Goal: Transaction & Acquisition: Download file/media

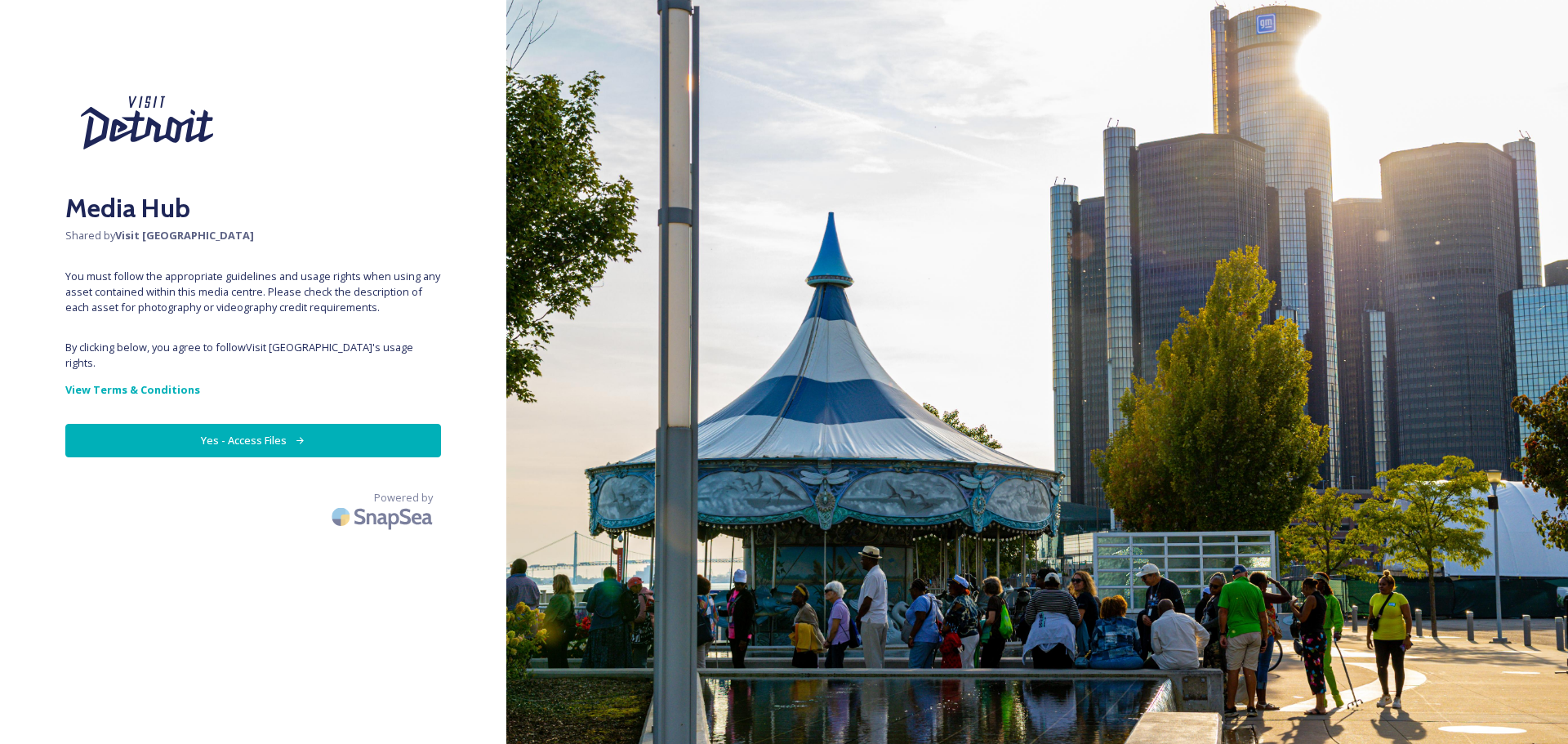
click at [246, 424] on button "Yes - Access Files" at bounding box center [253, 440] width 376 height 34
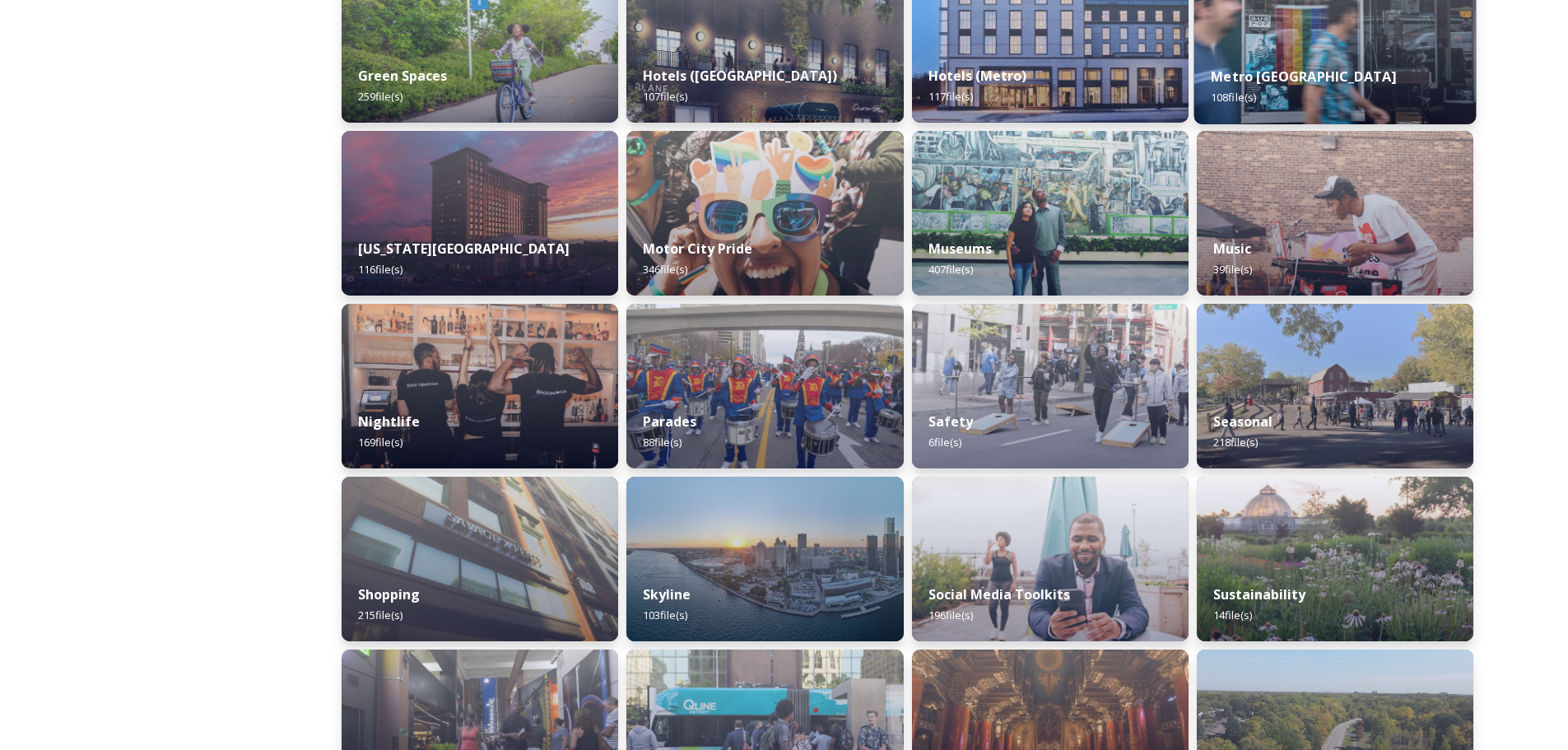
scroll to position [905, 0]
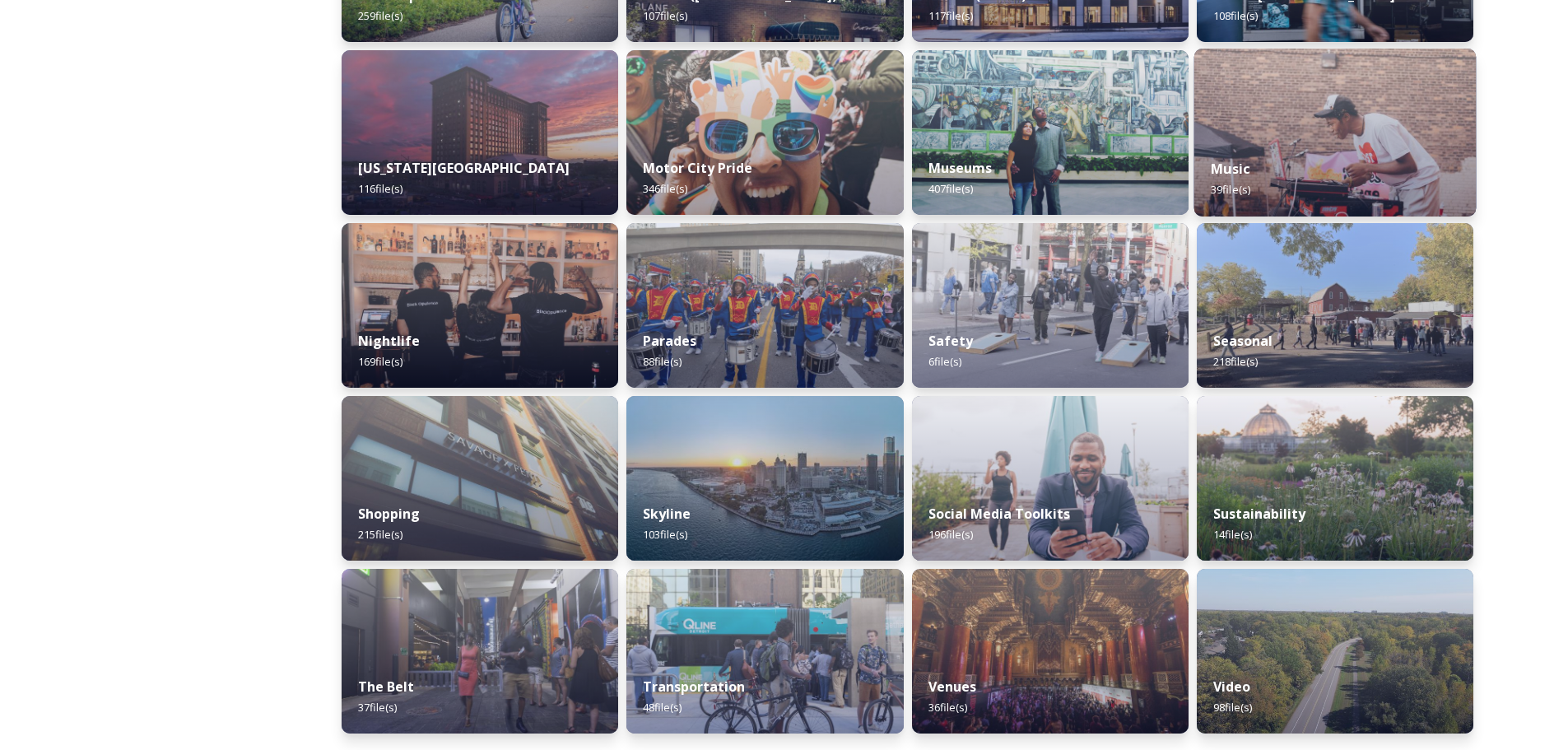
click at [1318, 129] on img at bounding box center [1334, 133] width 282 height 168
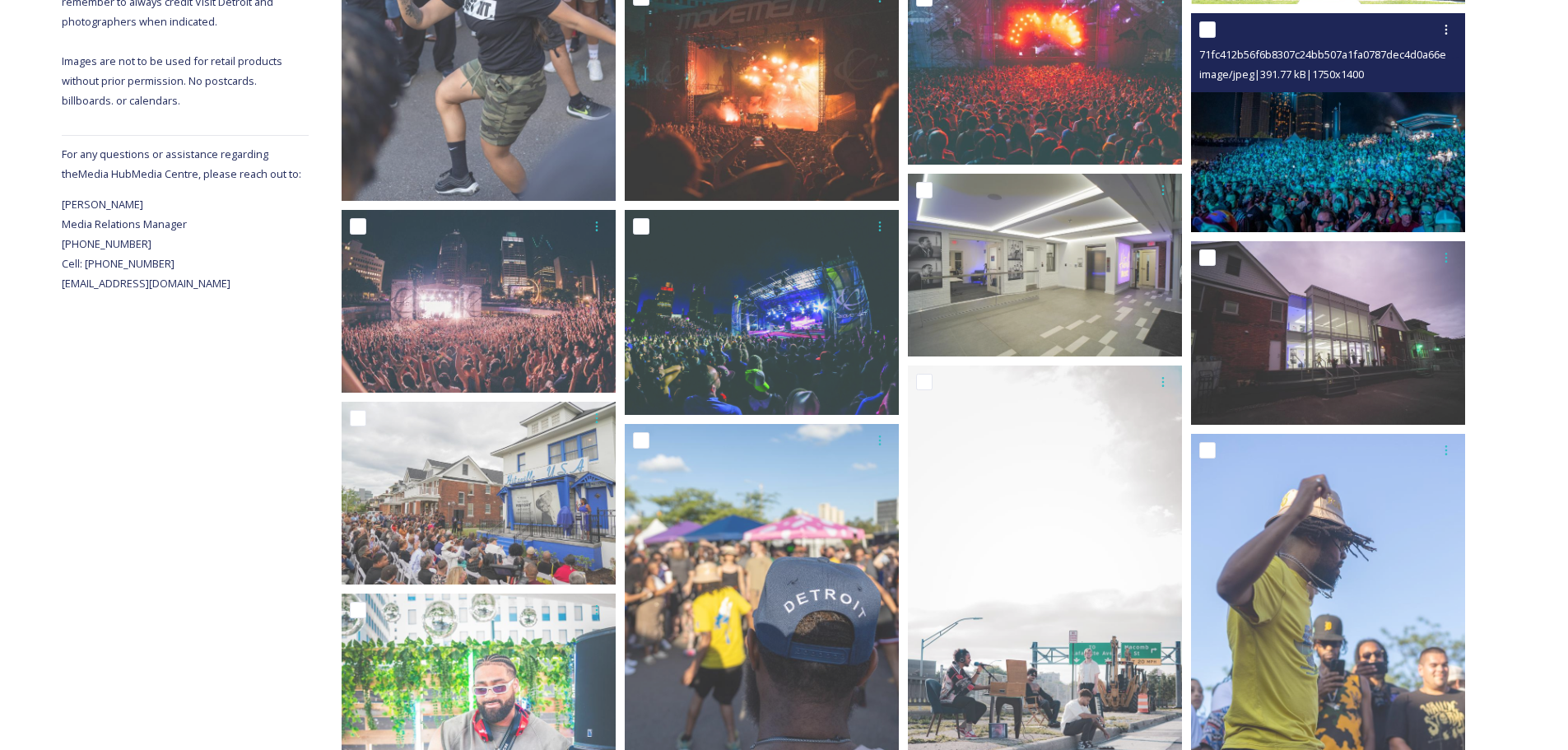
scroll to position [494, 0]
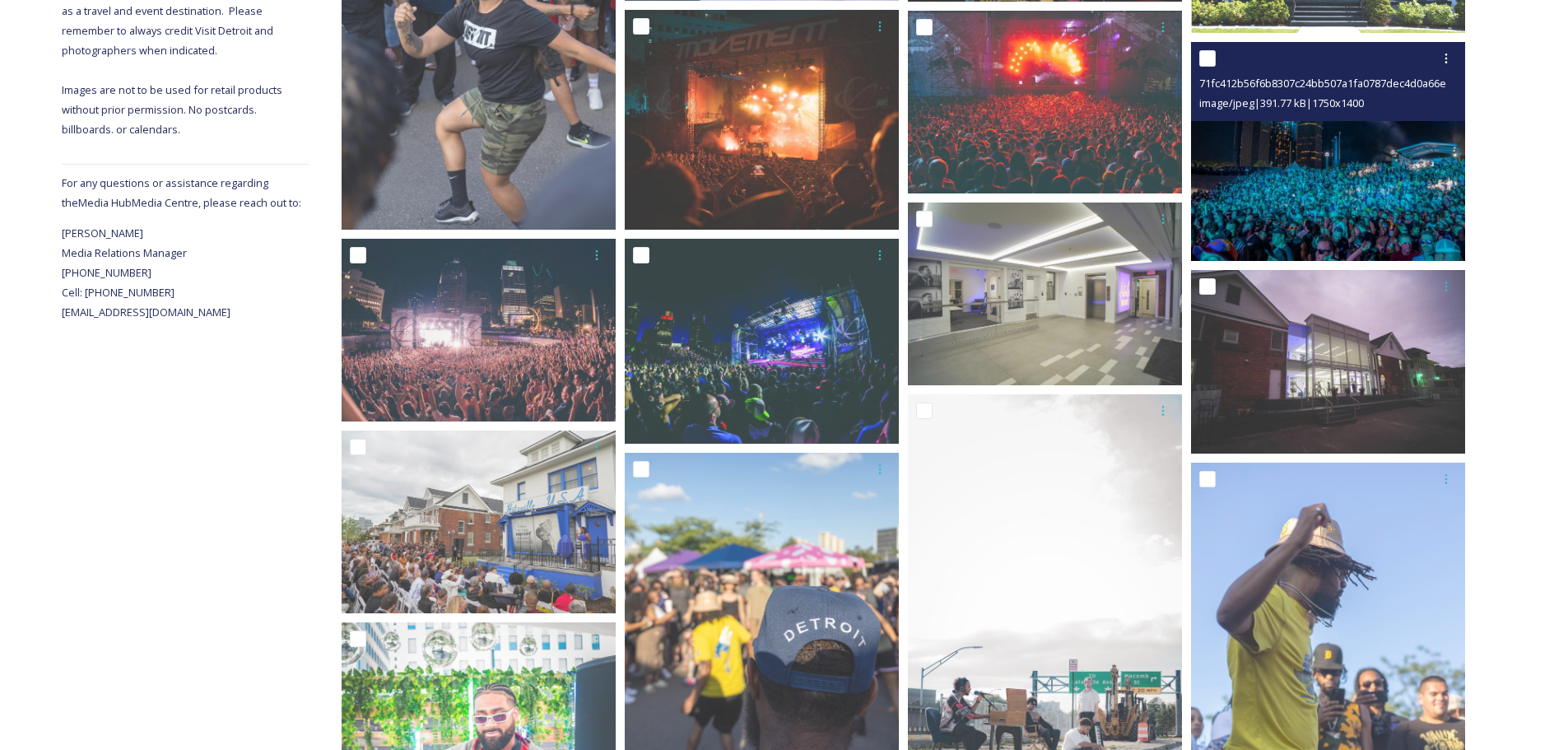
click at [1296, 158] on img at bounding box center [1328, 151] width 275 height 219
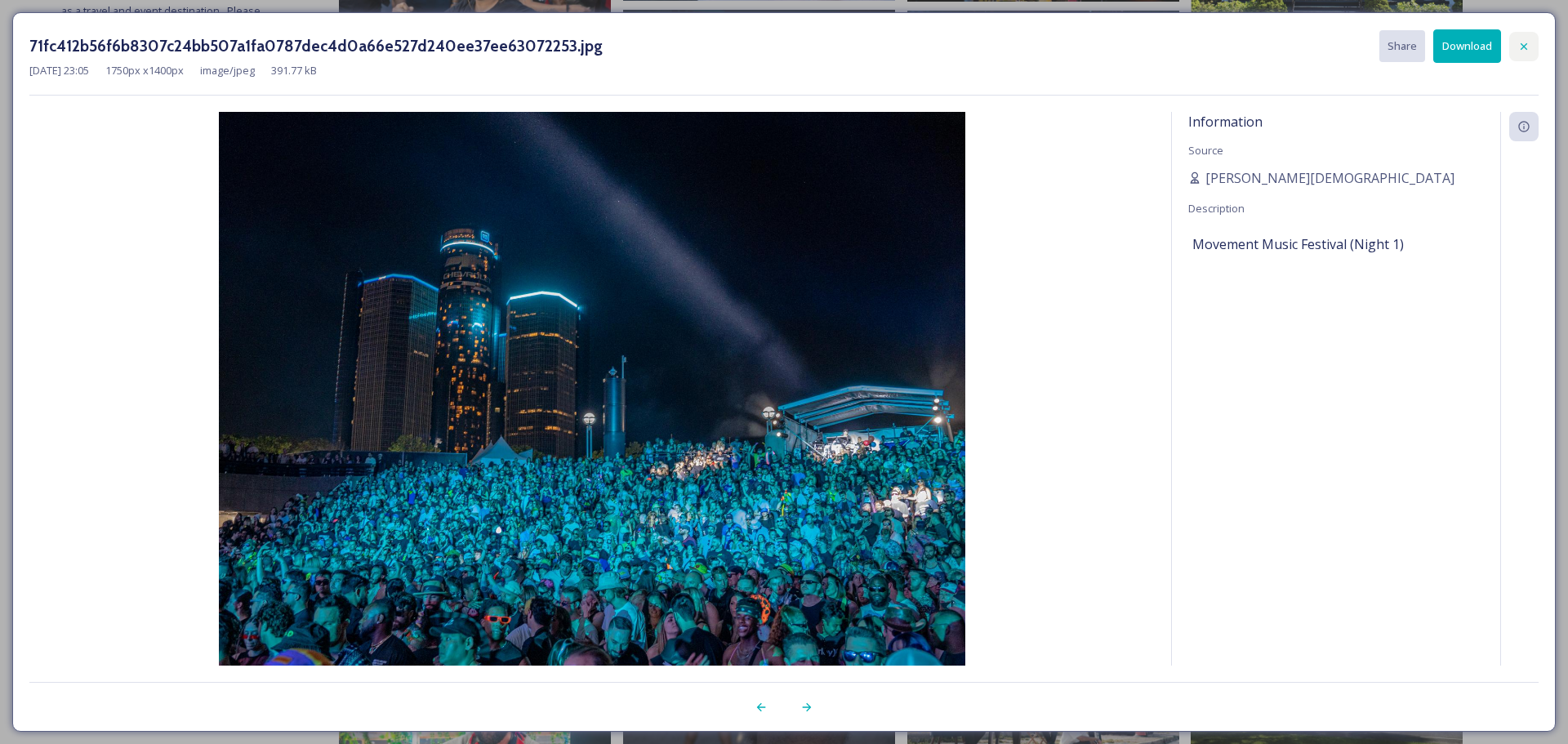
click at [1523, 47] on icon at bounding box center [1523, 45] width 6 height 6
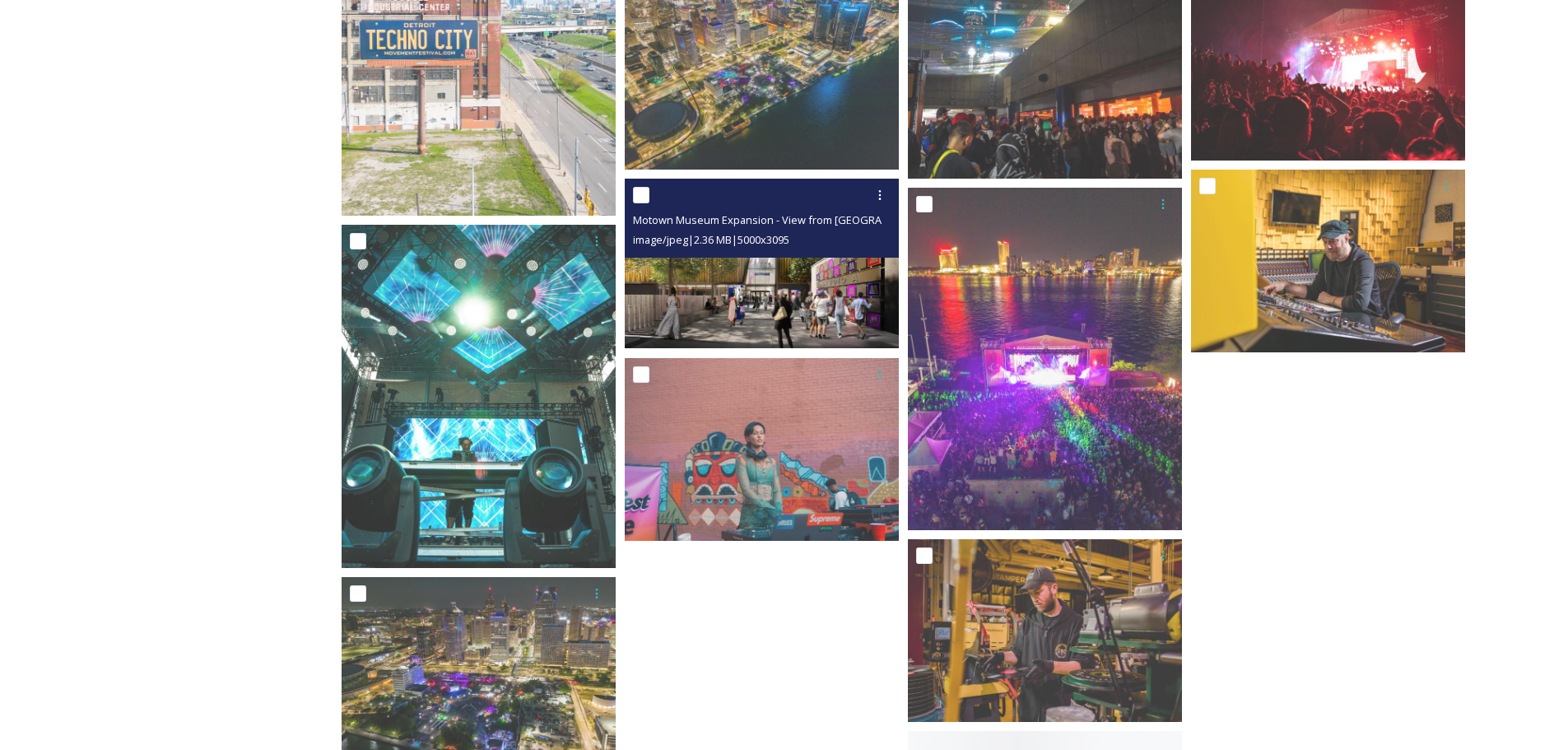
scroll to position [1976, 0]
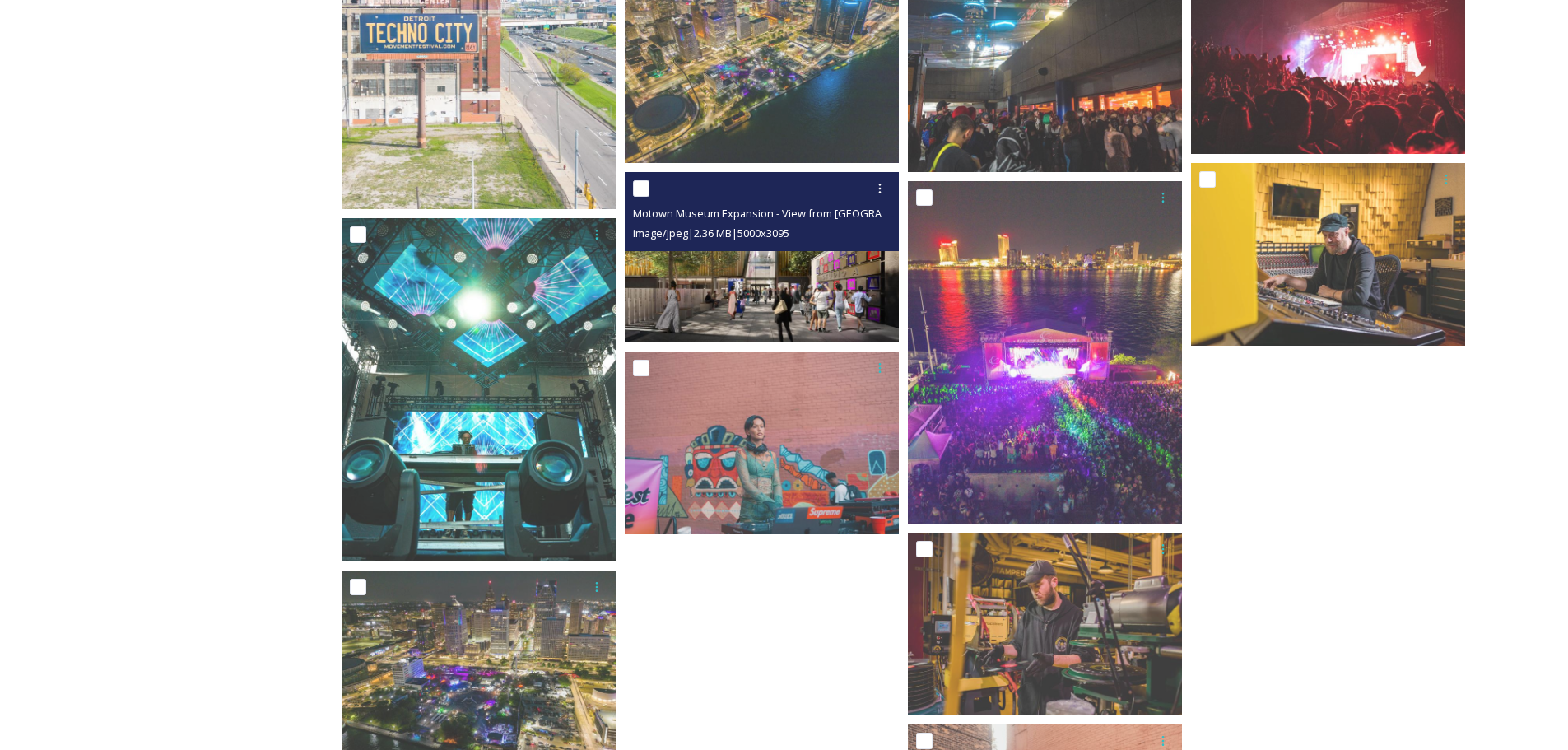
click at [785, 246] on div "Motown Museum Expansion - View from [GEOGRAPHIC_DATA] 2.jpg image/jpeg | 2.36 M…" at bounding box center [762, 211] width 275 height 79
click at [793, 276] on img at bounding box center [762, 257] width 275 height 169
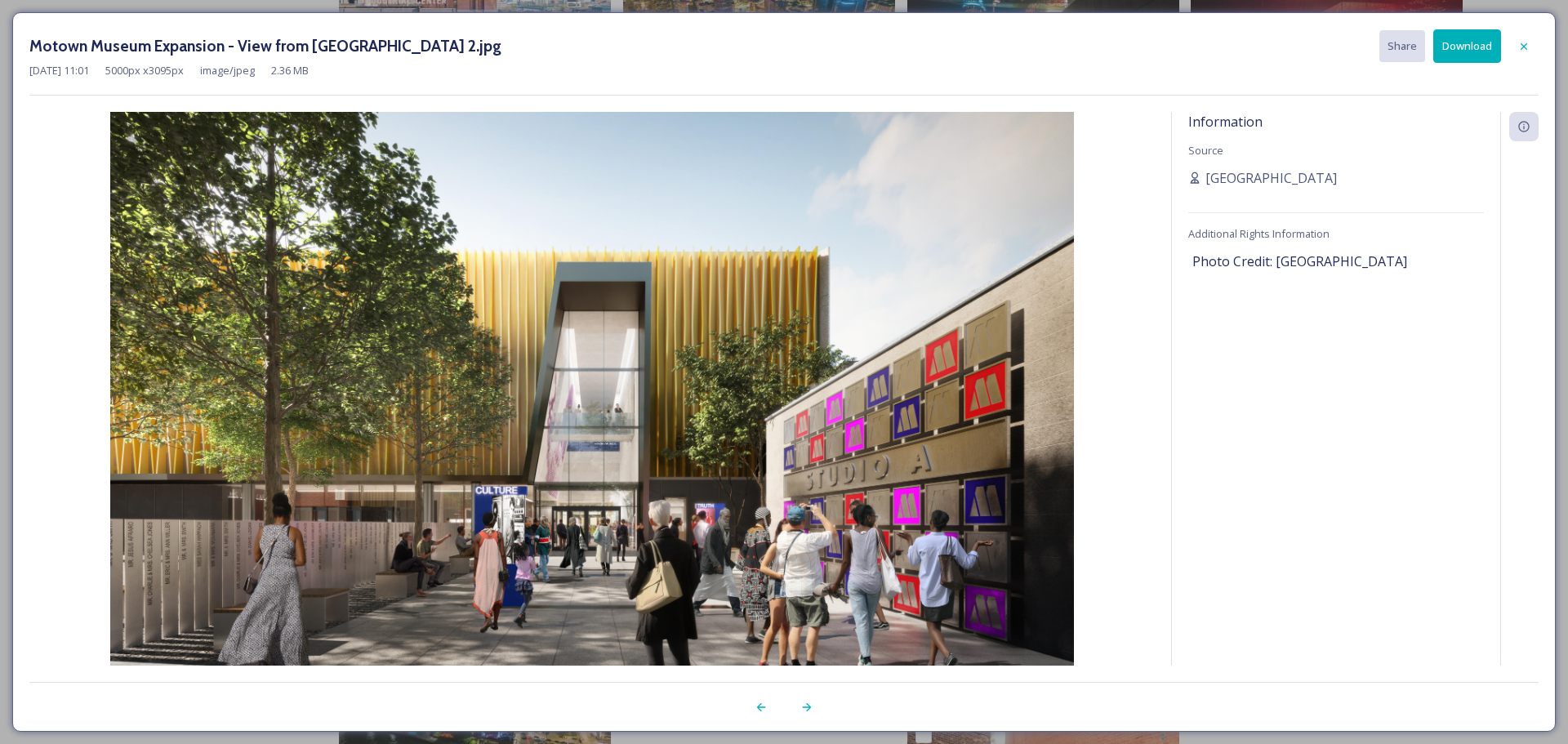
click at [1508, 45] on div at bounding box center [1523, 47] width 29 height 29
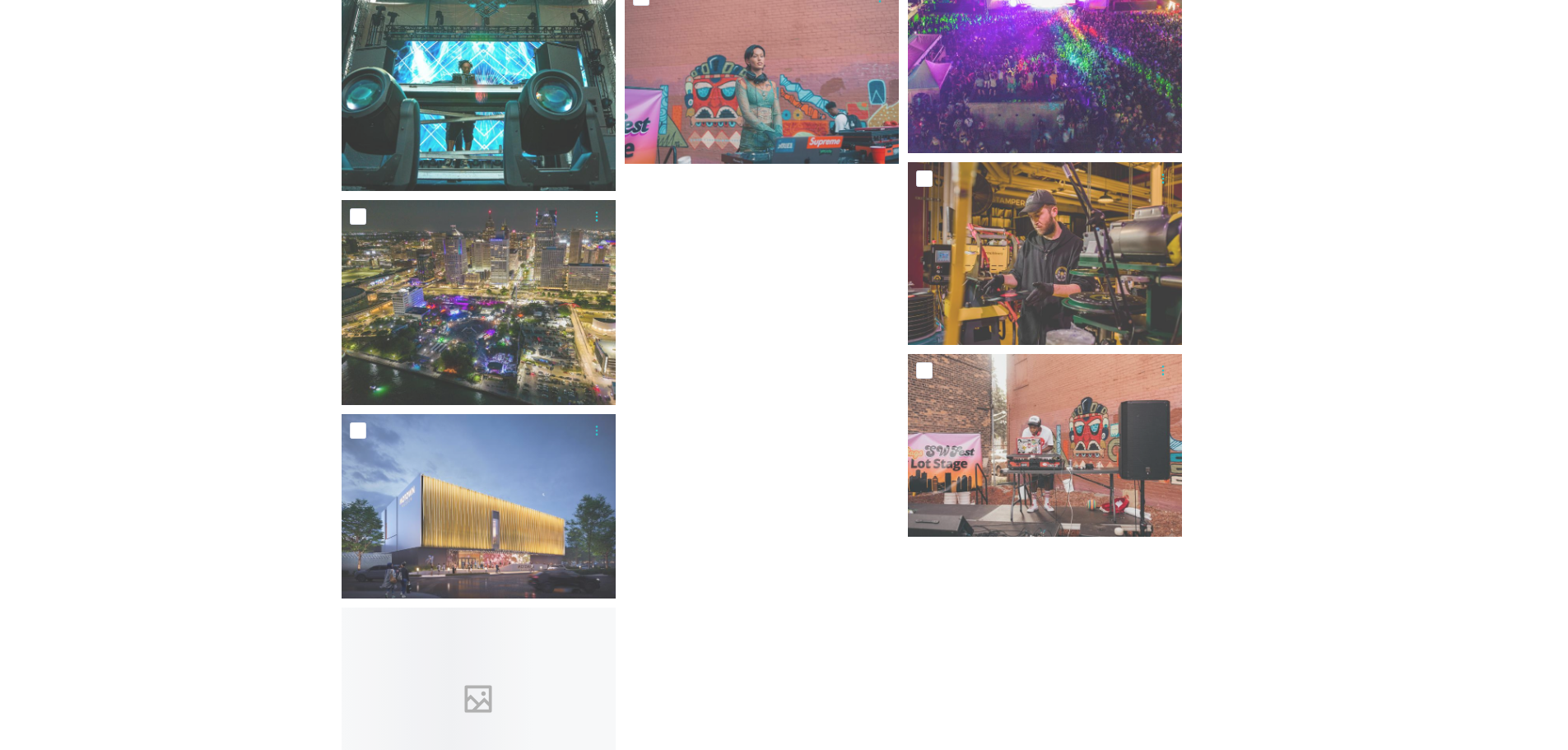
scroll to position [2388, 0]
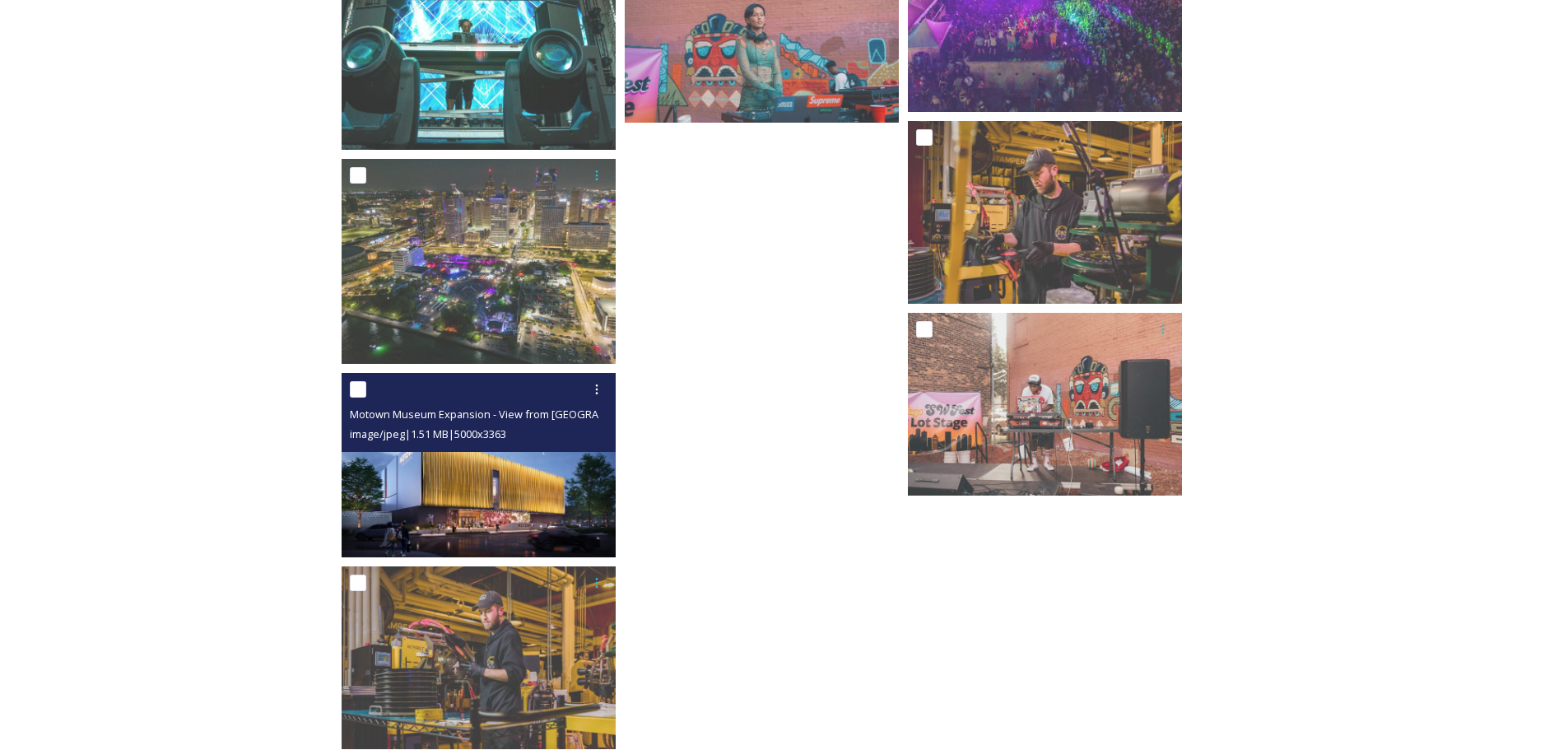
click at [386, 517] on img at bounding box center [479, 464] width 275 height 184
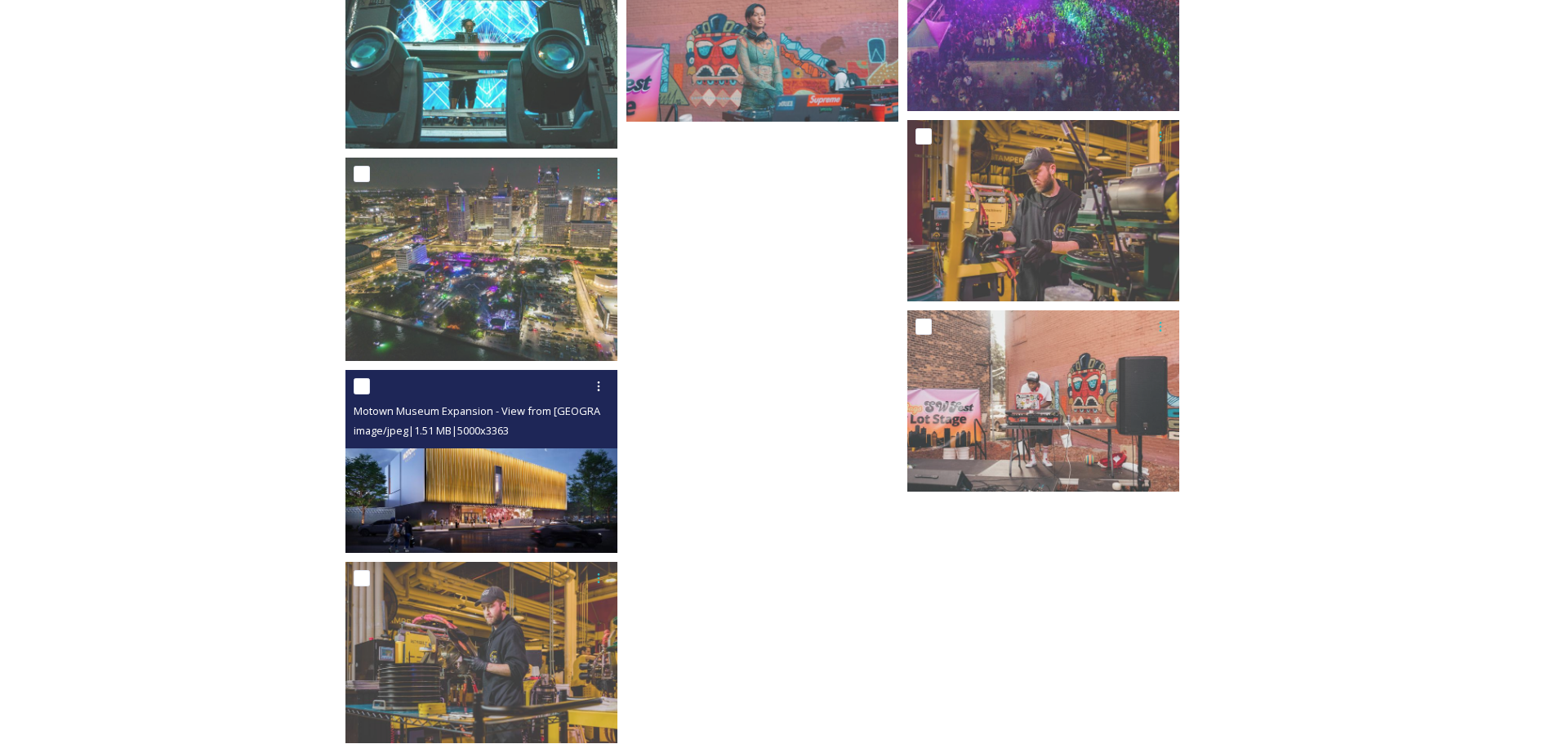
scroll to position [2212, 0]
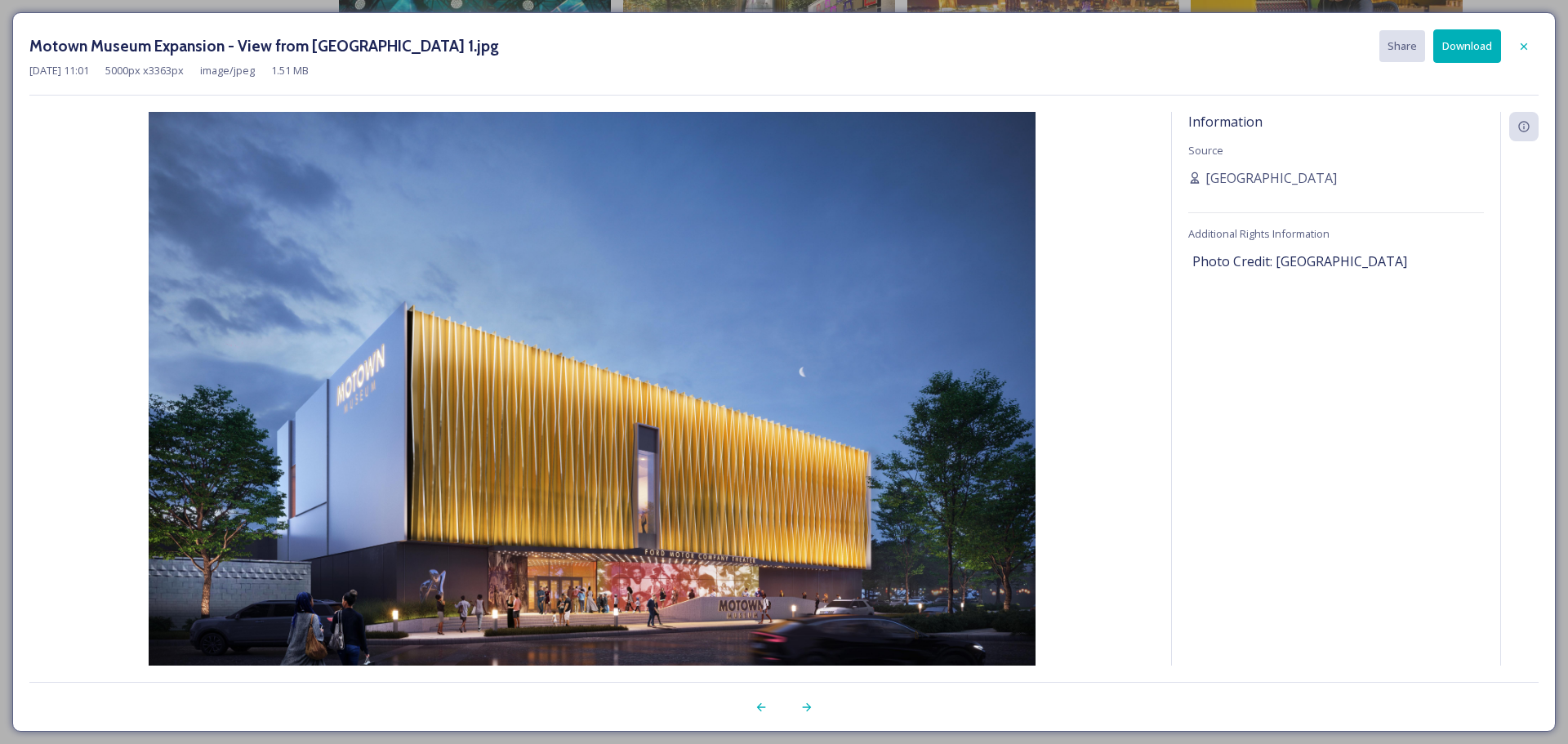
click at [316, 3] on div "Motown Museum Expansion - View from [GEOGRAPHIC_DATA] 1.jpg Share Download [DAT…" at bounding box center [784, 372] width 1568 height 744
click at [305, 2] on div "Motown Museum Expansion - View from [GEOGRAPHIC_DATA] 1.jpg Share Download [DAT…" at bounding box center [784, 372] width 1568 height 744
click at [1531, 42] on div at bounding box center [1523, 47] width 29 height 29
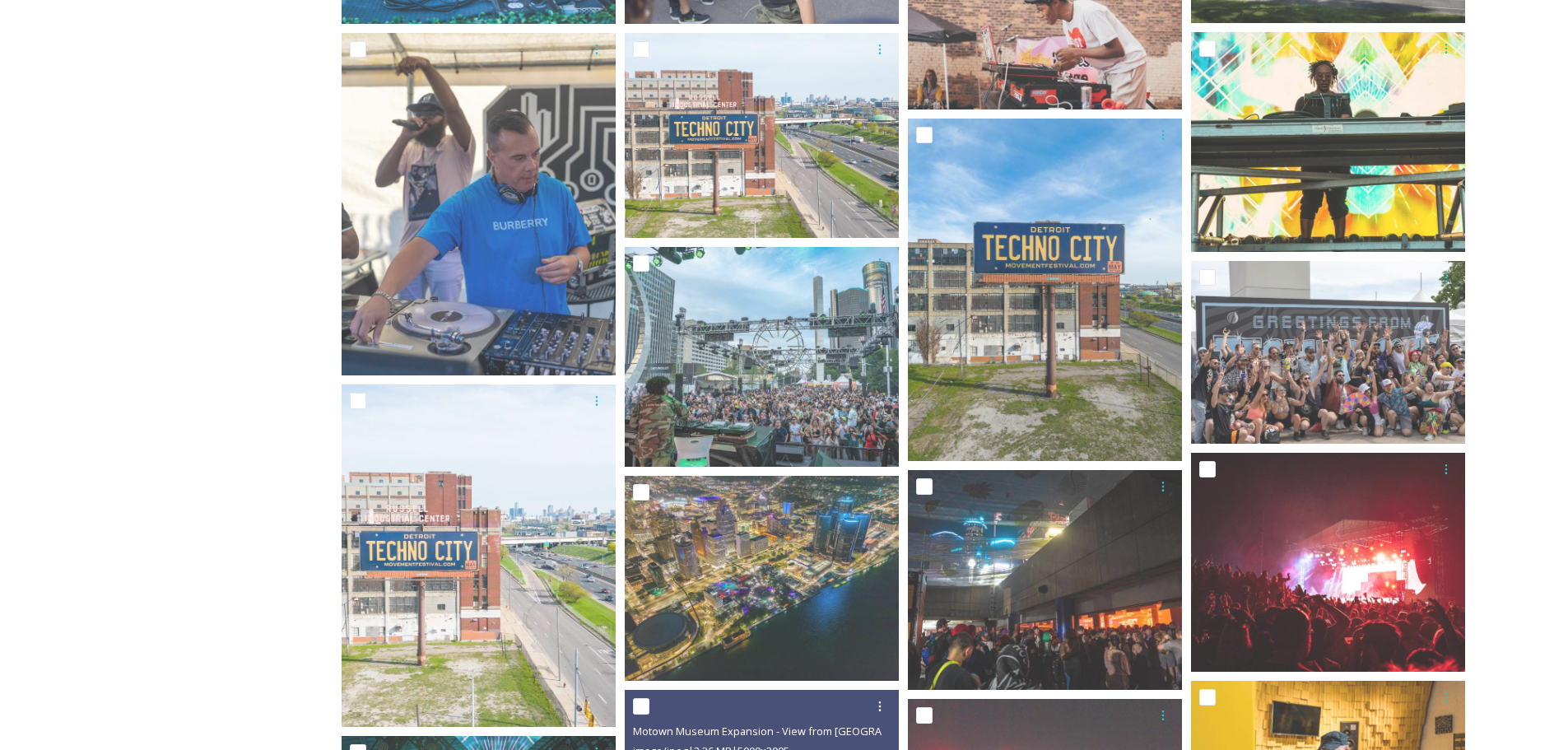
scroll to position [1682, 0]
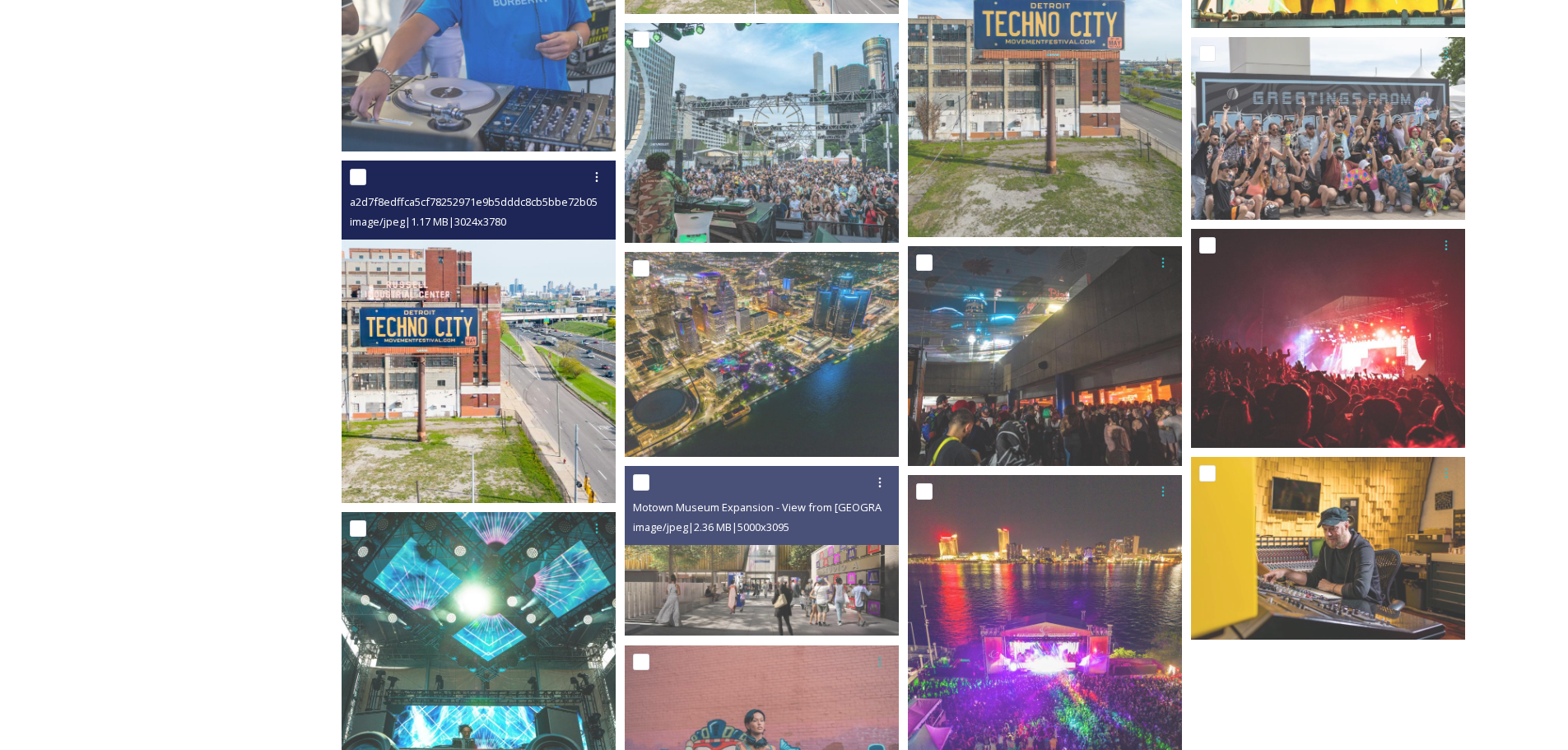
click at [517, 370] on img at bounding box center [479, 332] width 275 height 342
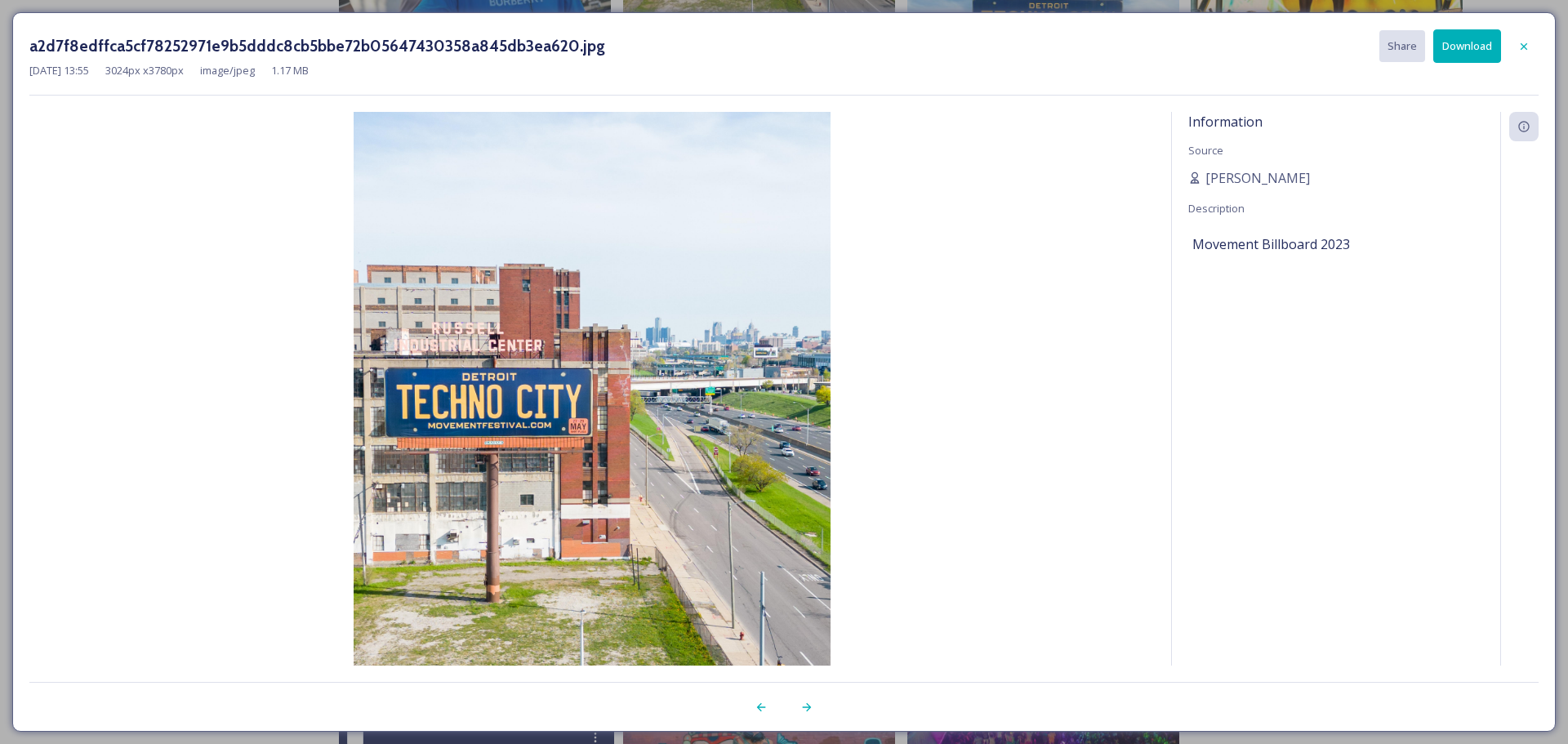
click at [1524, 41] on icon at bounding box center [1523, 47] width 13 height 13
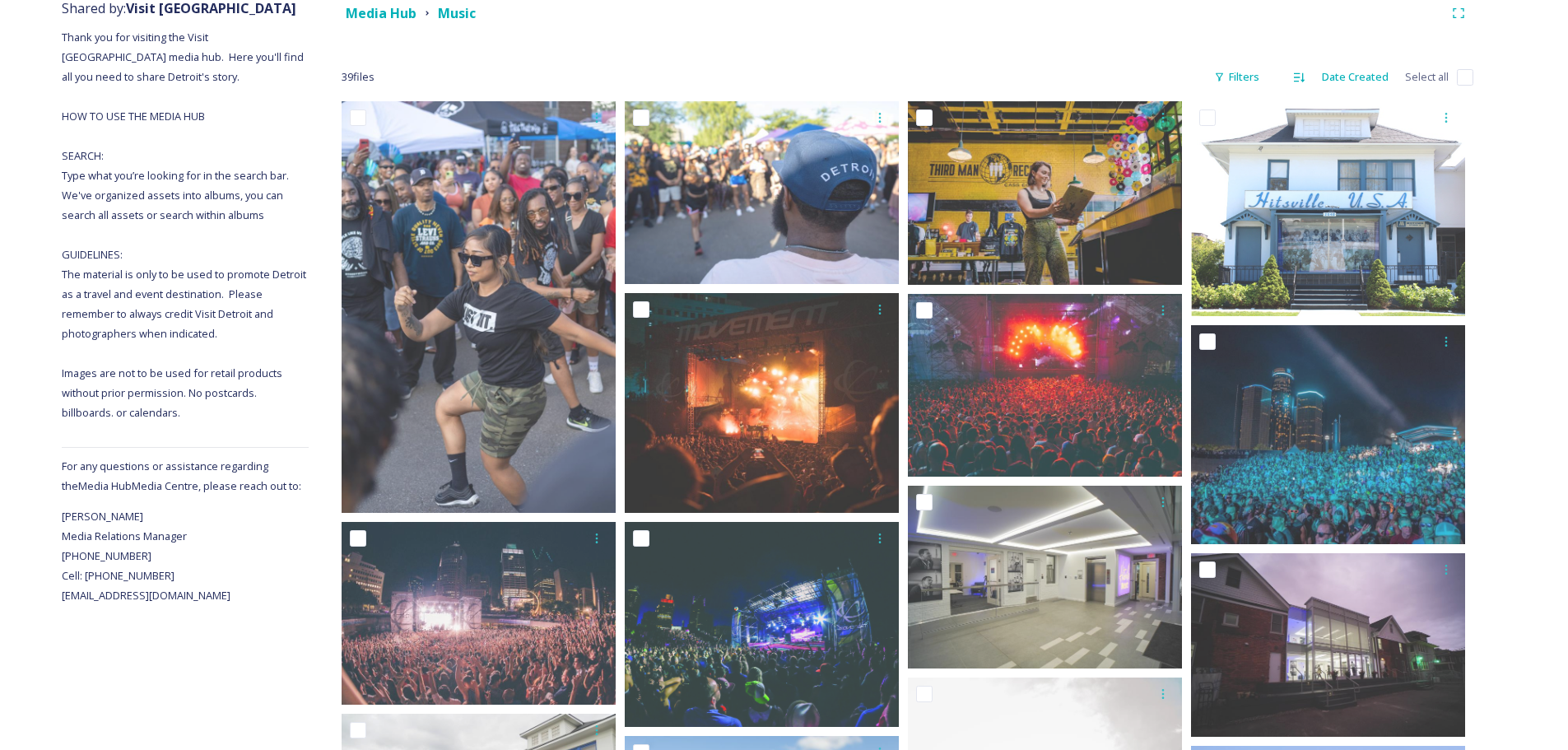
scroll to position [0, 0]
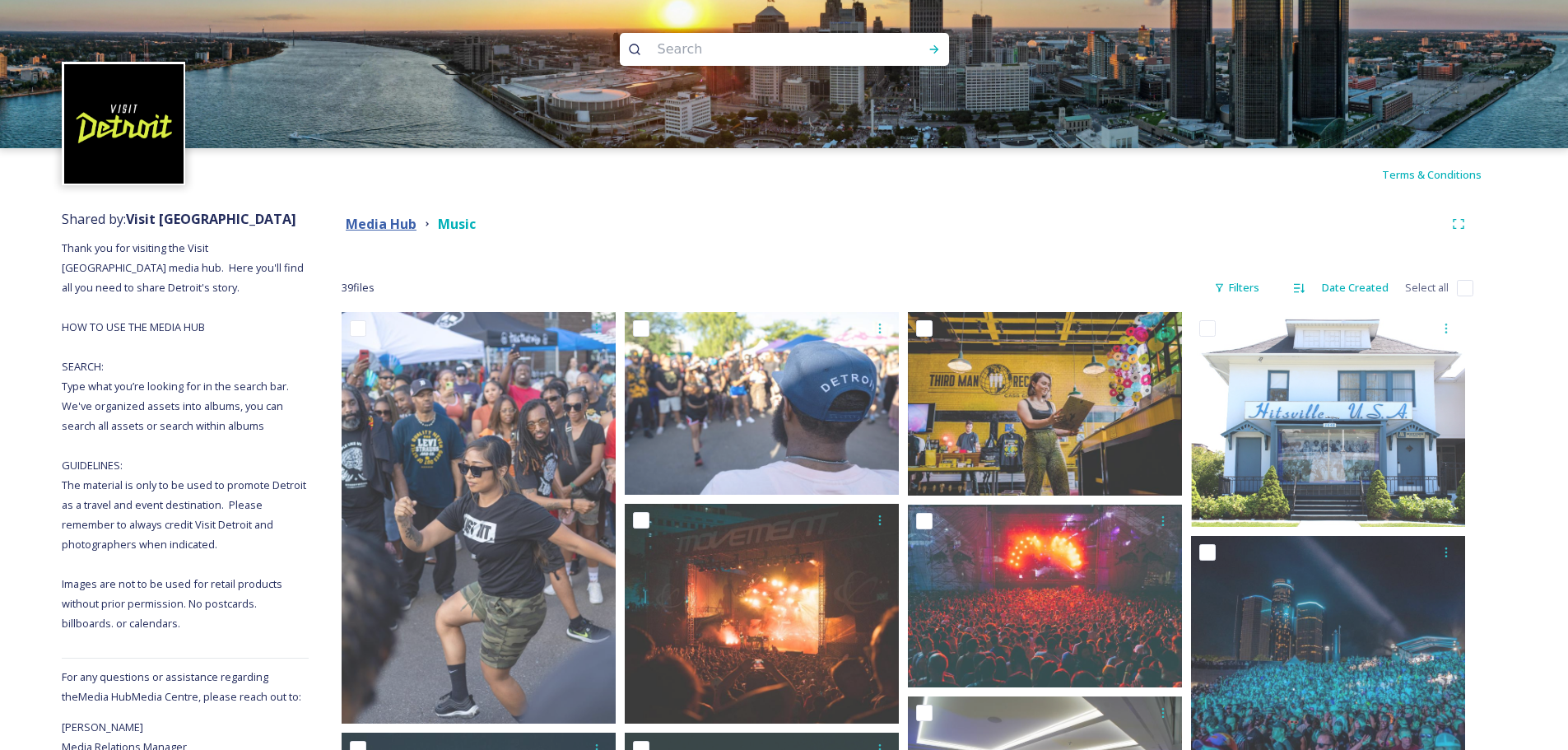
click at [387, 225] on strong "Media Hub" at bounding box center [381, 224] width 71 height 18
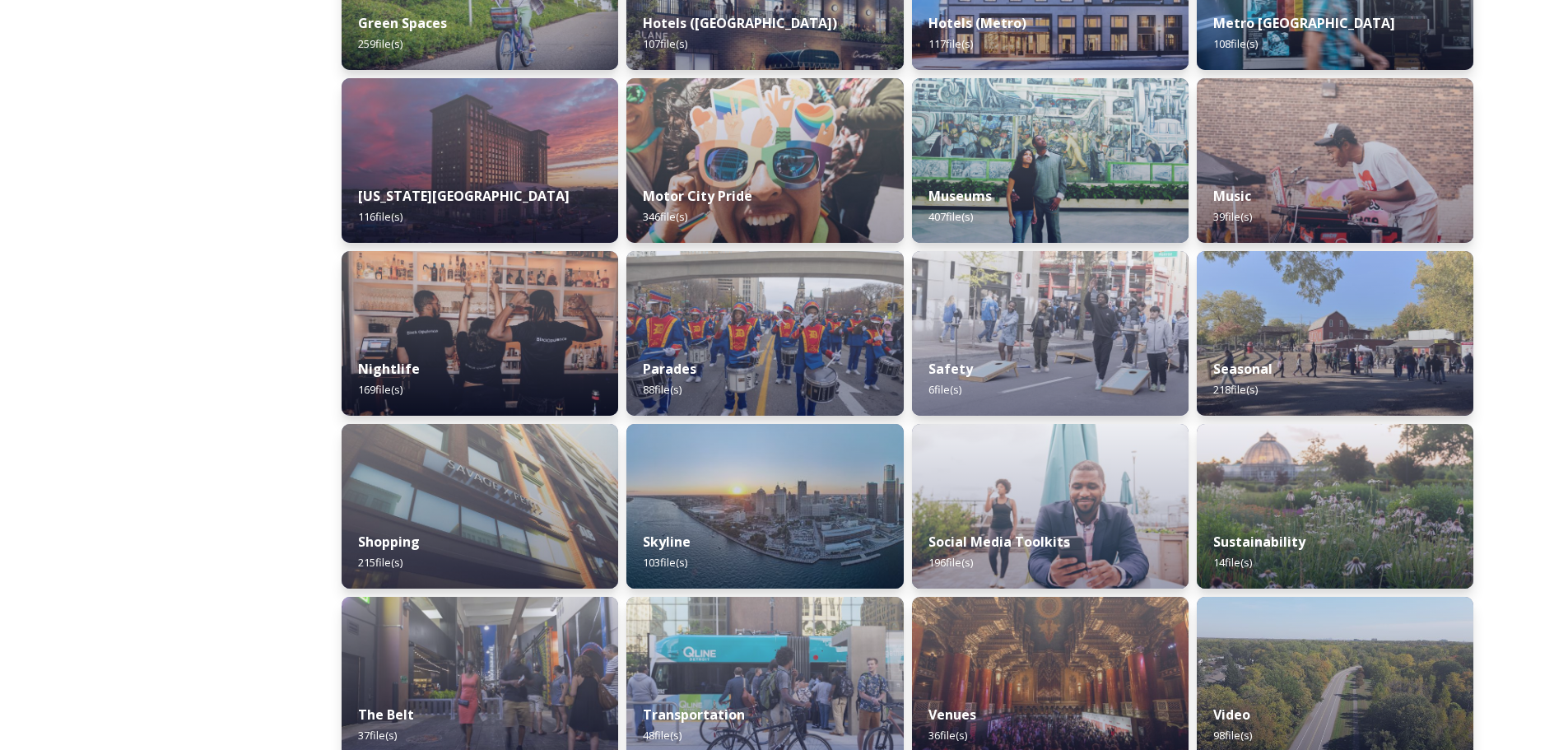
scroll to position [905, 0]
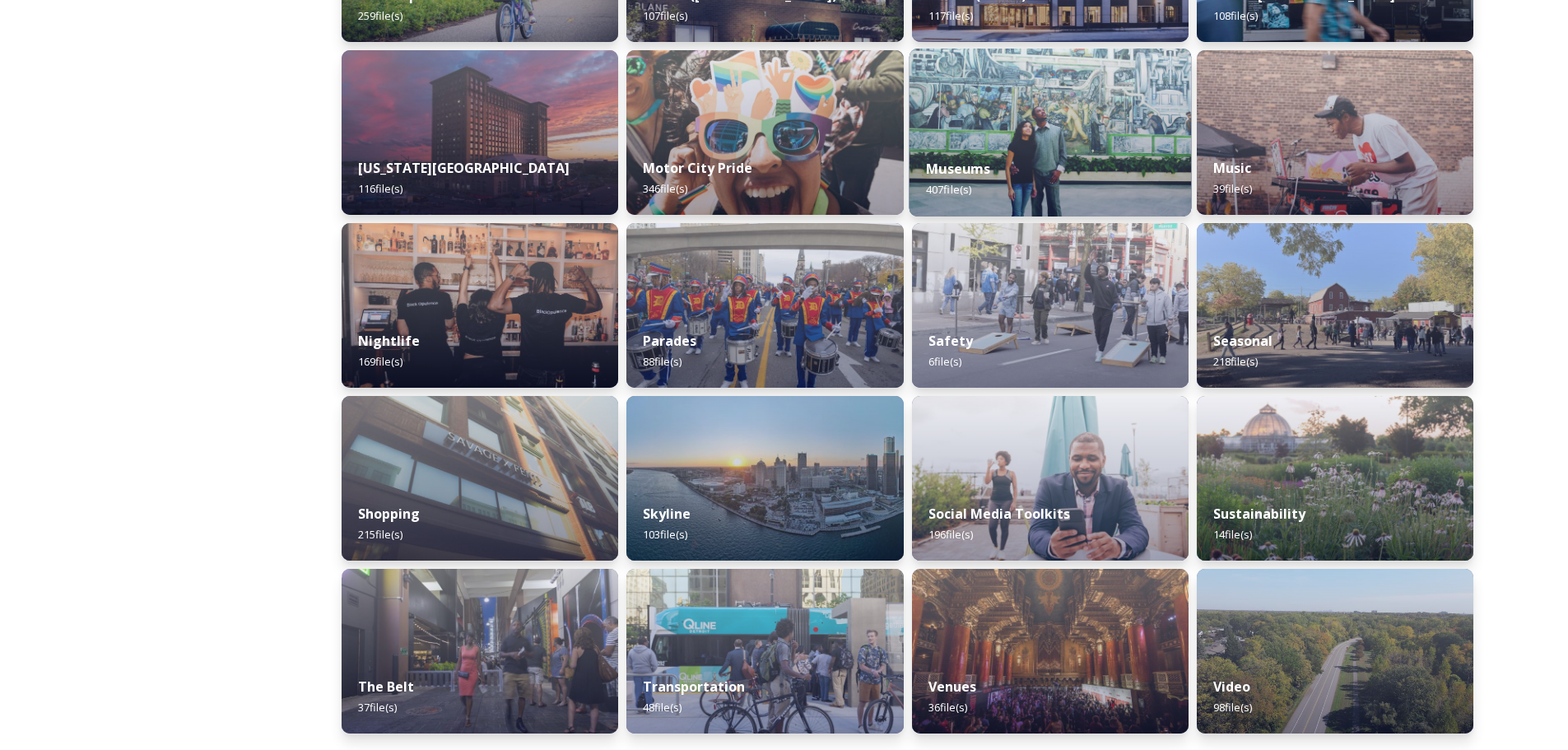
click at [1025, 88] on img at bounding box center [1049, 133] width 282 height 168
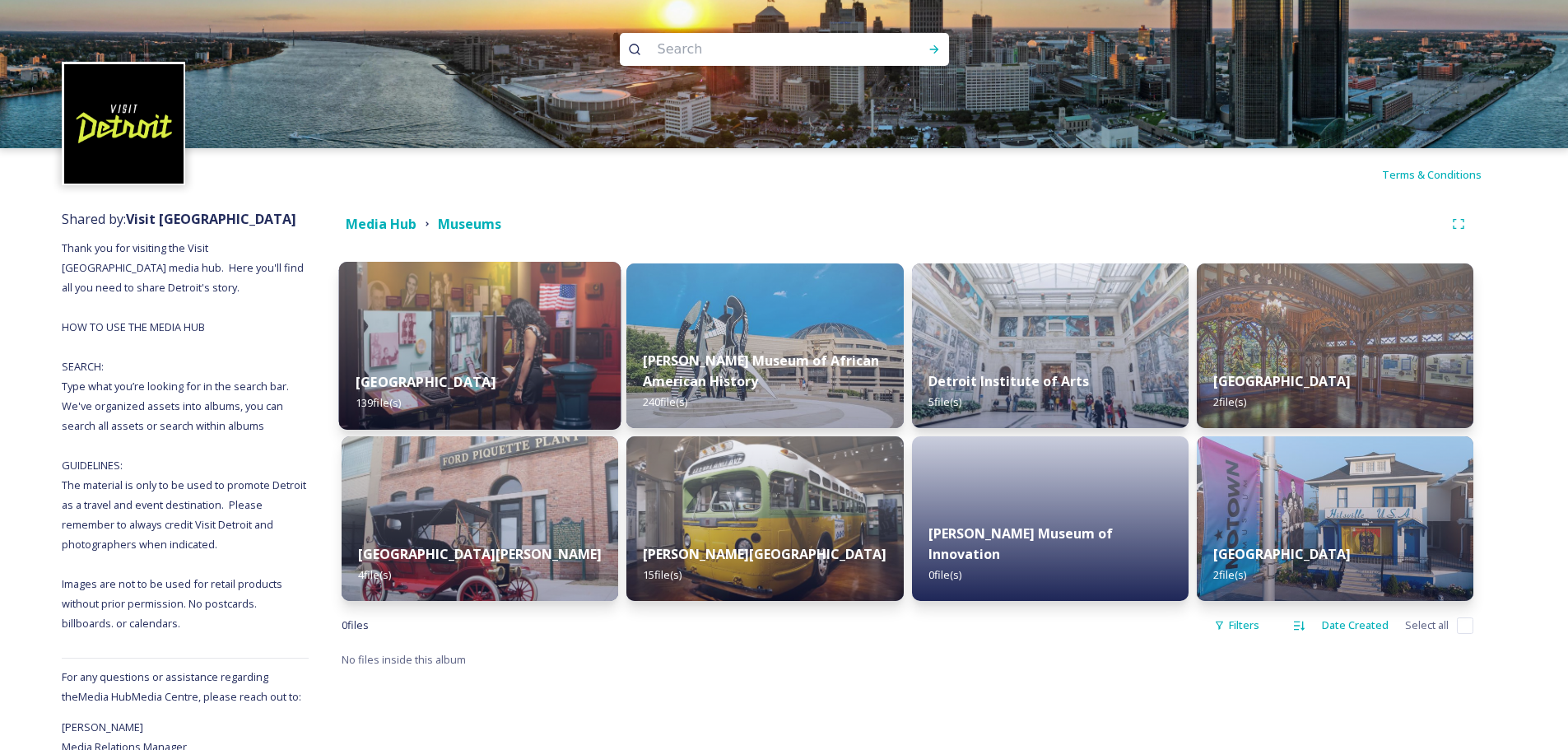
click at [507, 326] on img at bounding box center [480, 346] width 282 height 168
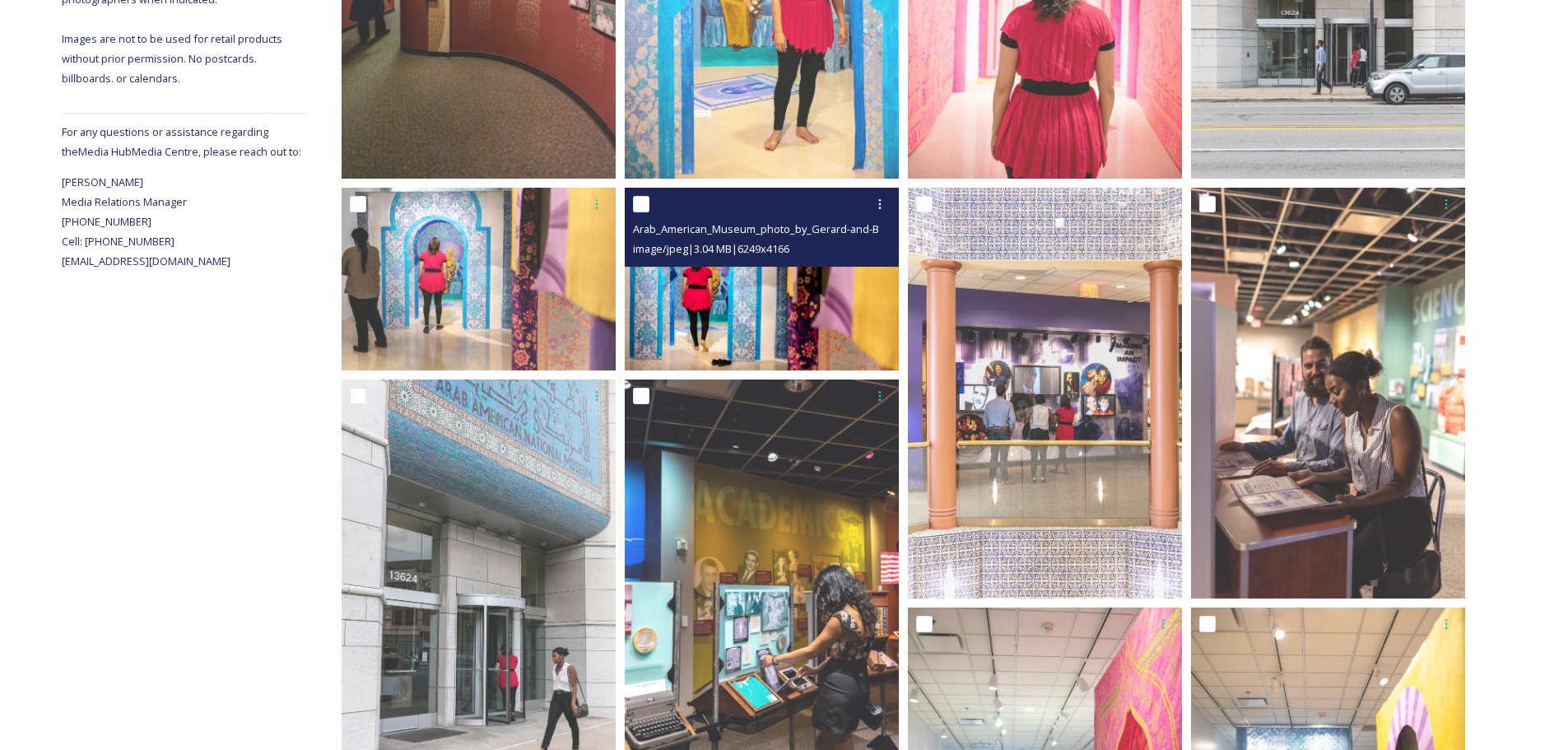
scroll to position [576, 0]
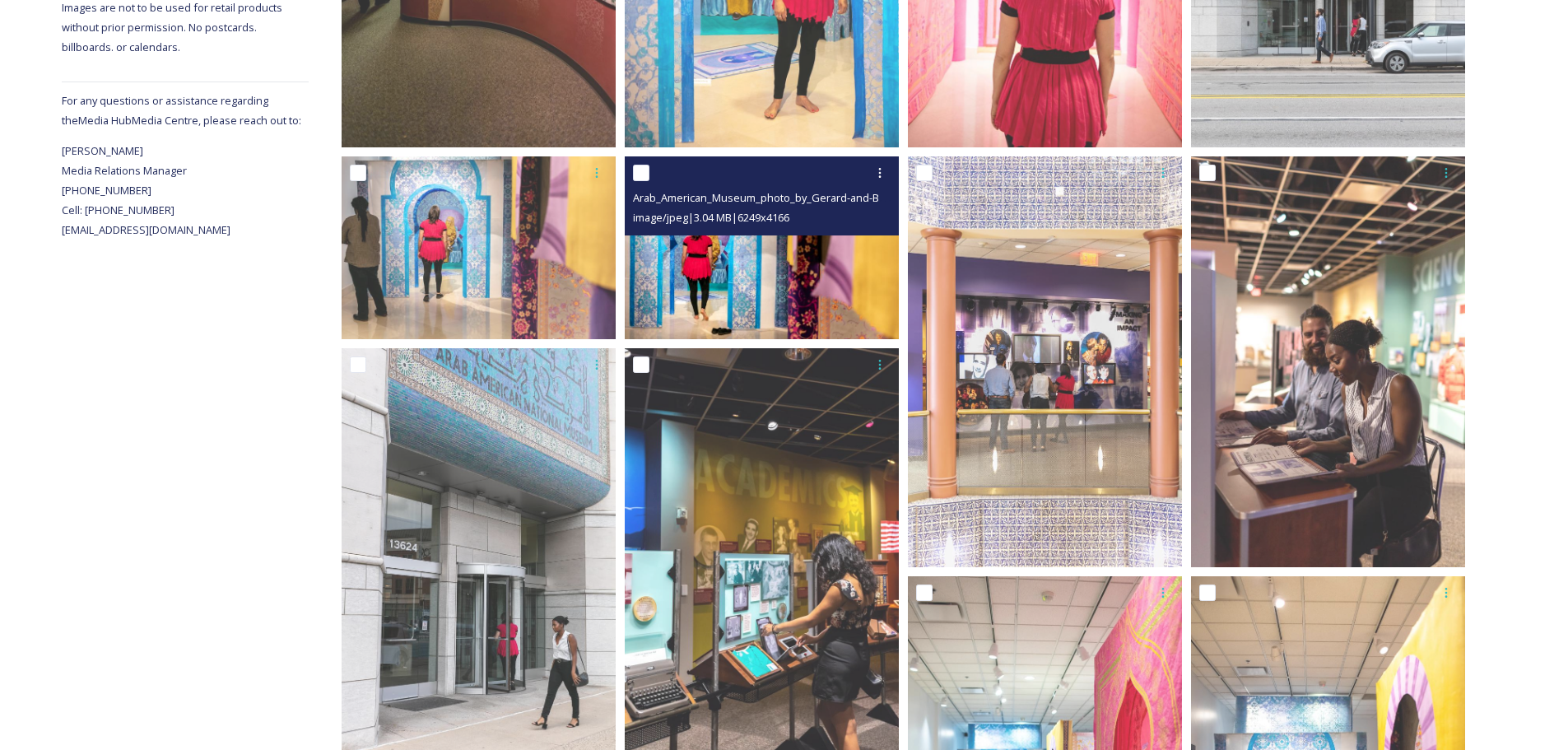
click at [766, 287] on img at bounding box center [762, 248] width 275 height 183
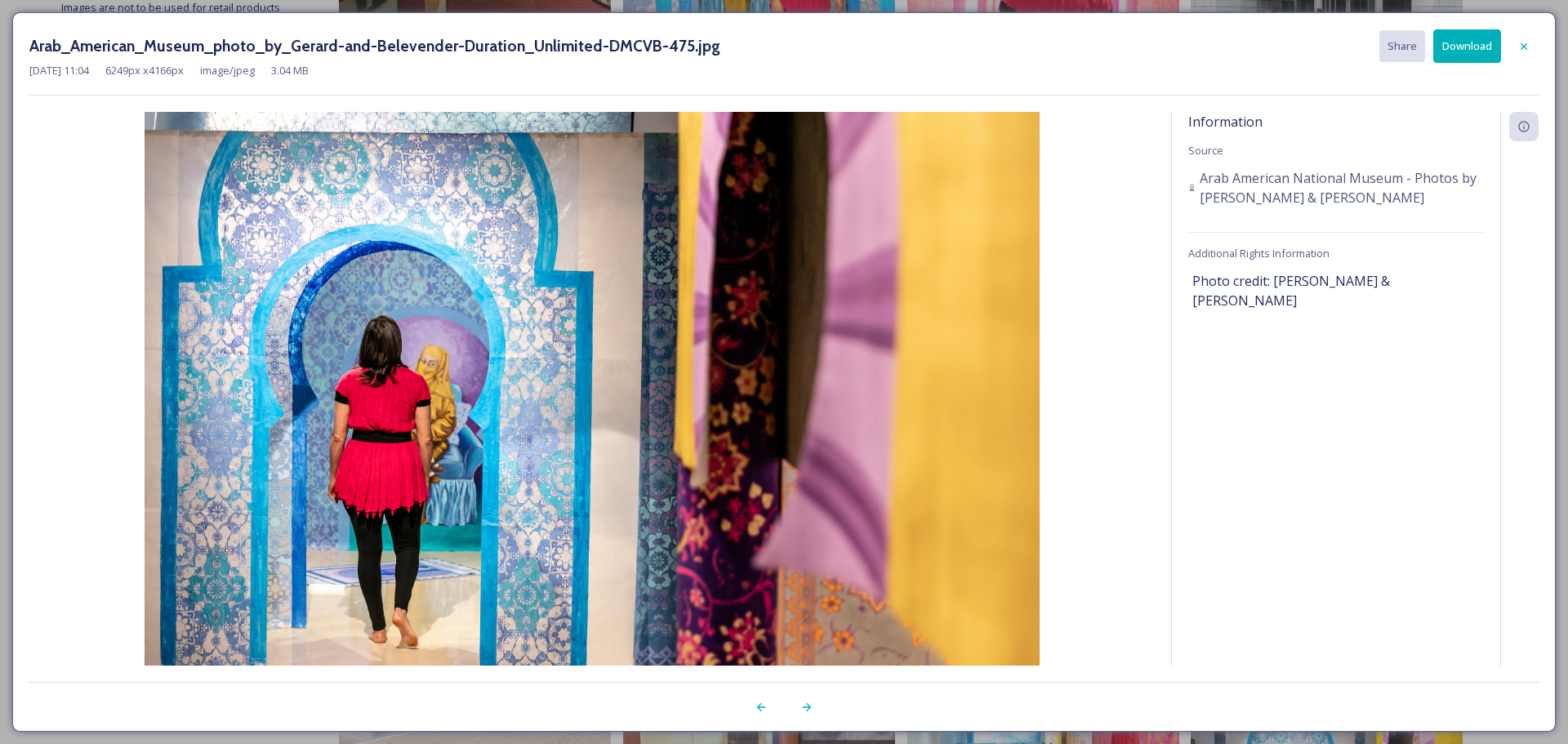
drag, startPoint x: 630, startPoint y: 299, endPoint x: 638, endPoint y: 298, distance: 8.1
click at [165, 12] on div "Arab_American_Museum_photo_by_Gerard-and-Belevender-Duration_Unlimited-DMCVB-47…" at bounding box center [783, 372] width 1543 height 719
click at [1524, 43] on icon at bounding box center [1523, 47] width 13 height 13
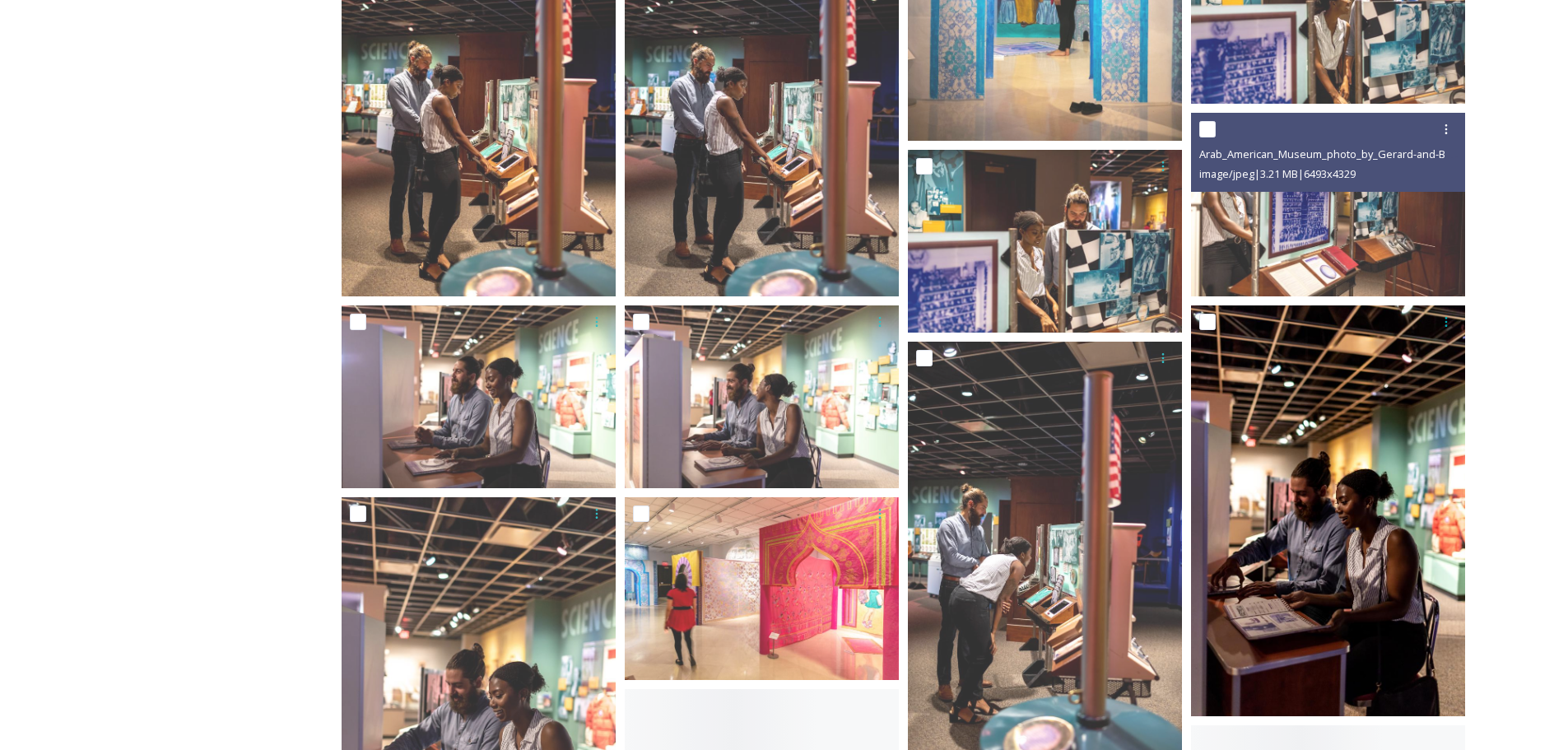
scroll to position [3541, 0]
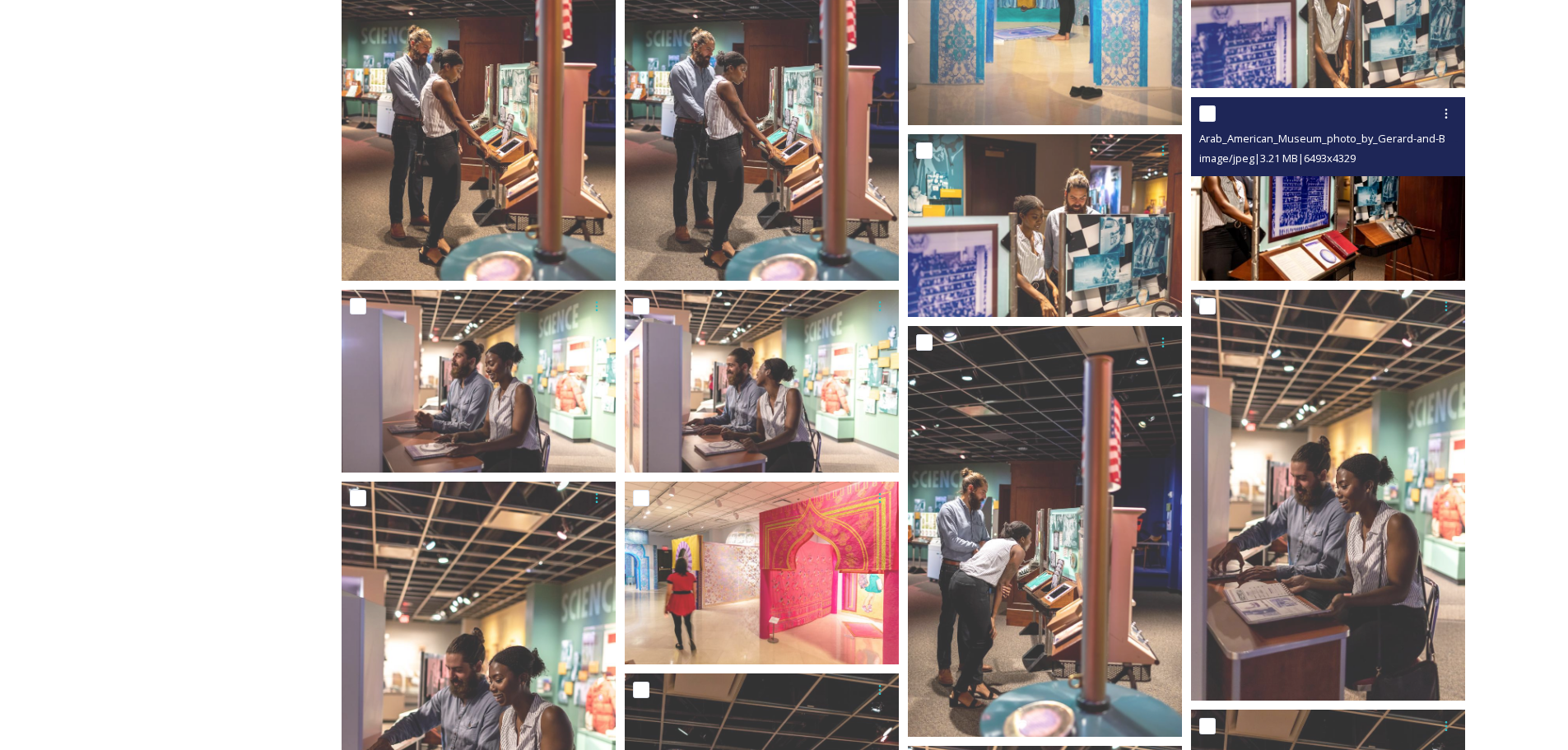
click at [1387, 205] on img at bounding box center [1328, 189] width 275 height 183
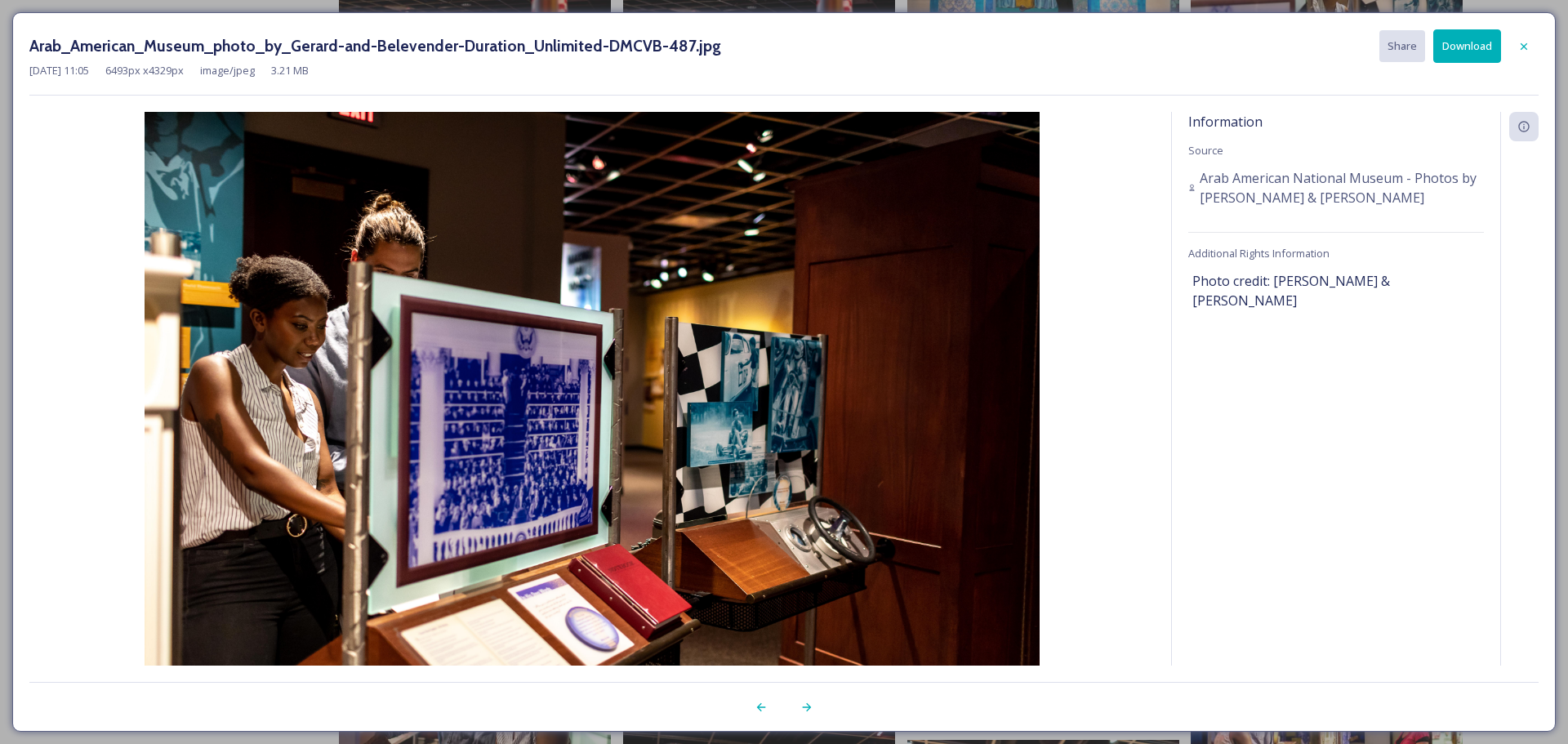
drag, startPoint x: 583, startPoint y: 336, endPoint x: 592, endPoint y: 334, distance: 9.2
click at [1533, 43] on div at bounding box center [1523, 47] width 29 height 29
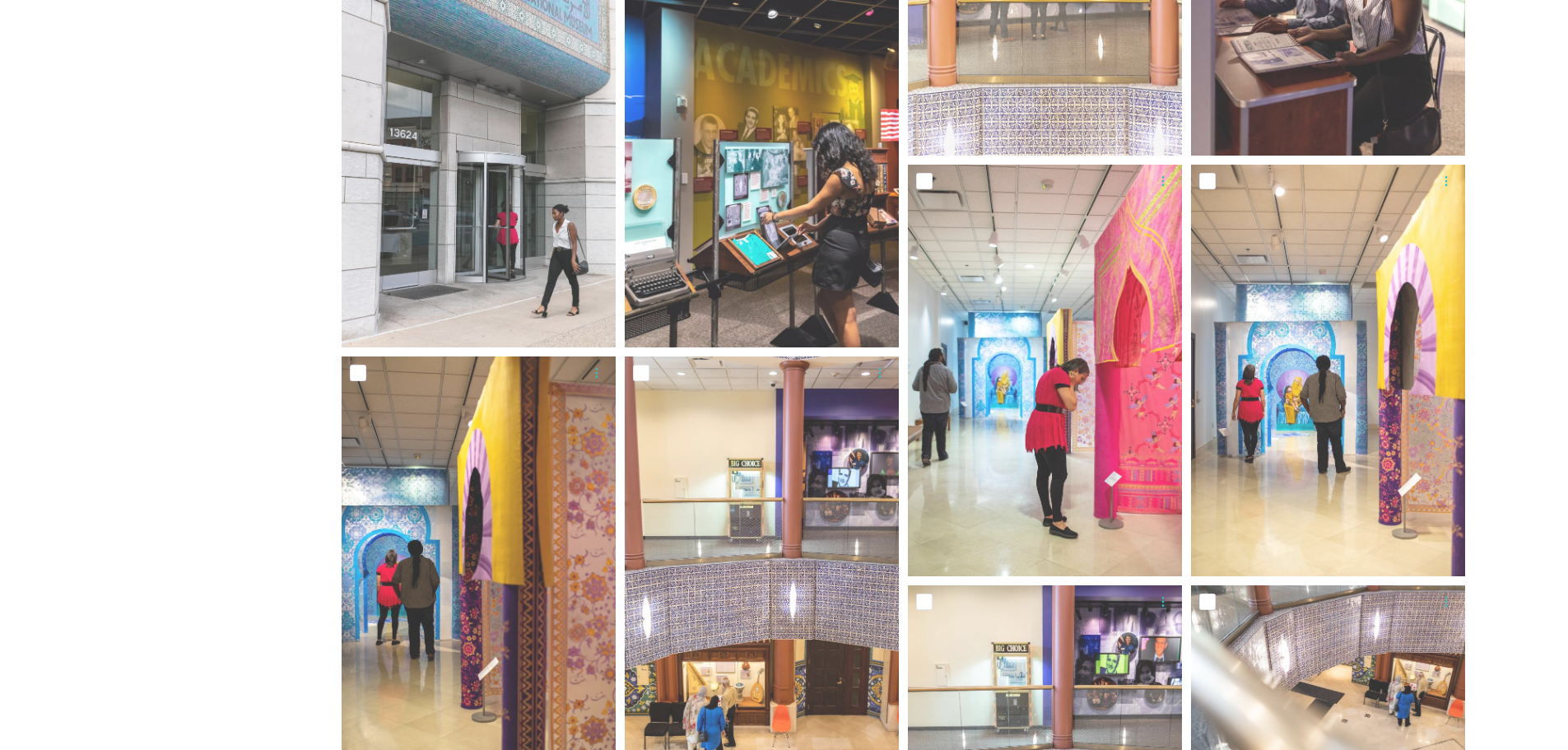
scroll to position [329, 0]
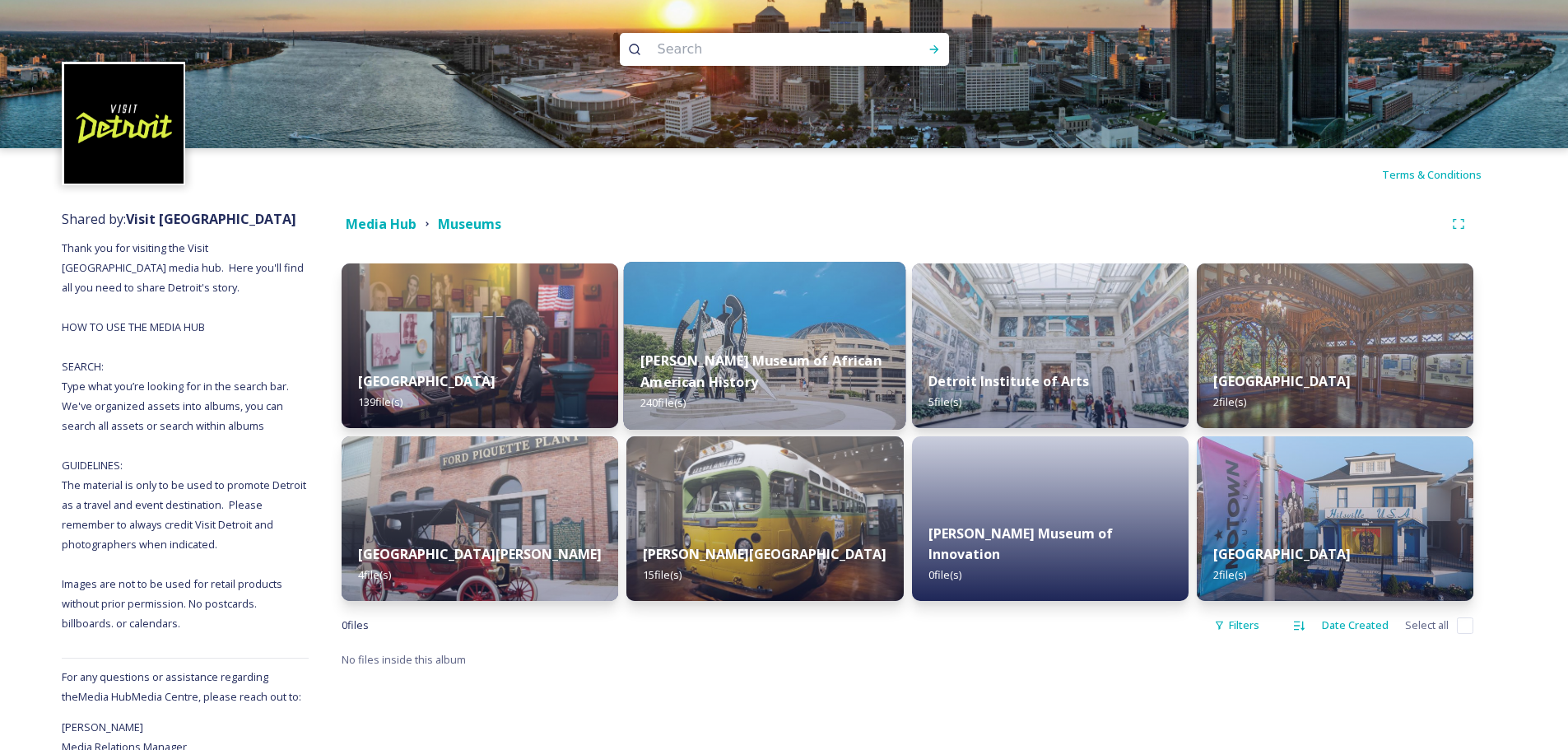
click at [763, 346] on div "[PERSON_NAME] Museum of African American History 240 file(s)" at bounding box center [765, 382] width 282 height 95
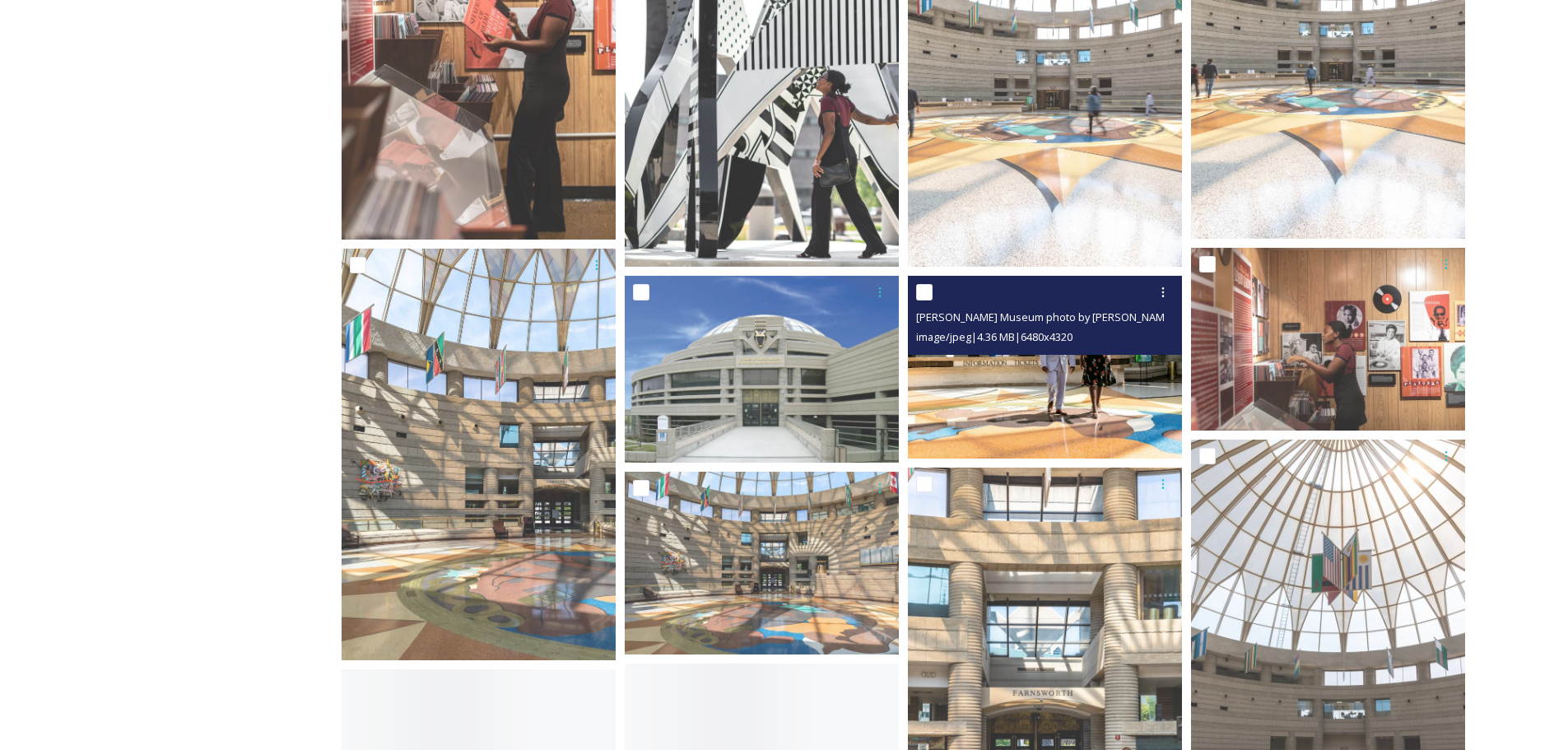
scroll to position [1071, 0]
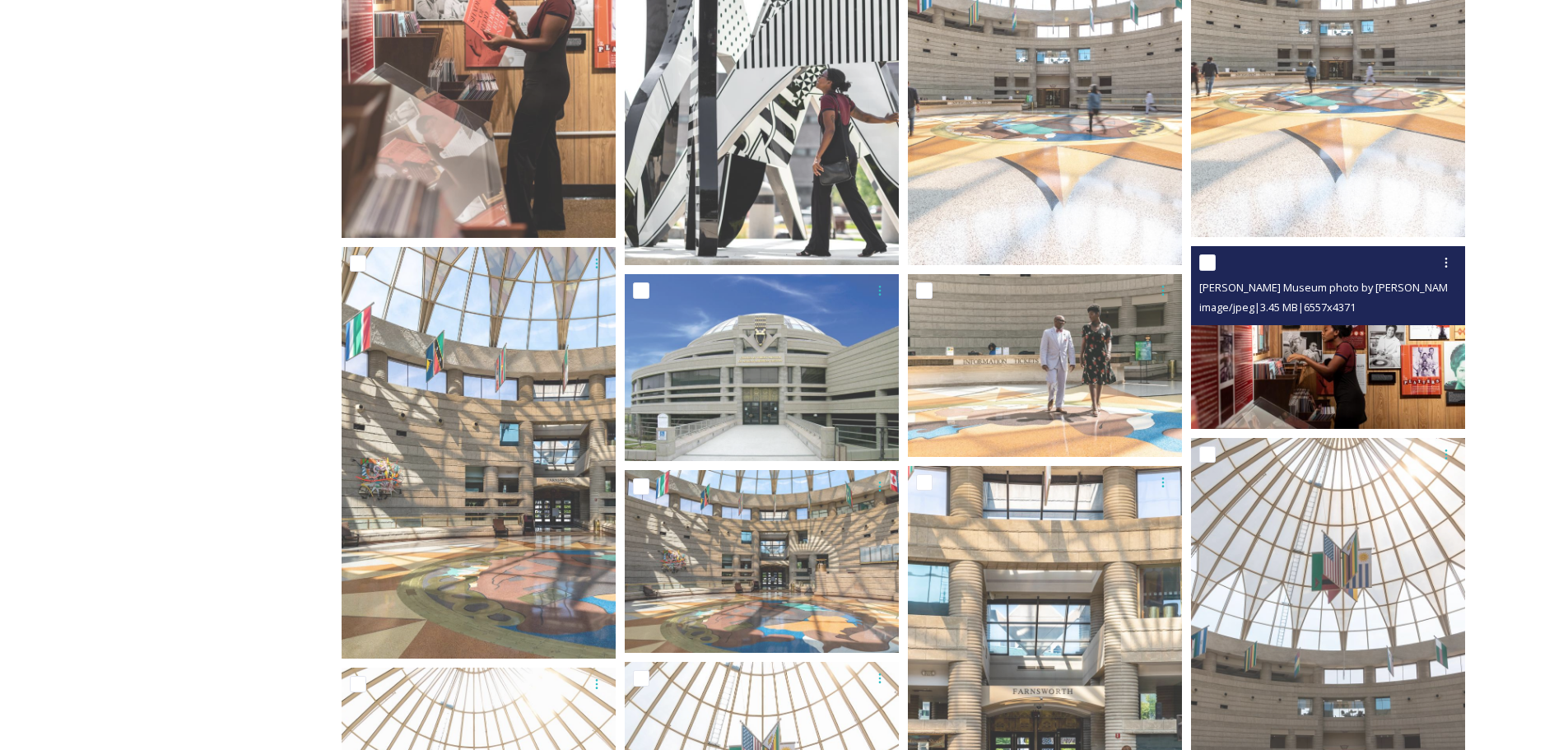
click at [1347, 314] on span "image/jpeg | 3.45 MB | 6557 x 4371" at bounding box center [1277, 307] width 156 height 15
click at [1344, 351] on img at bounding box center [1328, 338] width 275 height 183
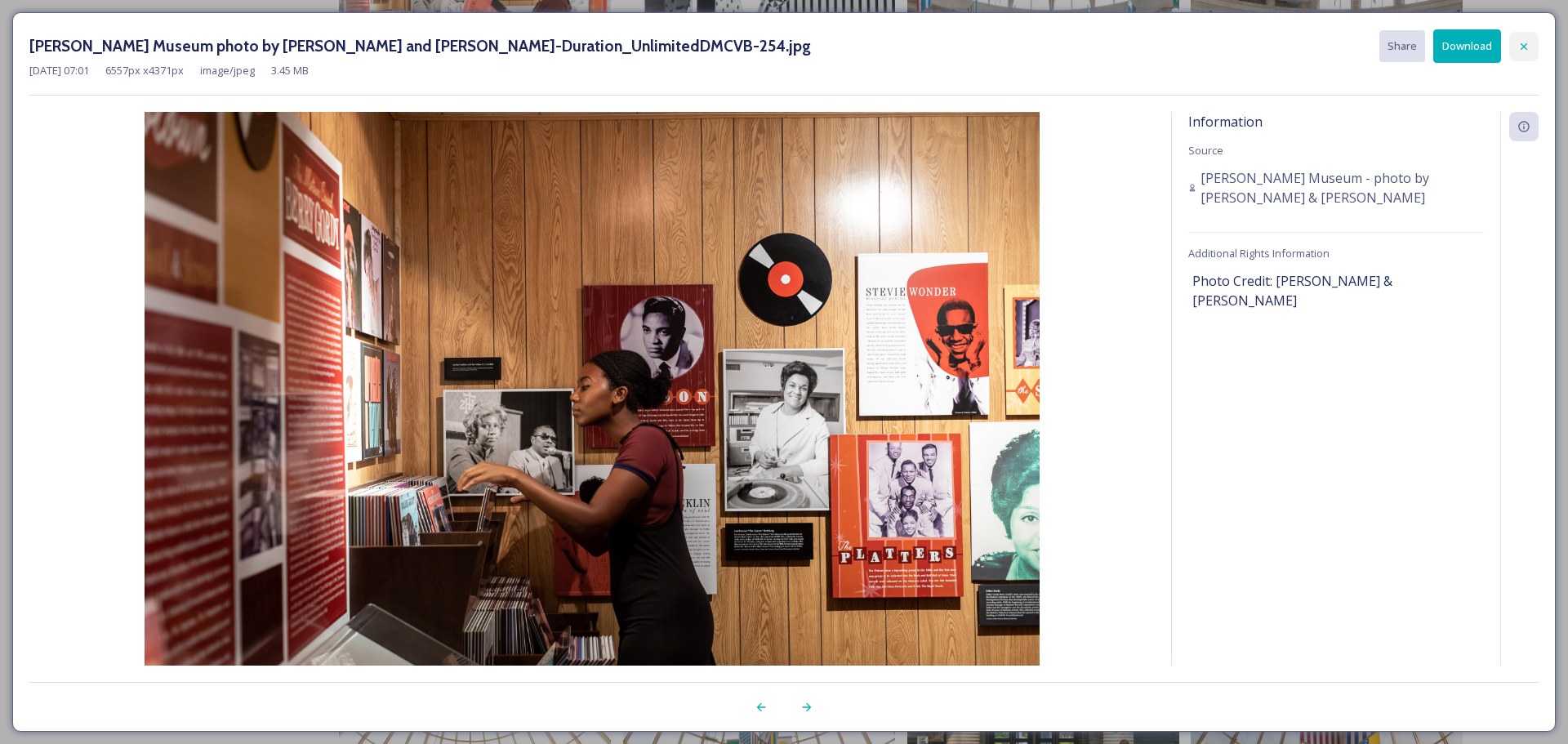
click at [1519, 41] on icon at bounding box center [1523, 47] width 13 height 13
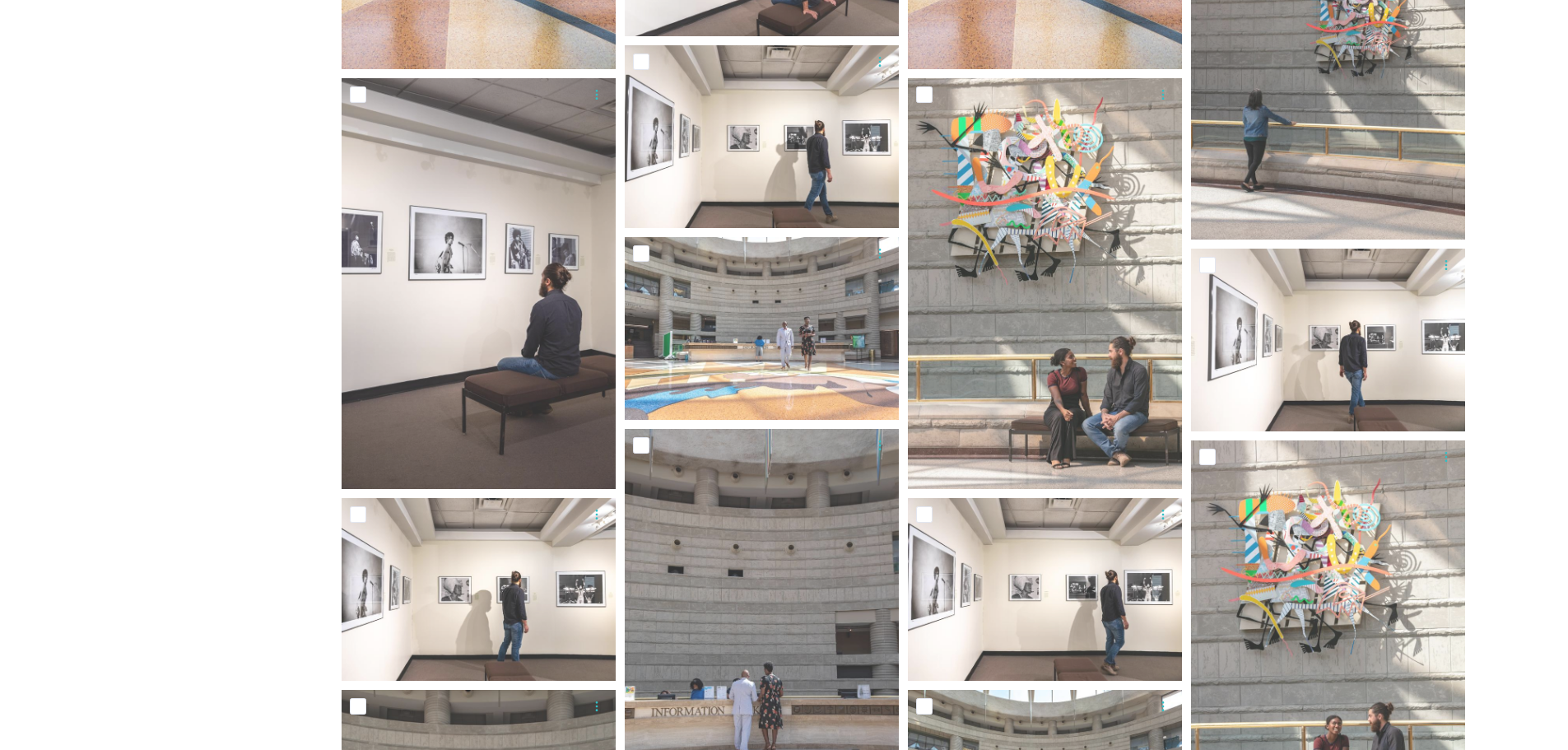
scroll to position [6587, 0]
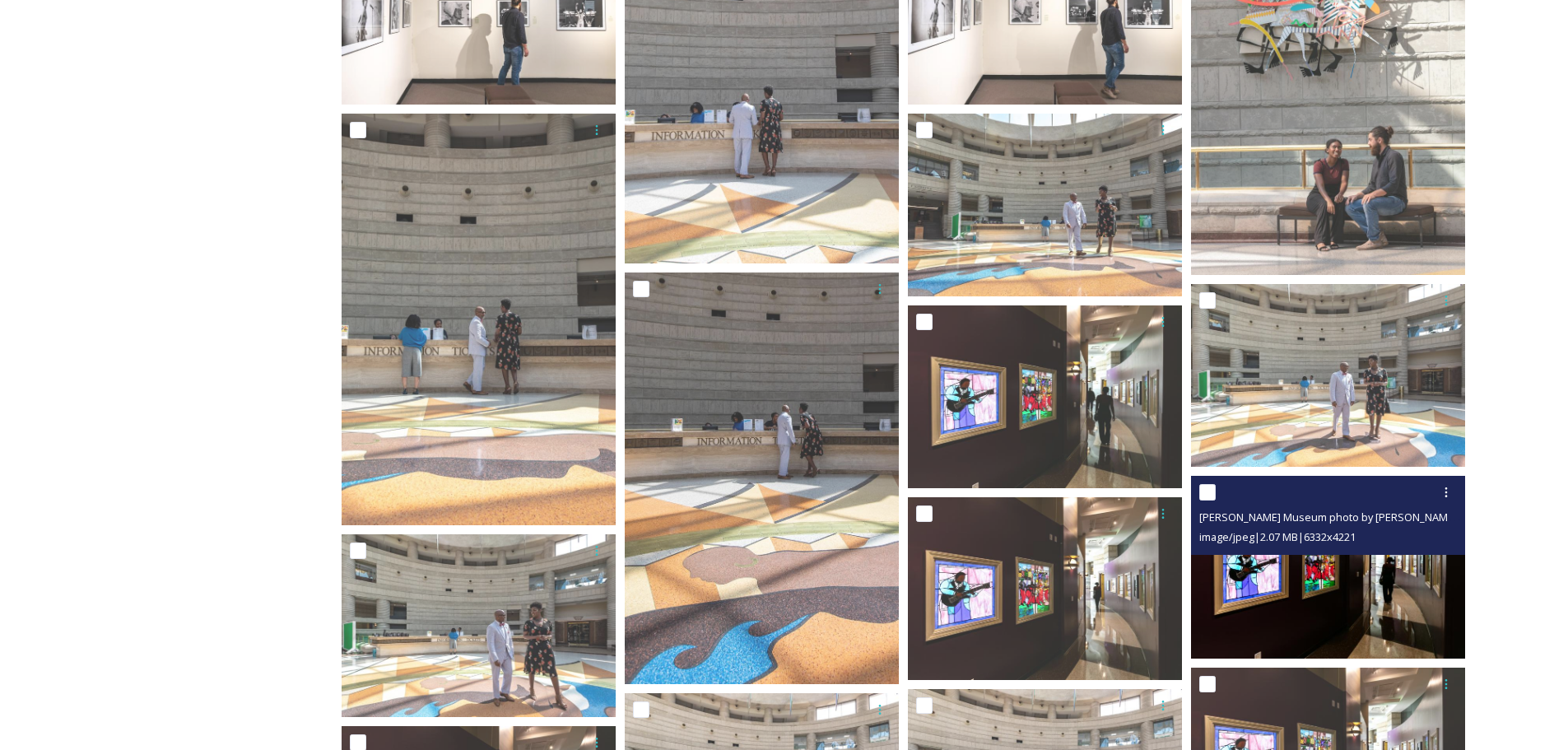
click at [1379, 586] on img at bounding box center [1328, 568] width 275 height 183
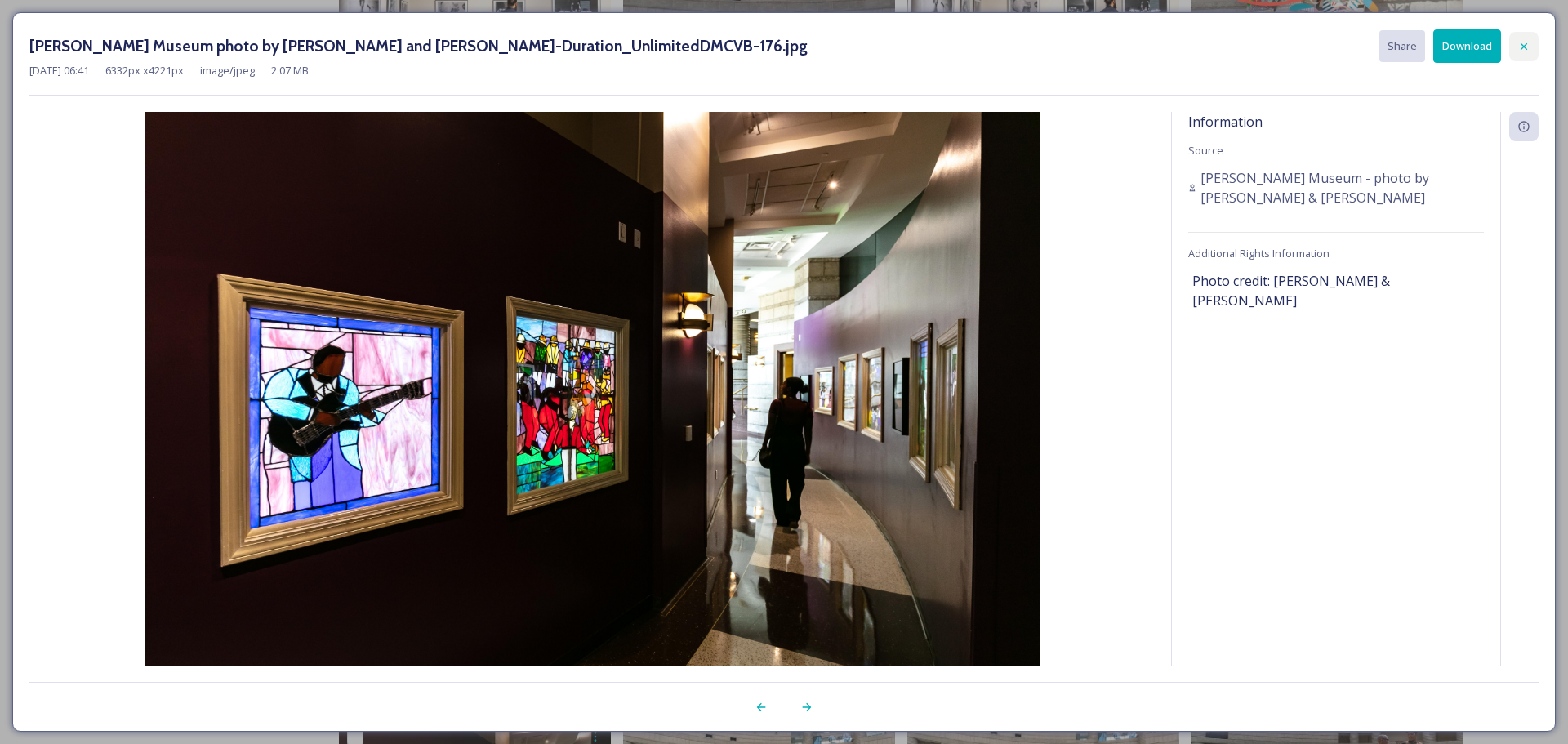
click at [1523, 43] on icon at bounding box center [1523, 47] width 13 height 13
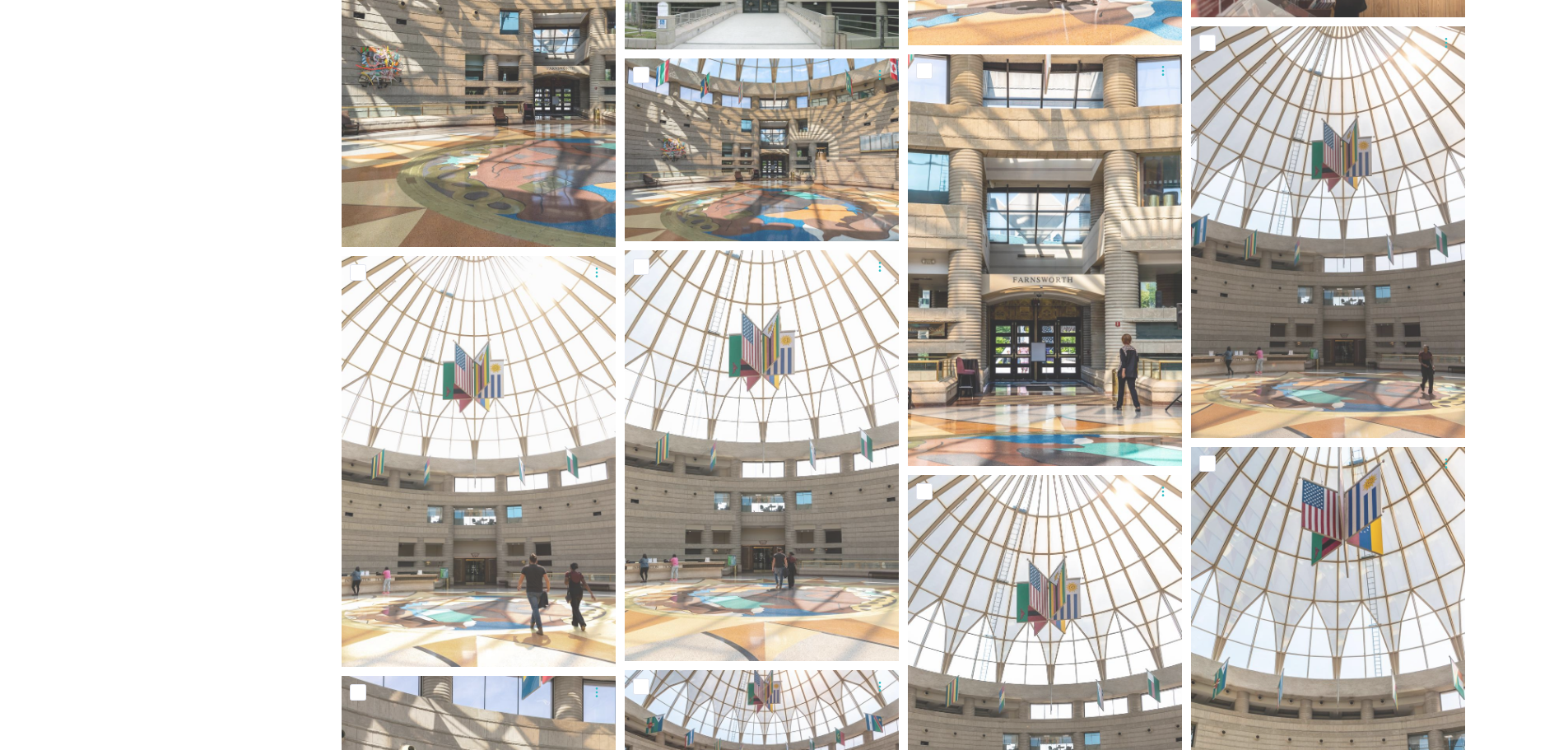
scroll to position [2141, 0]
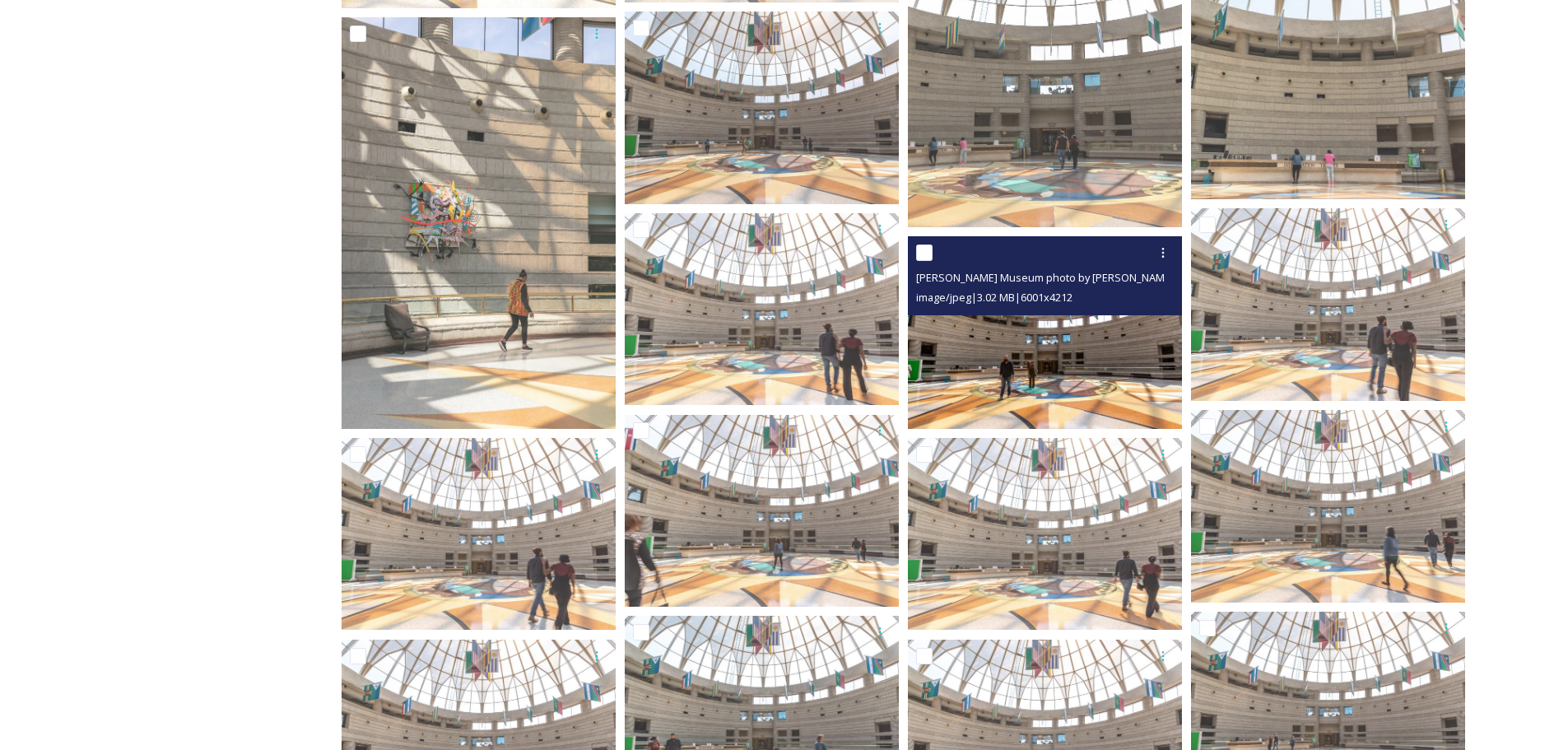
click at [1051, 366] on img at bounding box center [1045, 333] width 275 height 192
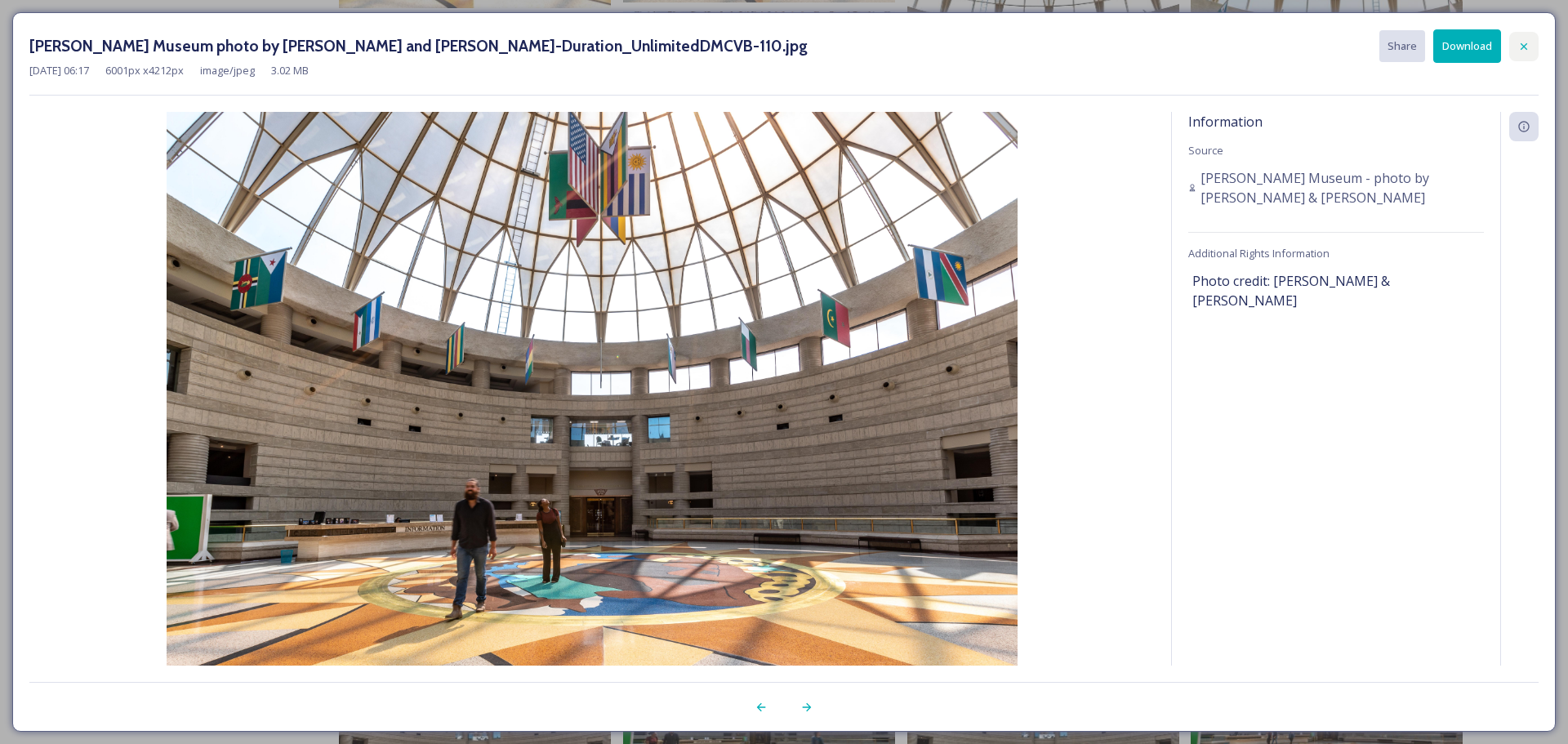
click at [1533, 41] on div at bounding box center [1523, 47] width 29 height 29
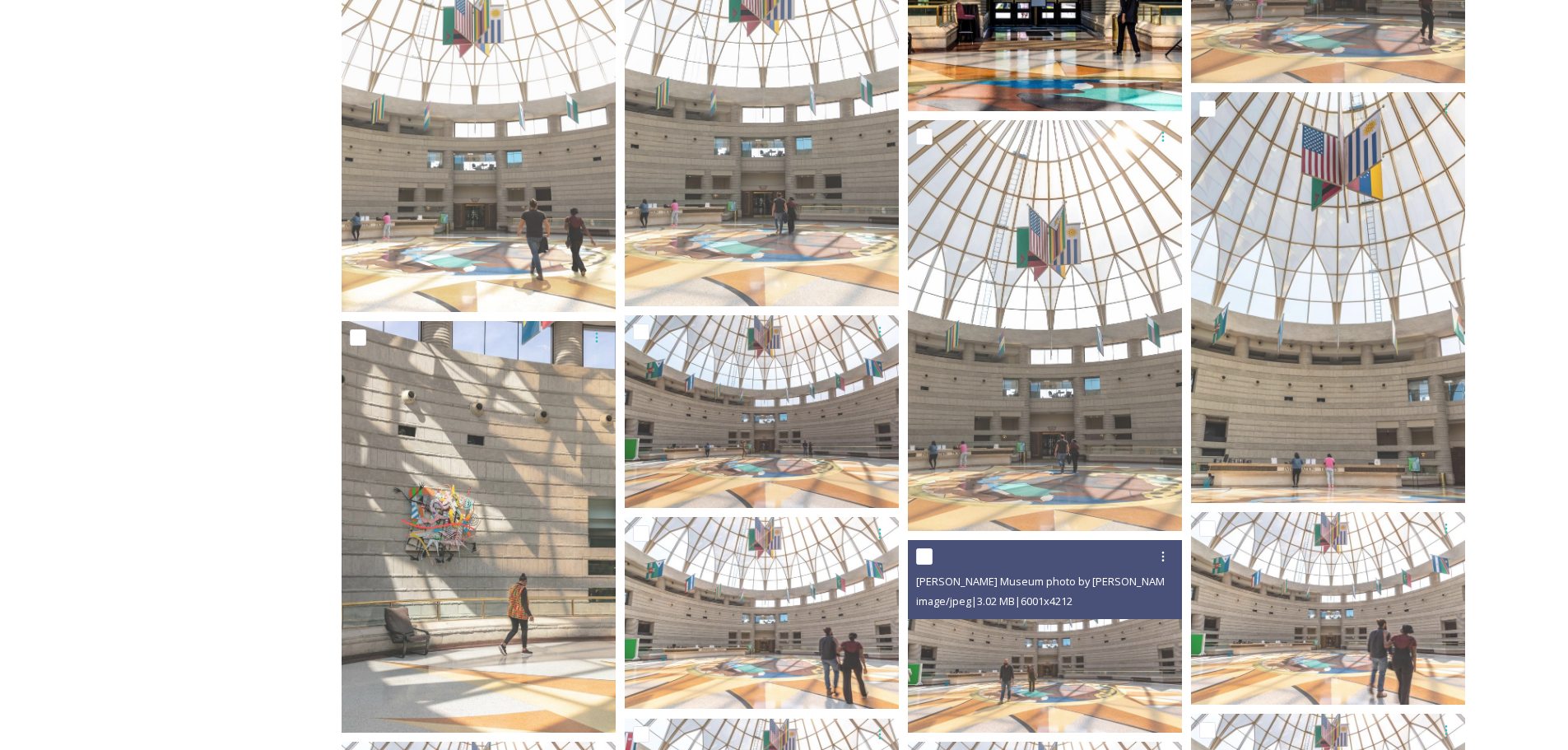
scroll to position [1565, 0]
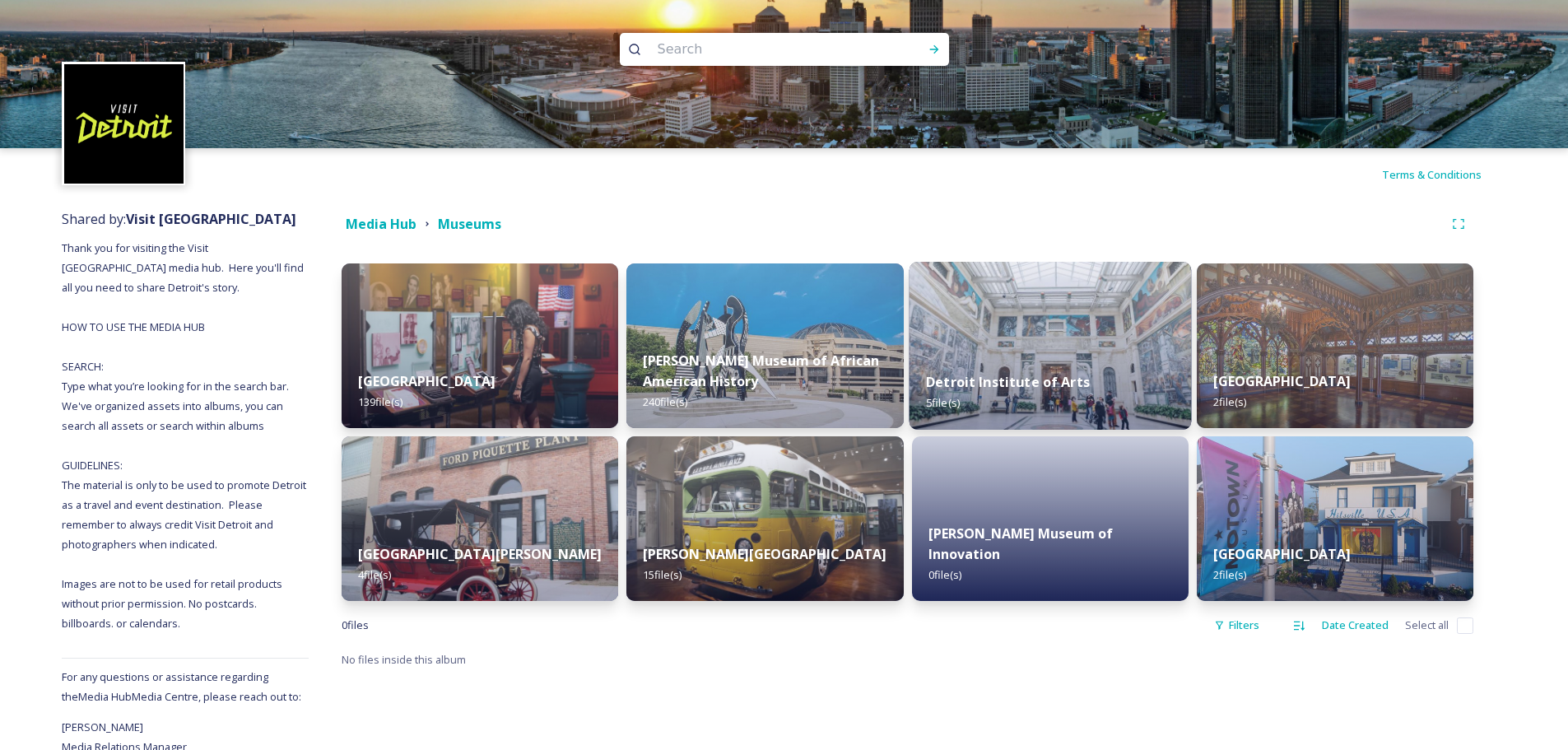
click at [1098, 330] on img at bounding box center [1049, 346] width 282 height 168
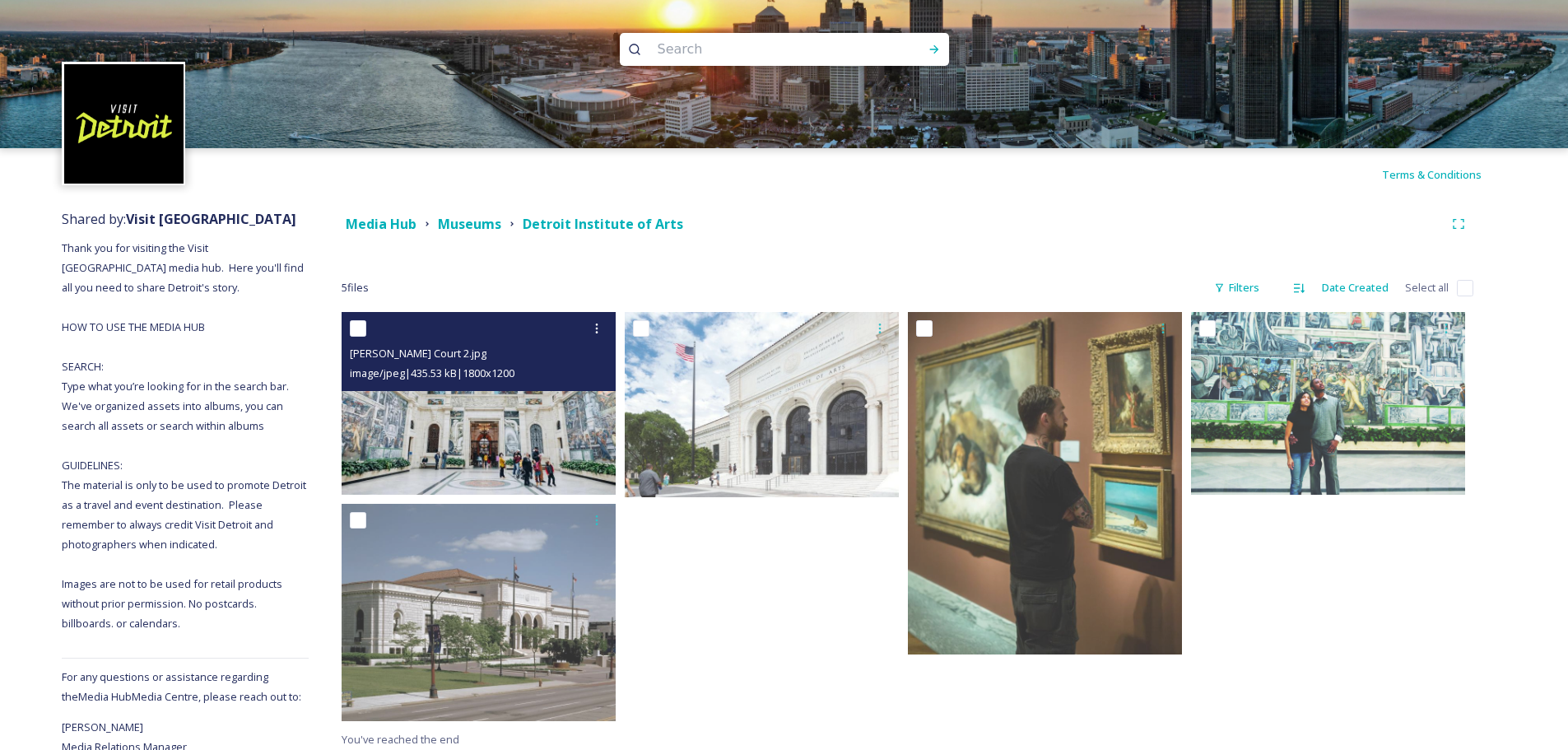
click at [526, 413] on img at bounding box center [479, 403] width 275 height 183
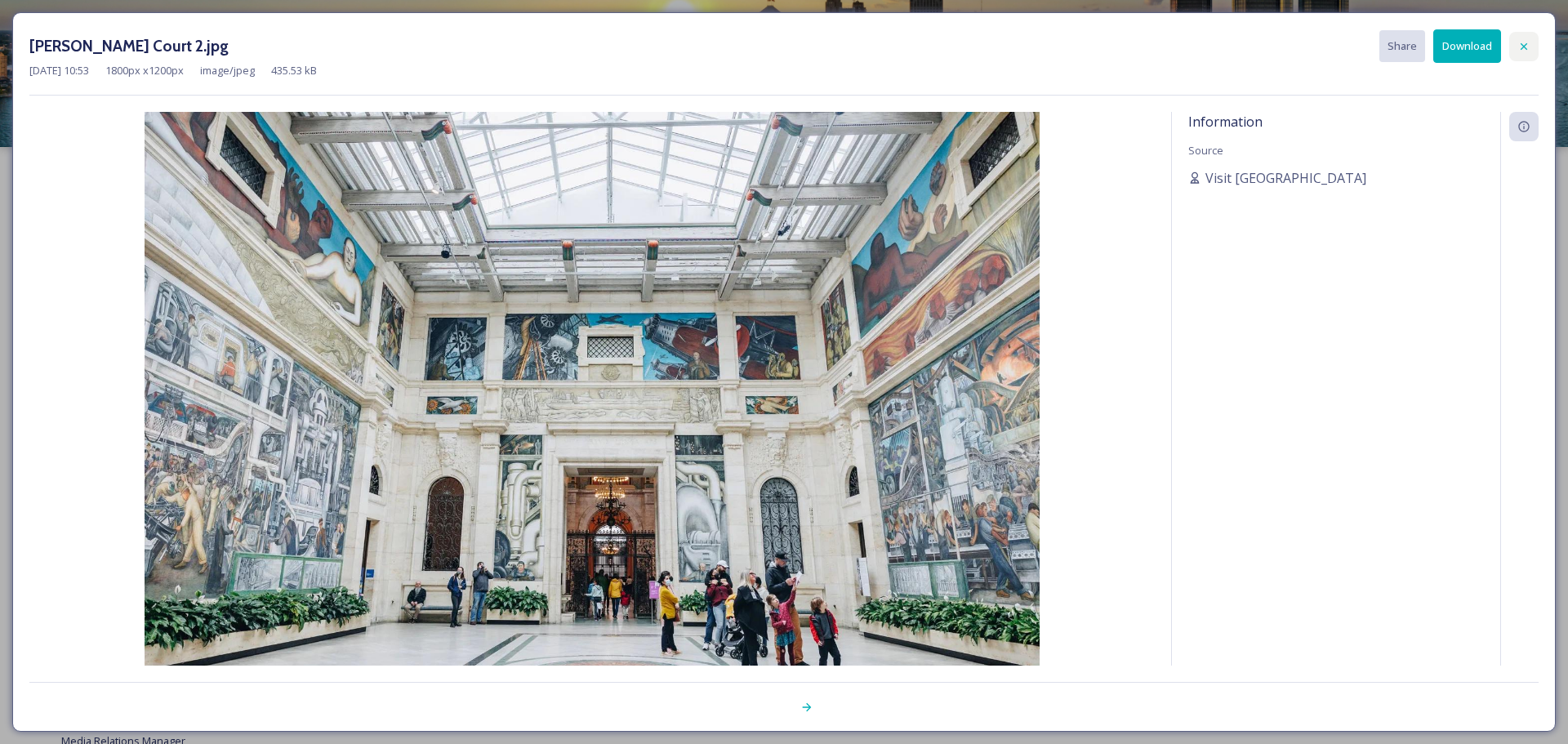
click at [1516, 50] on div at bounding box center [1523, 47] width 29 height 29
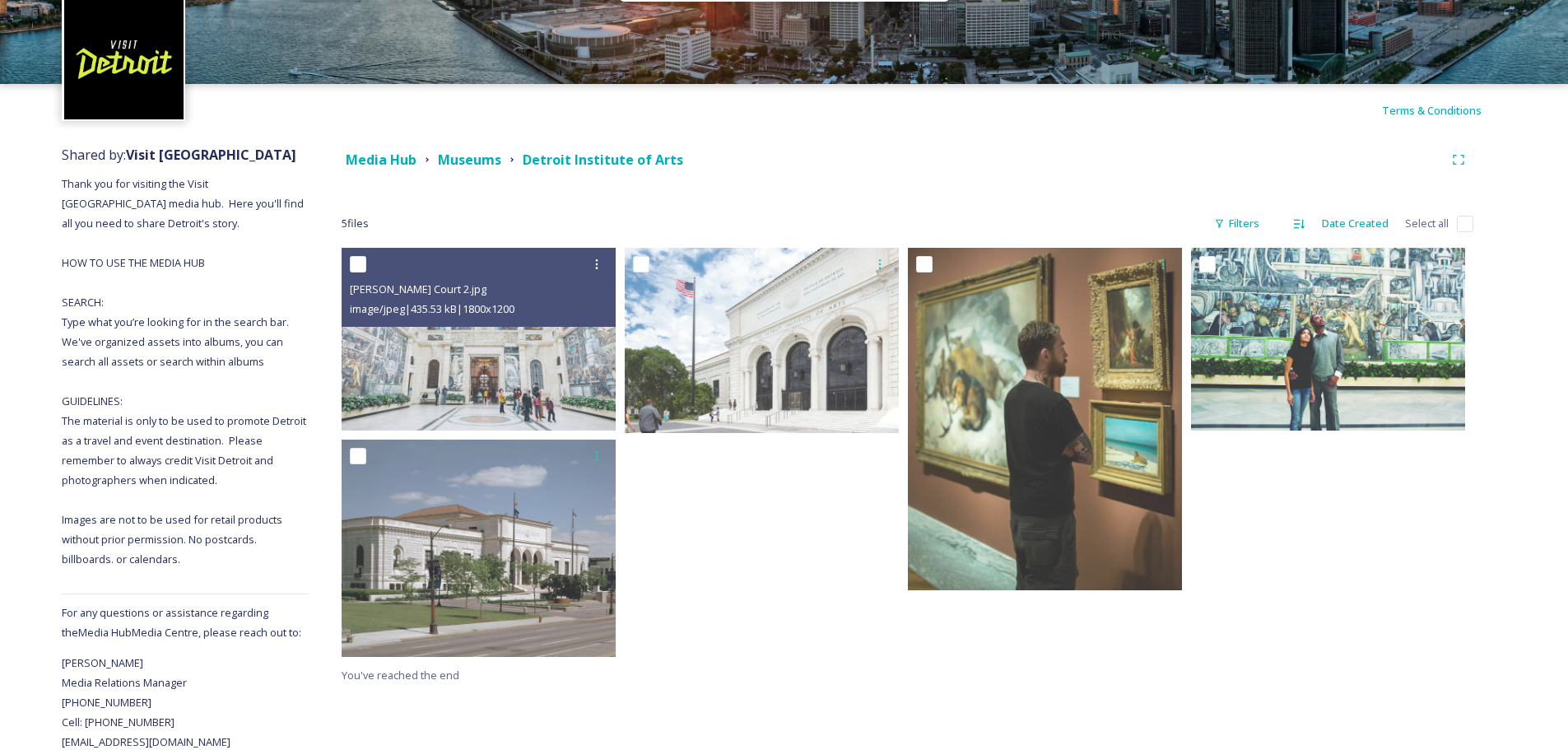
scroll to position [65, 0]
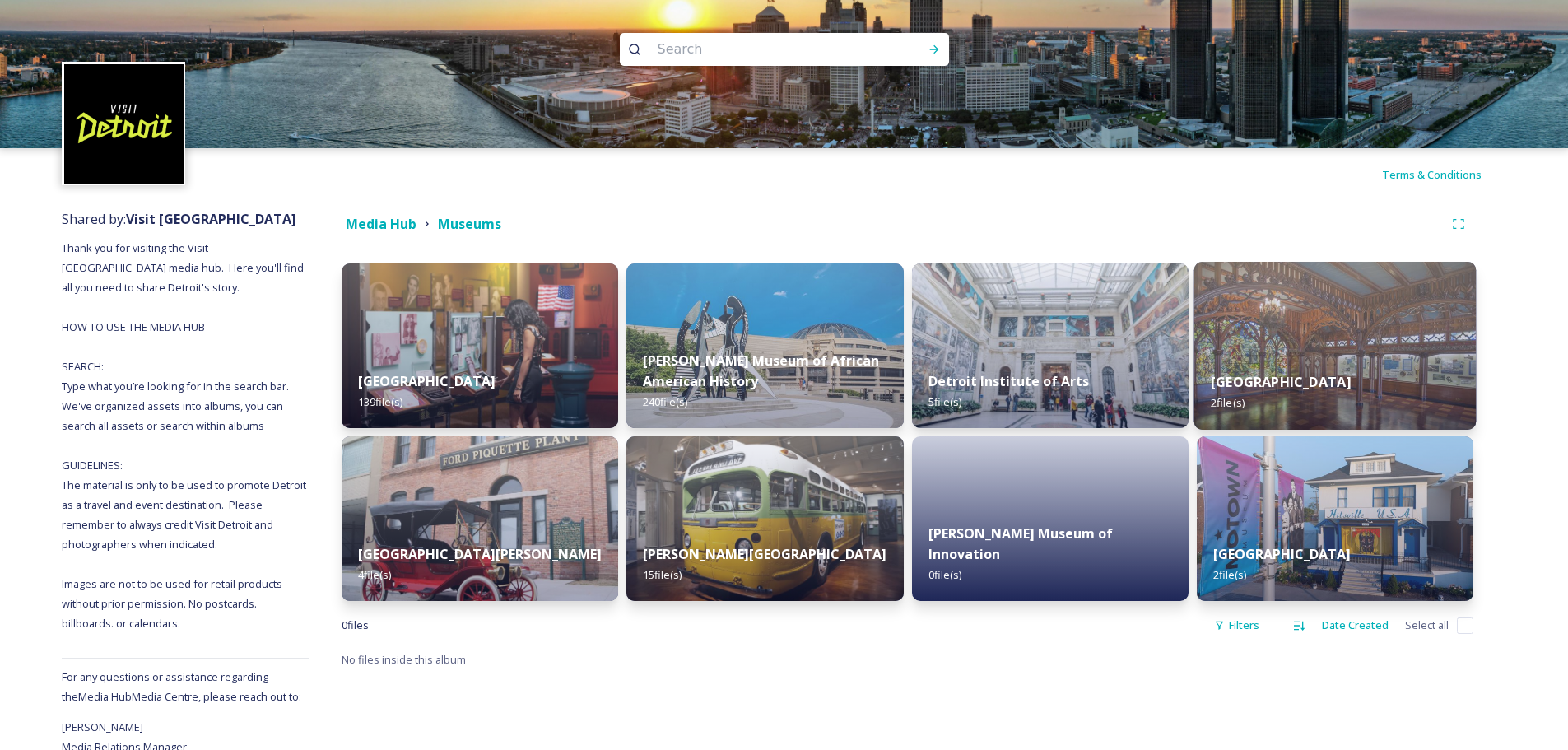
click at [1382, 337] on img at bounding box center [1334, 346] width 282 height 168
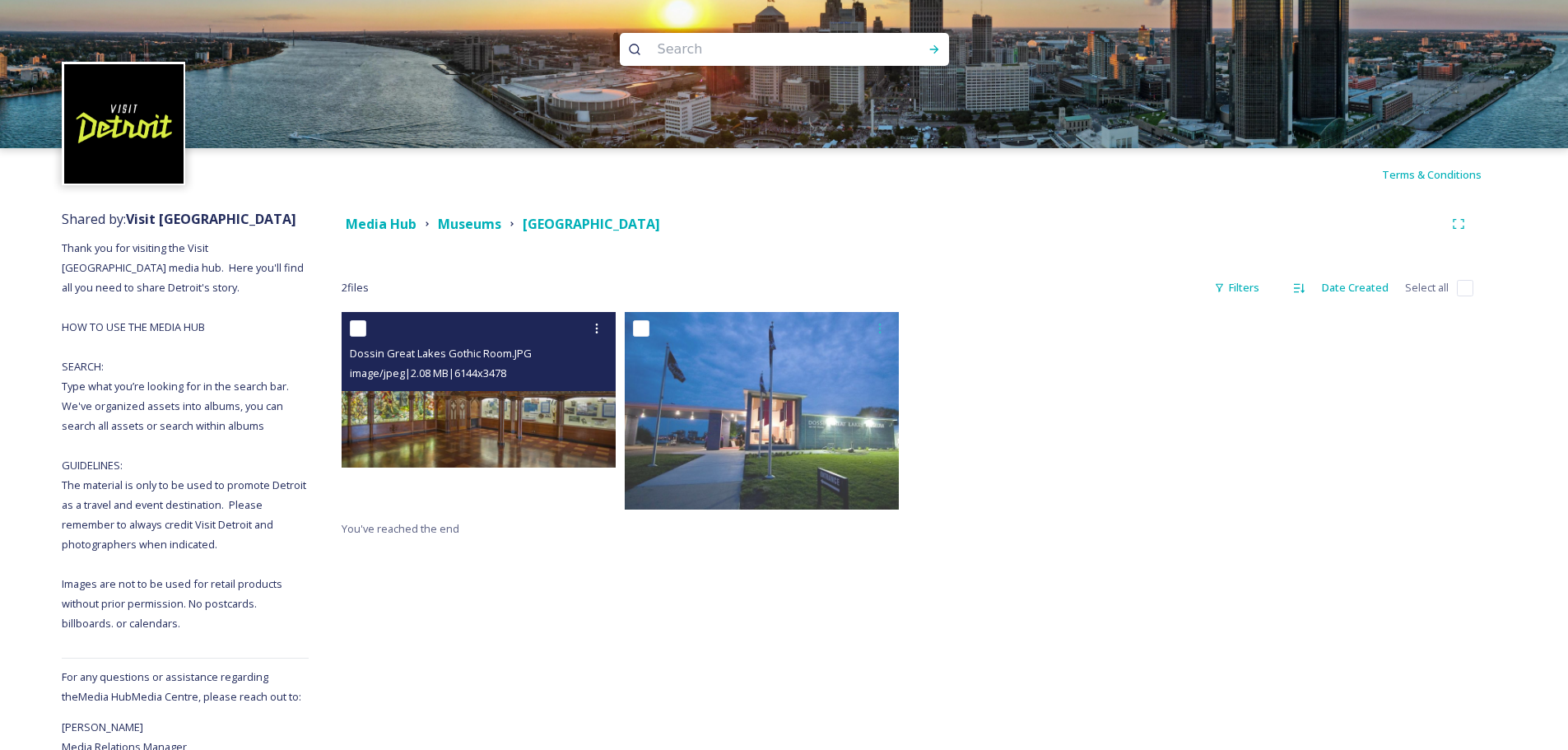
click at [595, 442] on img at bounding box center [479, 388] width 275 height 154
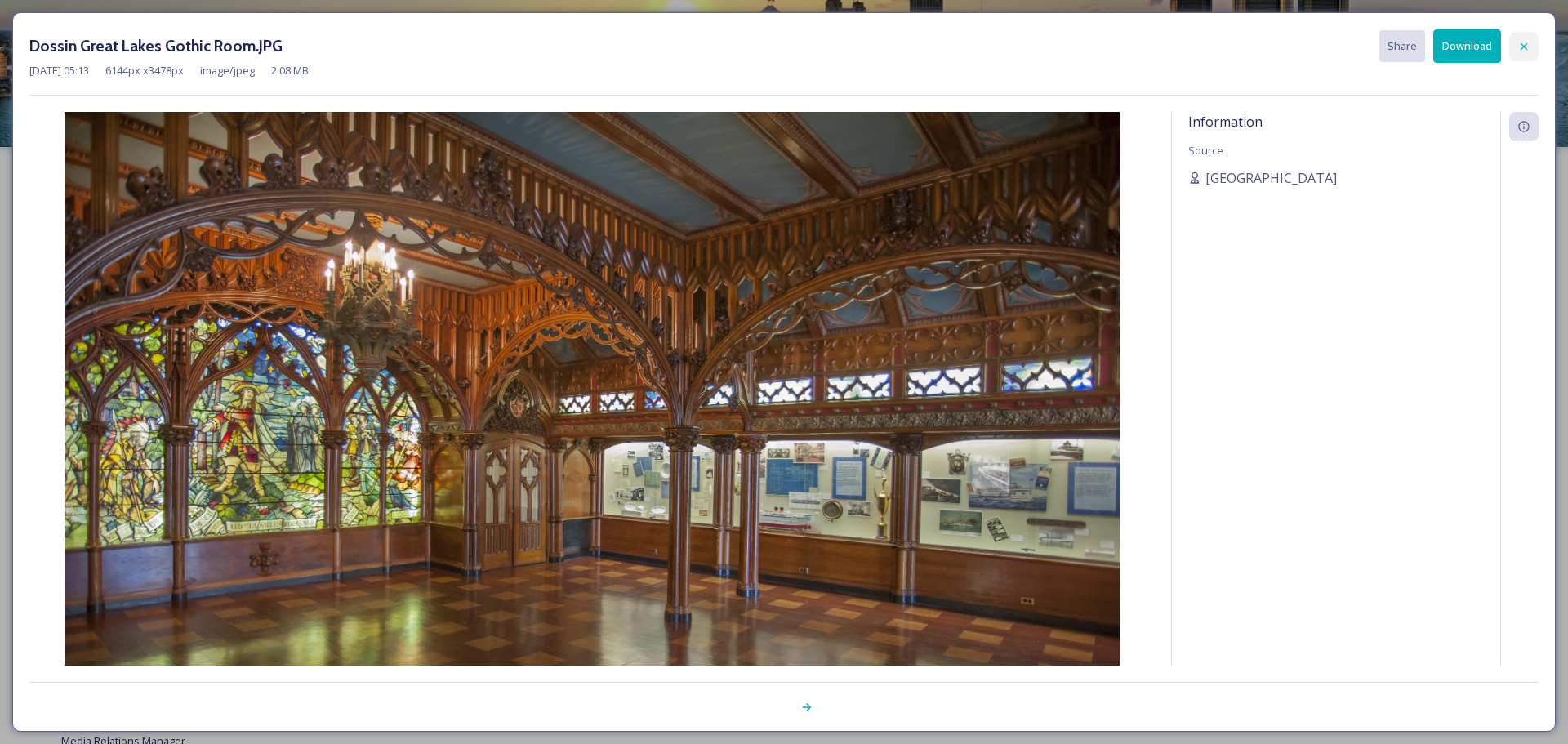
click at [1519, 44] on icon at bounding box center [1523, 47] width 13 height 13
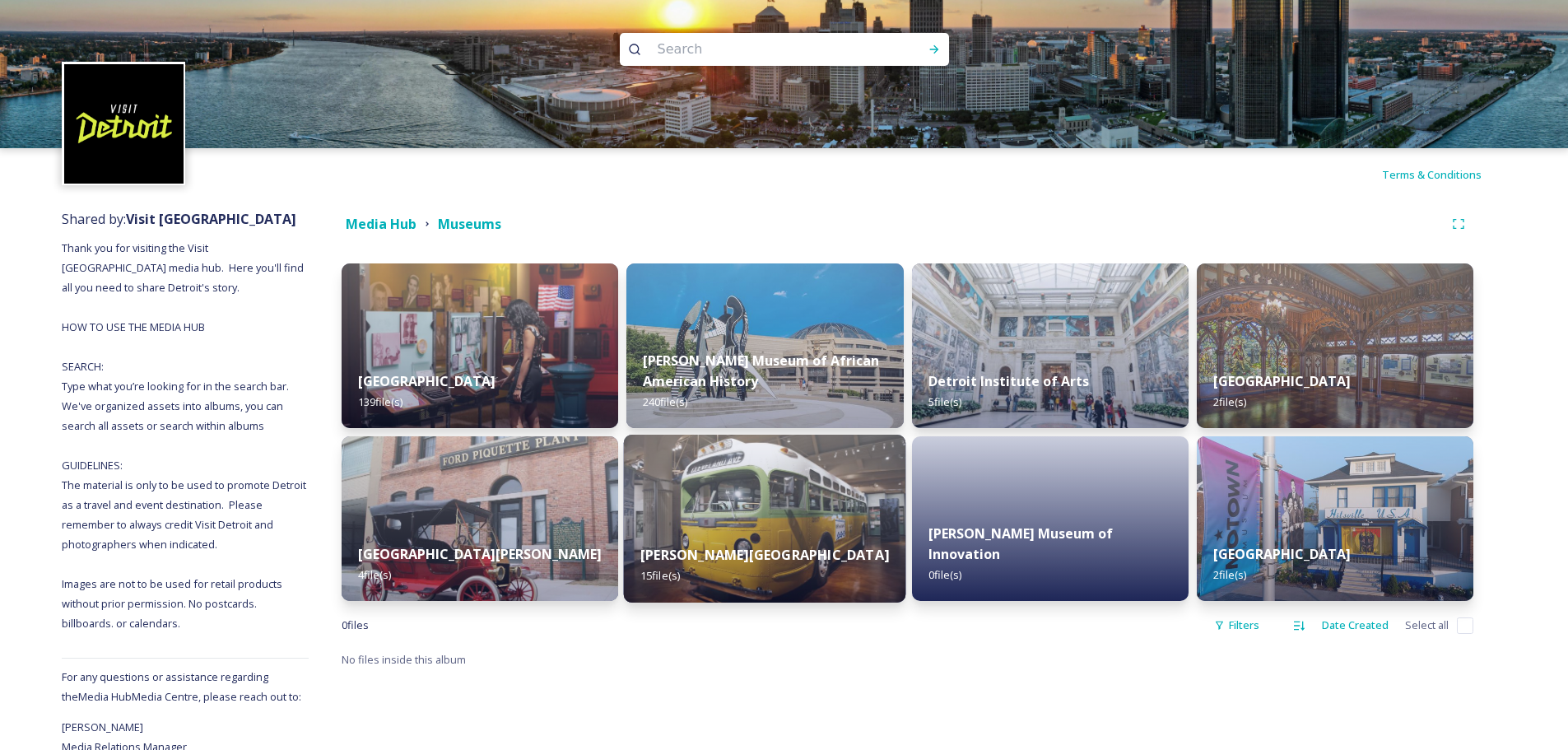
click at [781, 488] on img at bounding box center [765, 519] width 282 height 168
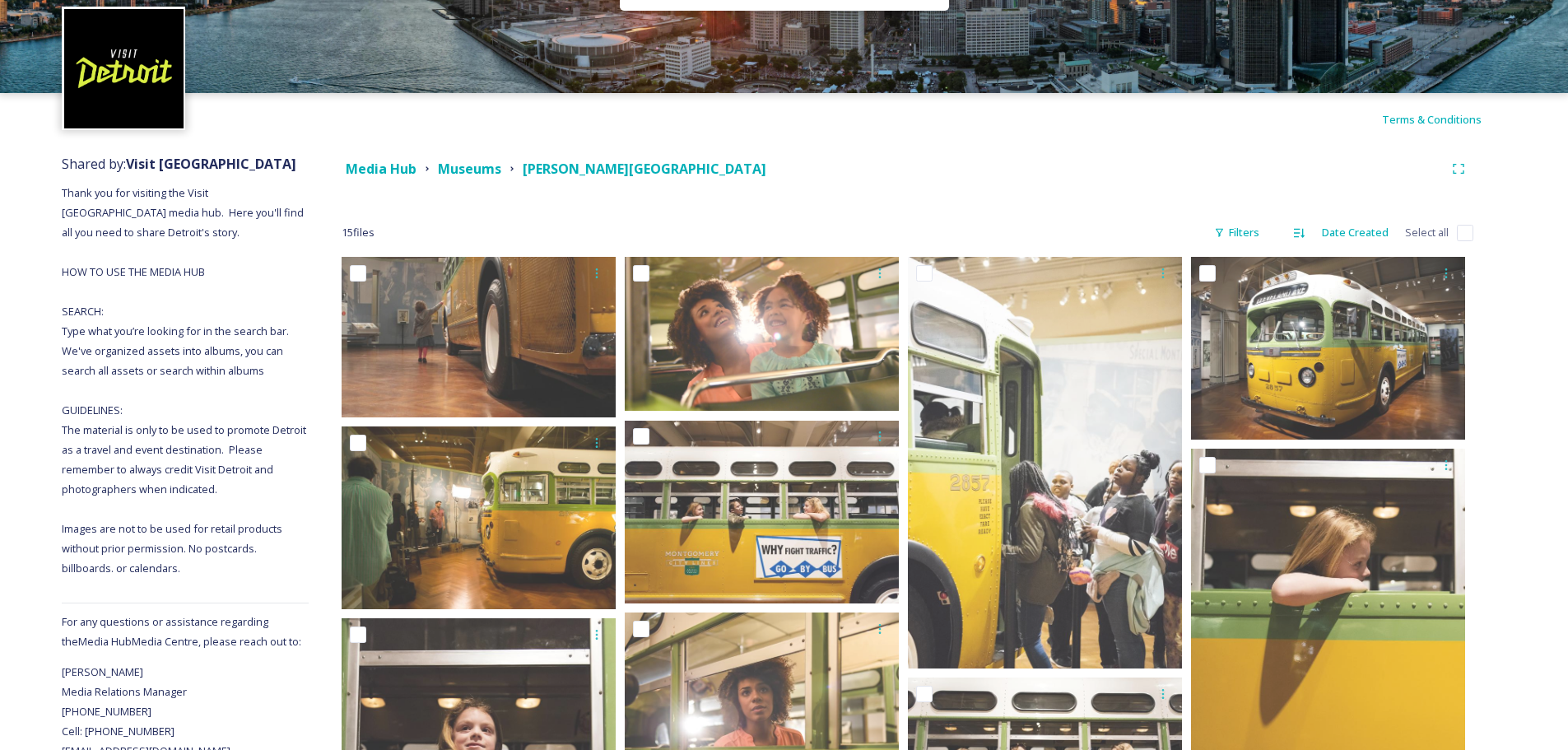
scroll to position [44, 0]
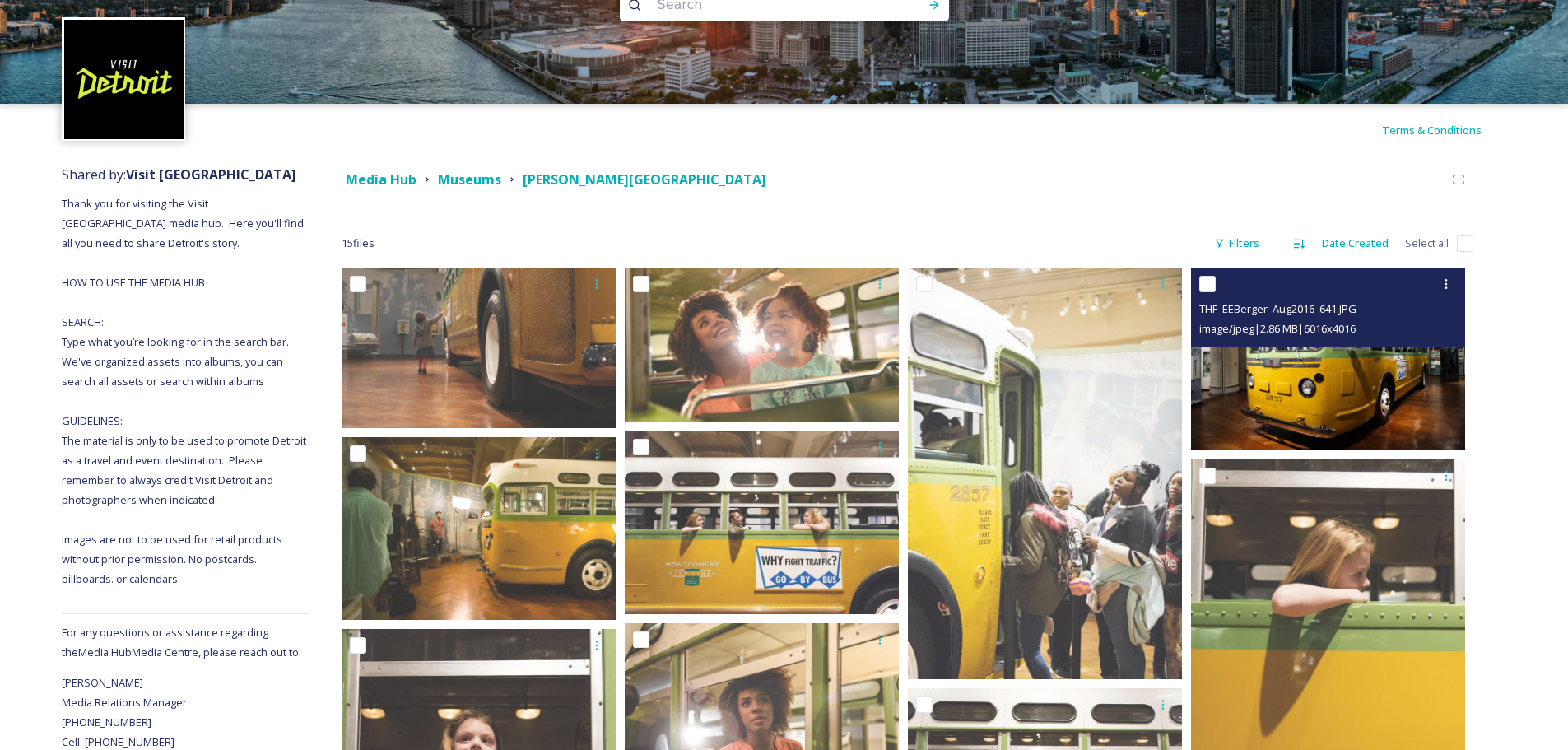
click at [1360, 387] on img at bounding box center [1328, 359] width 275 height 183
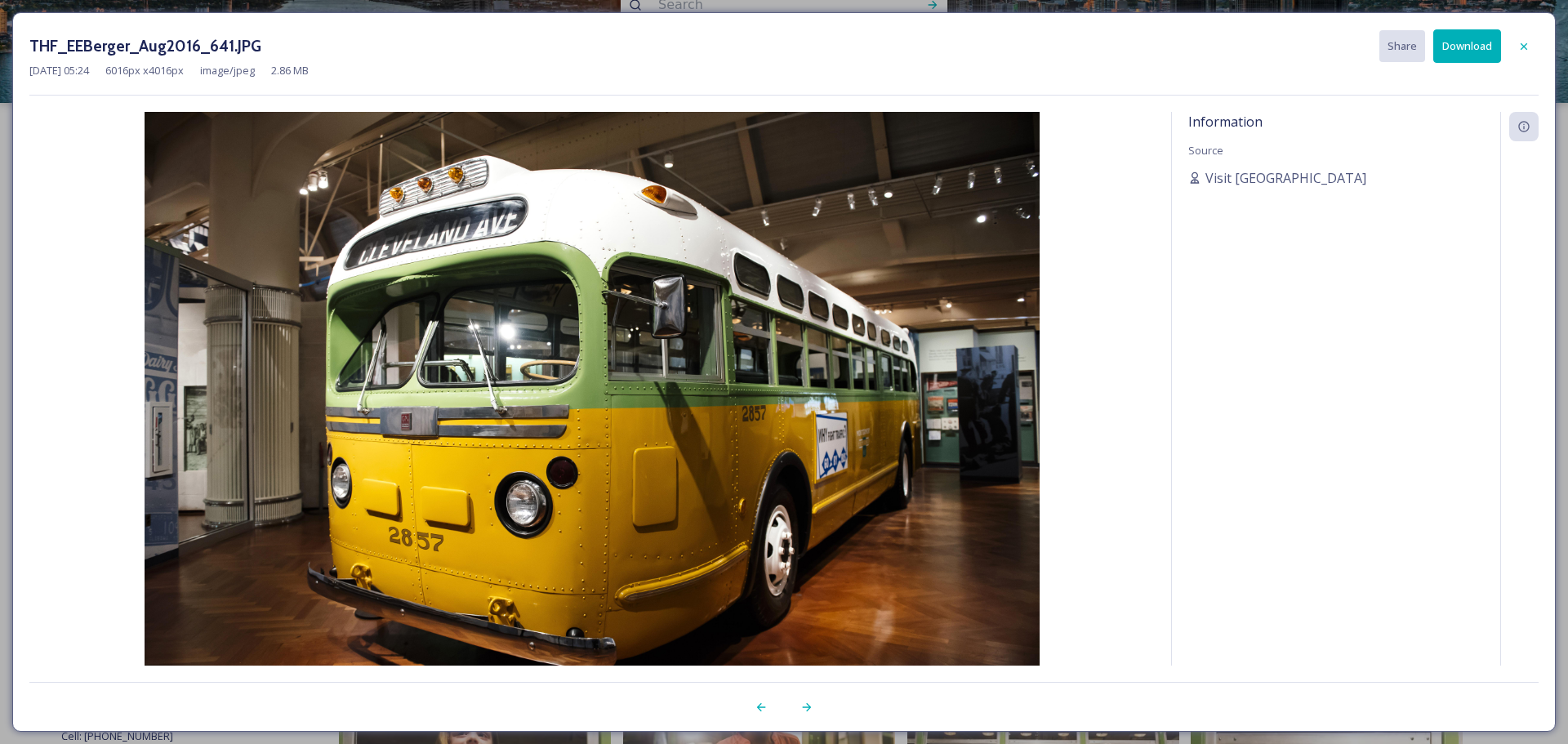
drag, startPoint x: 1526, startPoint y: 40, endPoint x: 1407, endPoint y: 50, distance: 119.4
click at [1526, 40] on icon at bounding box center [1523, 47] width 13 height 13
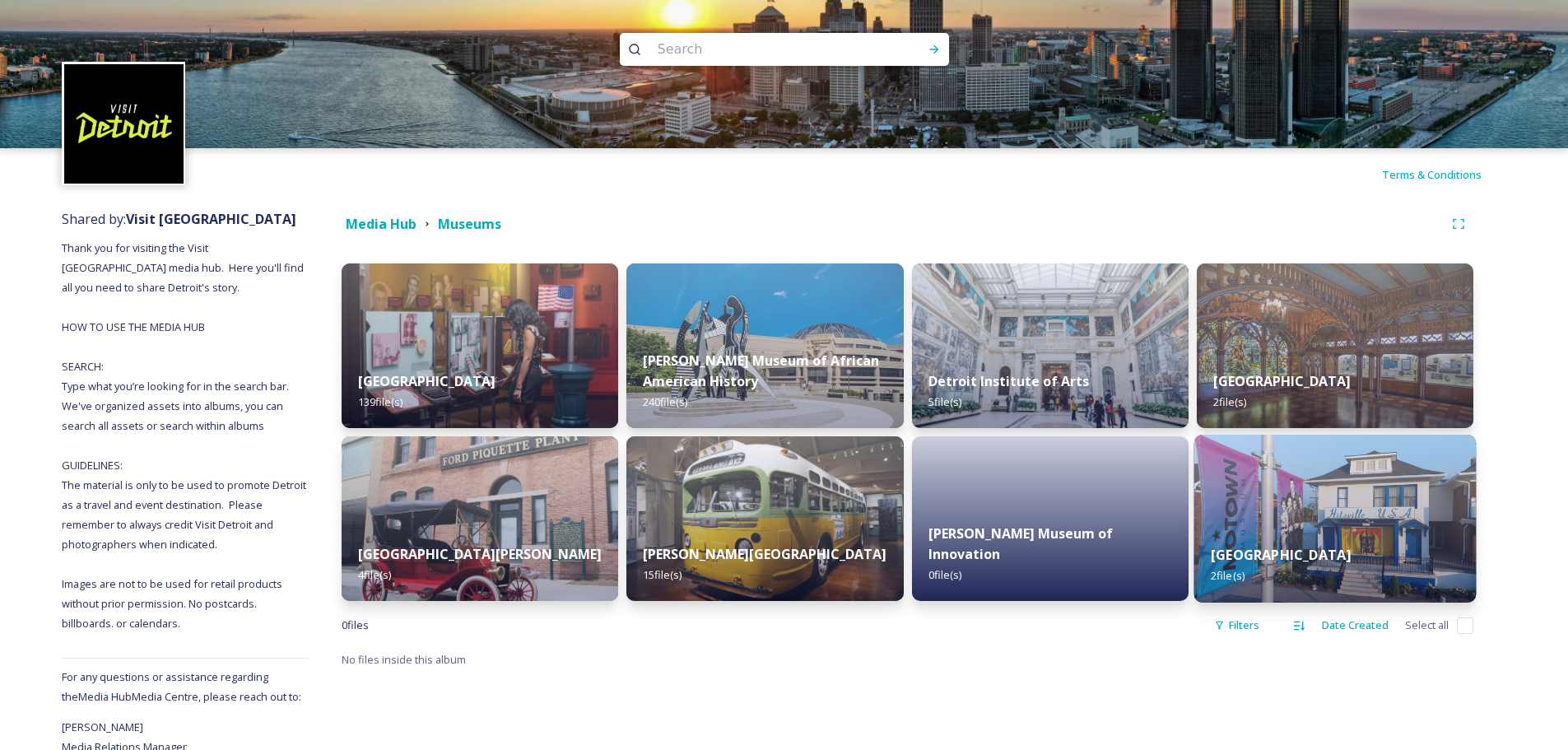
click at [1364, 523] on img at bounding box center [1334, 519] width 282 height 168
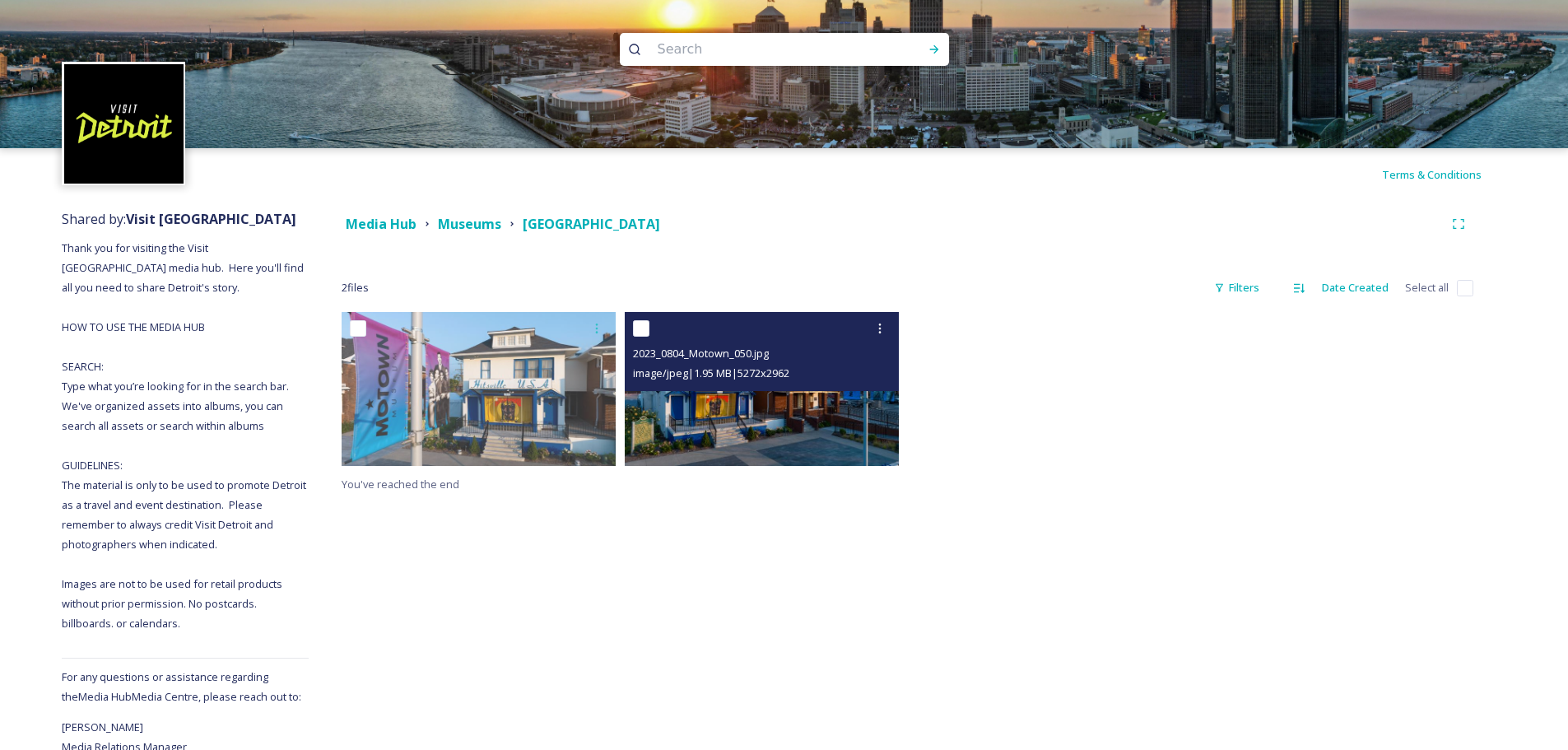
click at [807, 402] on img at bounding box center [762, 388] width 275 height 154
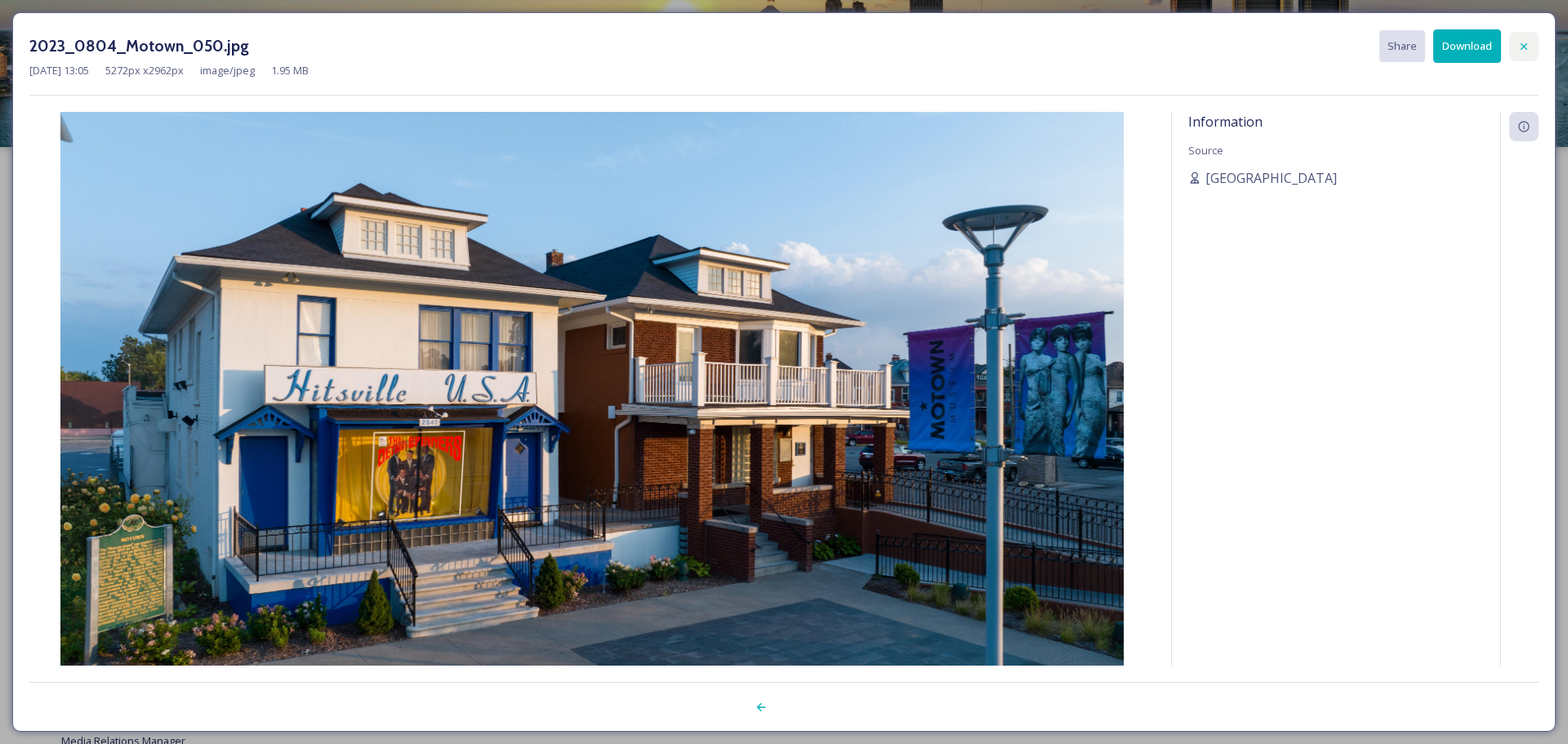
click at [1513, 46] on div at bounding box center [1523, 47] width 29 height 29
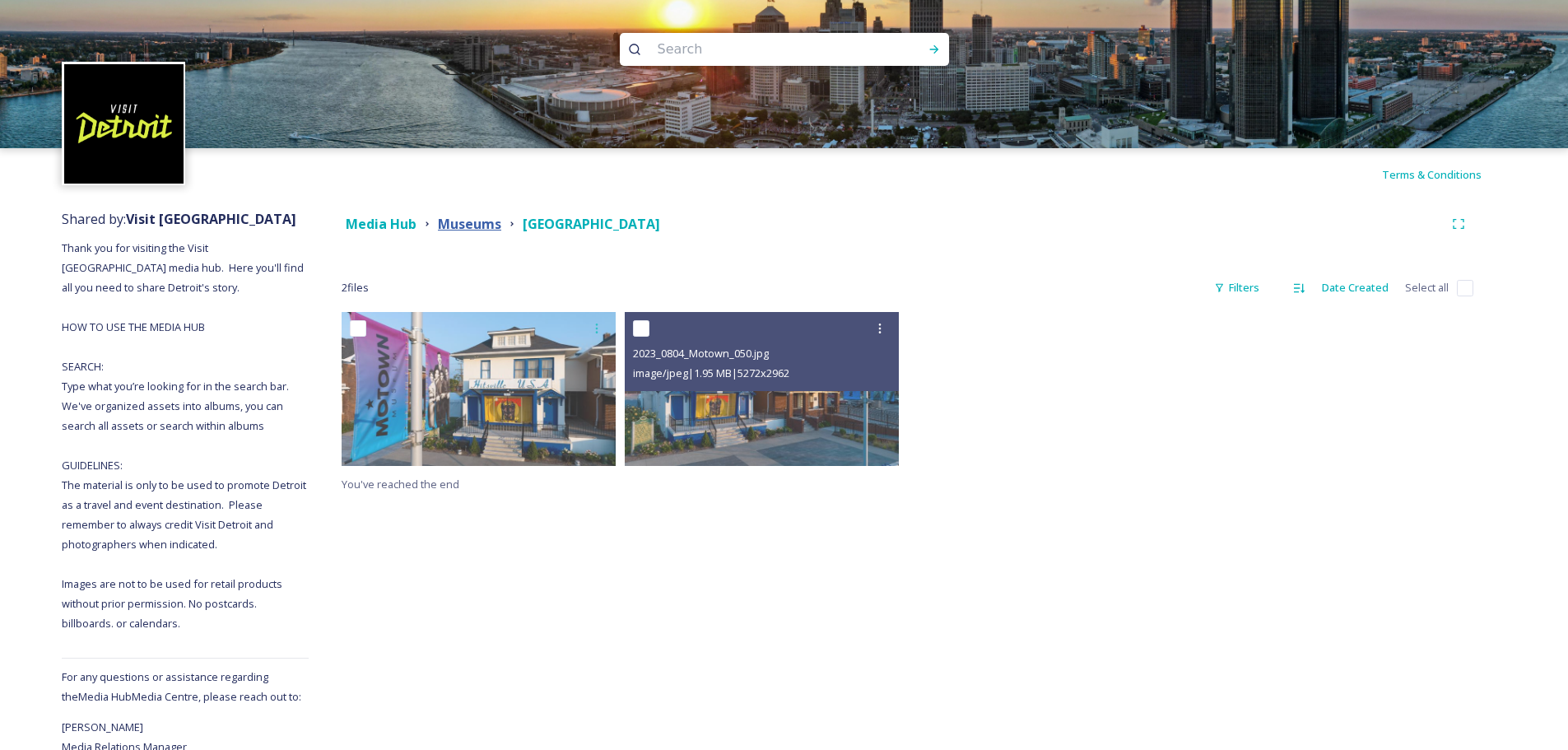
click at [466, 227] on strong "Museums" at bounding box center [470, 224] width 64 height 18
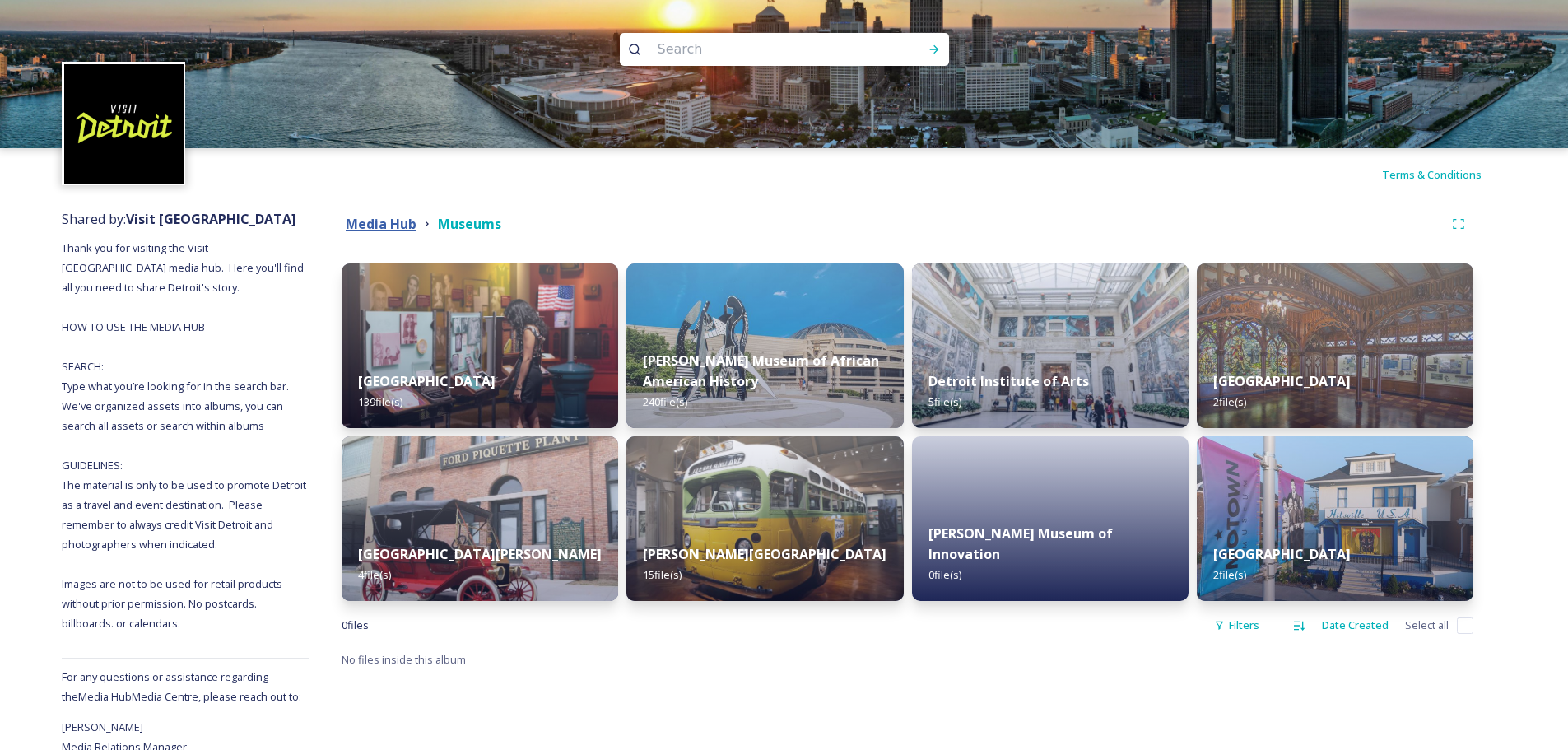
click at [405, 222] on strong "Media Hub" at bounding box center [381, 224] width 71 height 18
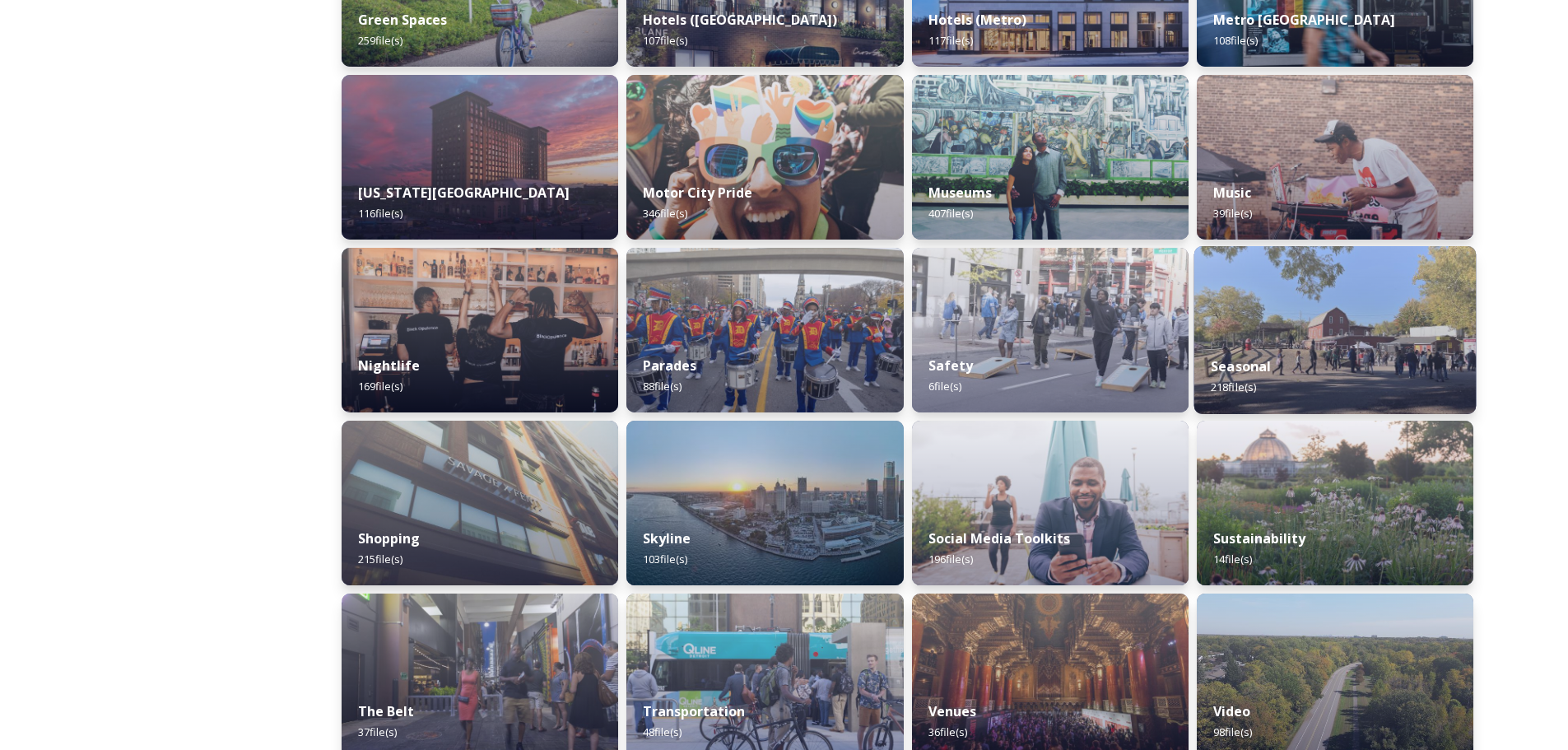
scroll to position [905, 0]
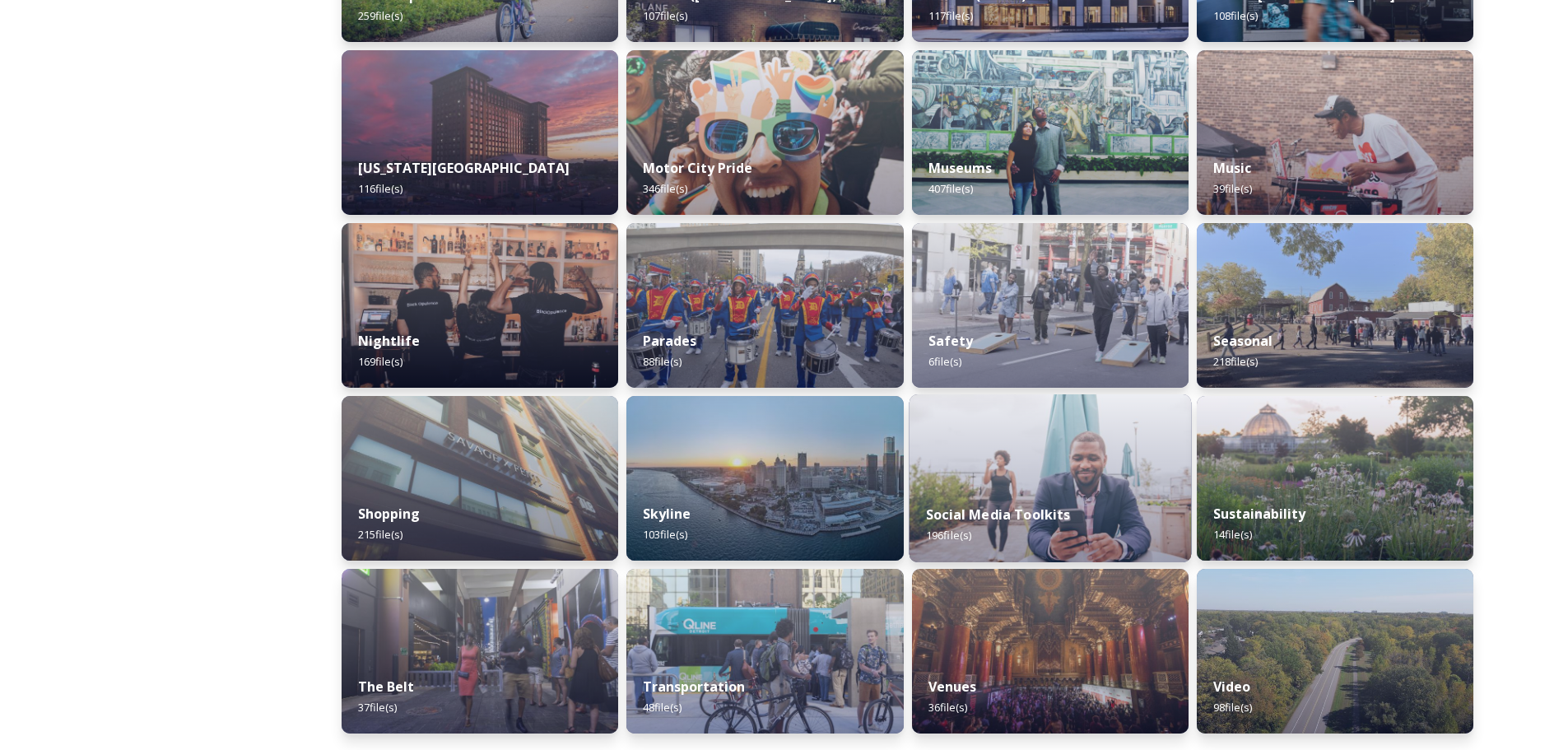
click at [1095, 444] on img at bounding box center [1049, 479] width 282 height 168
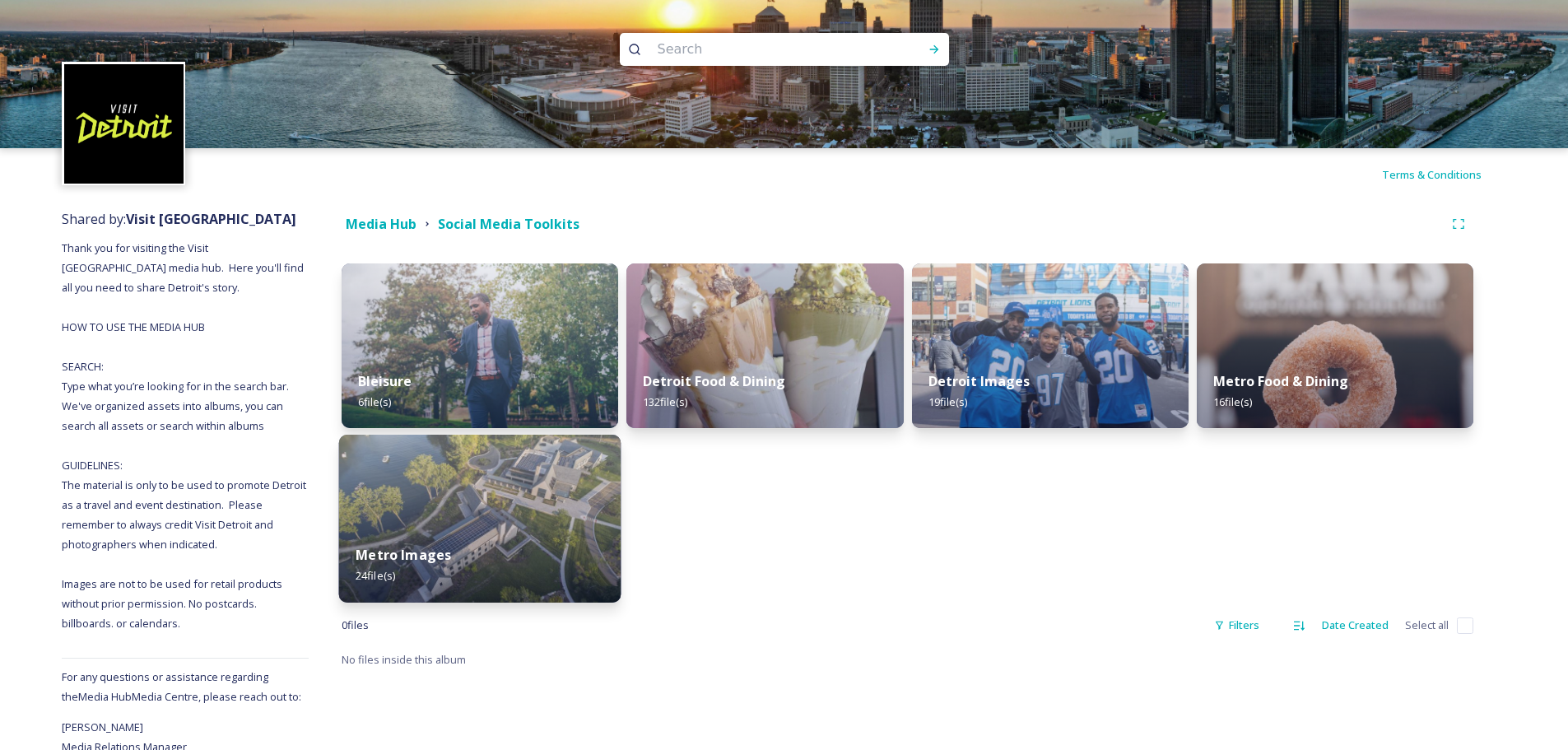
click at [574, 495] on img at bounding box center [480, 519] width 282 height 168
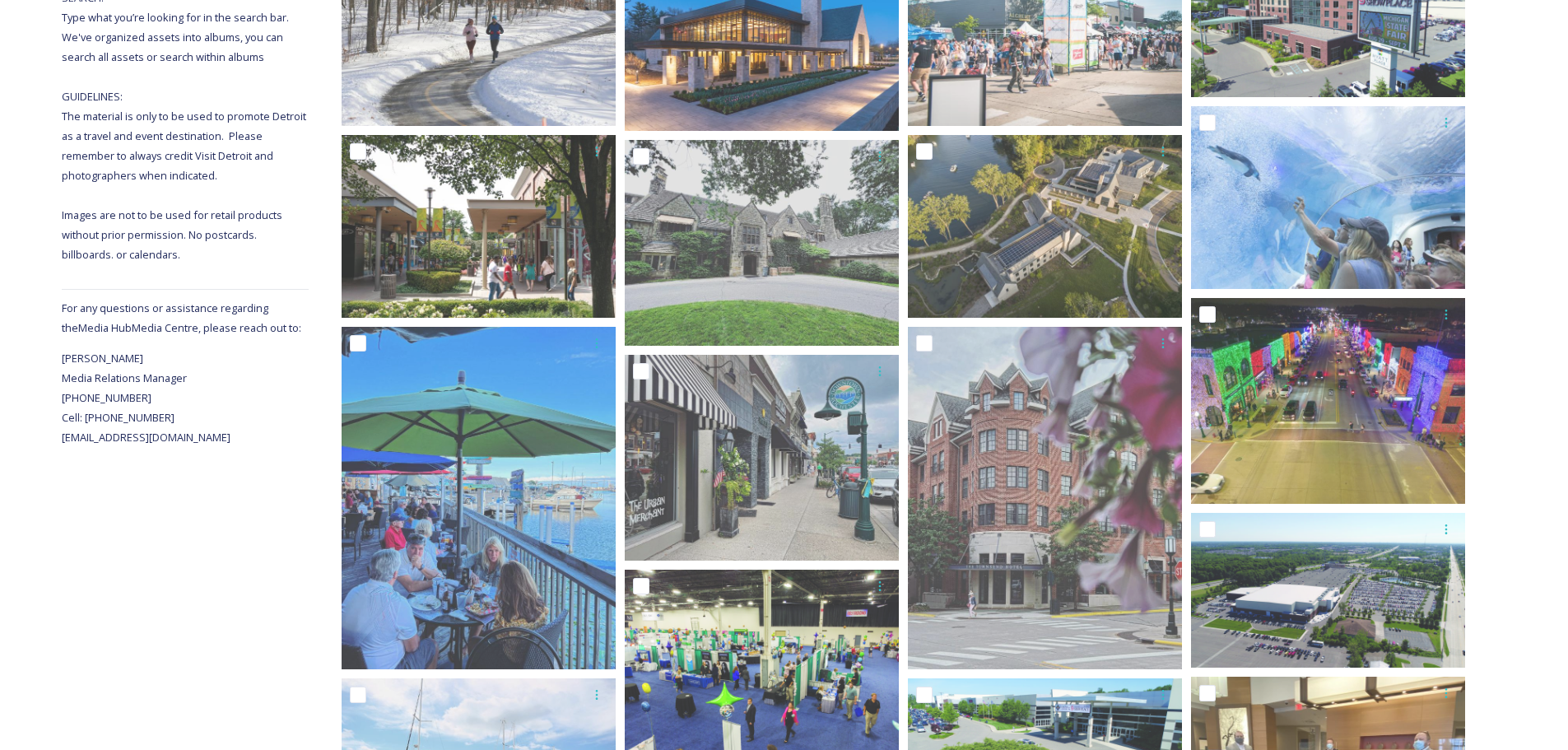
scroll to position [494, 0]
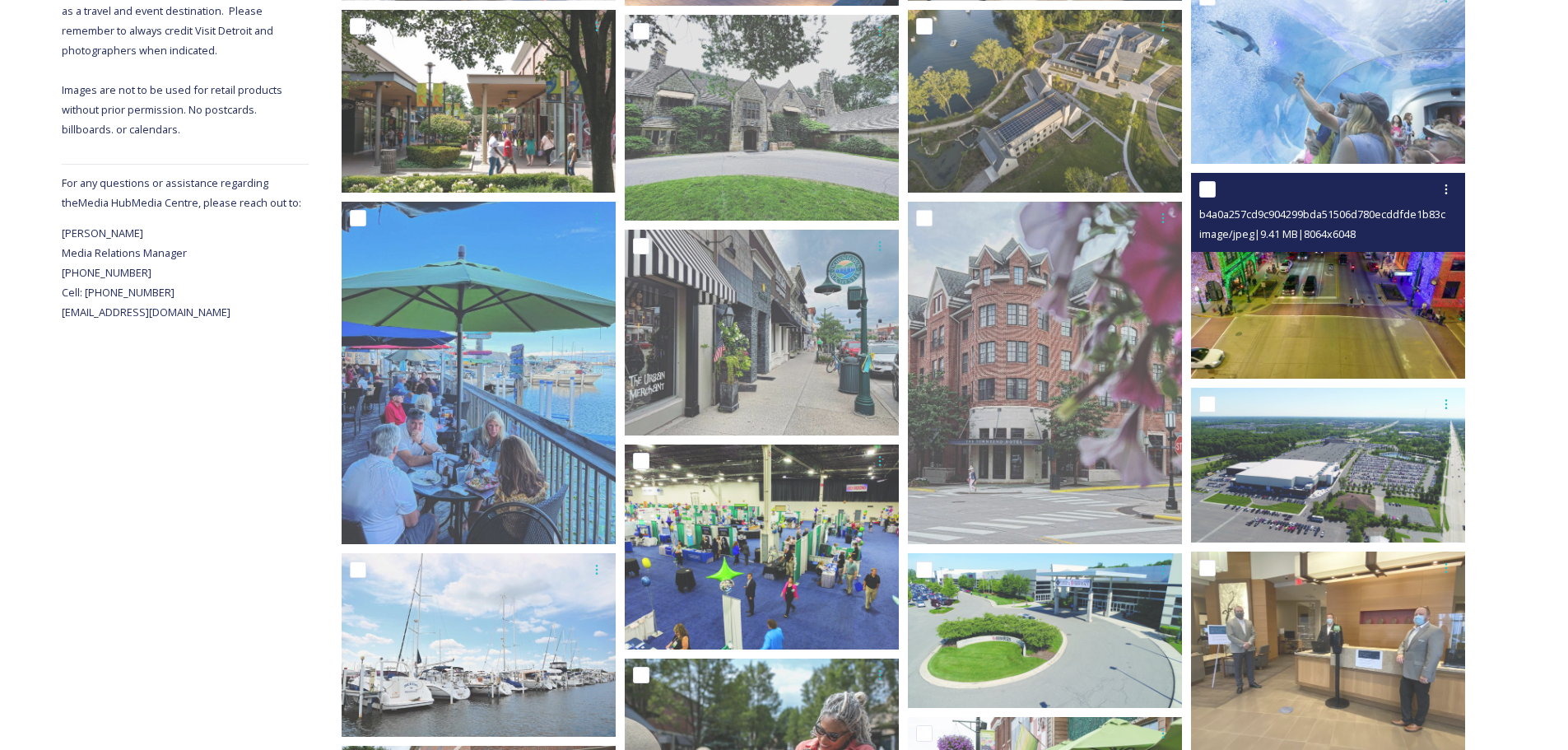
click at [1362, 314] on img at bounding box center [1328, 276] width 275 height 206
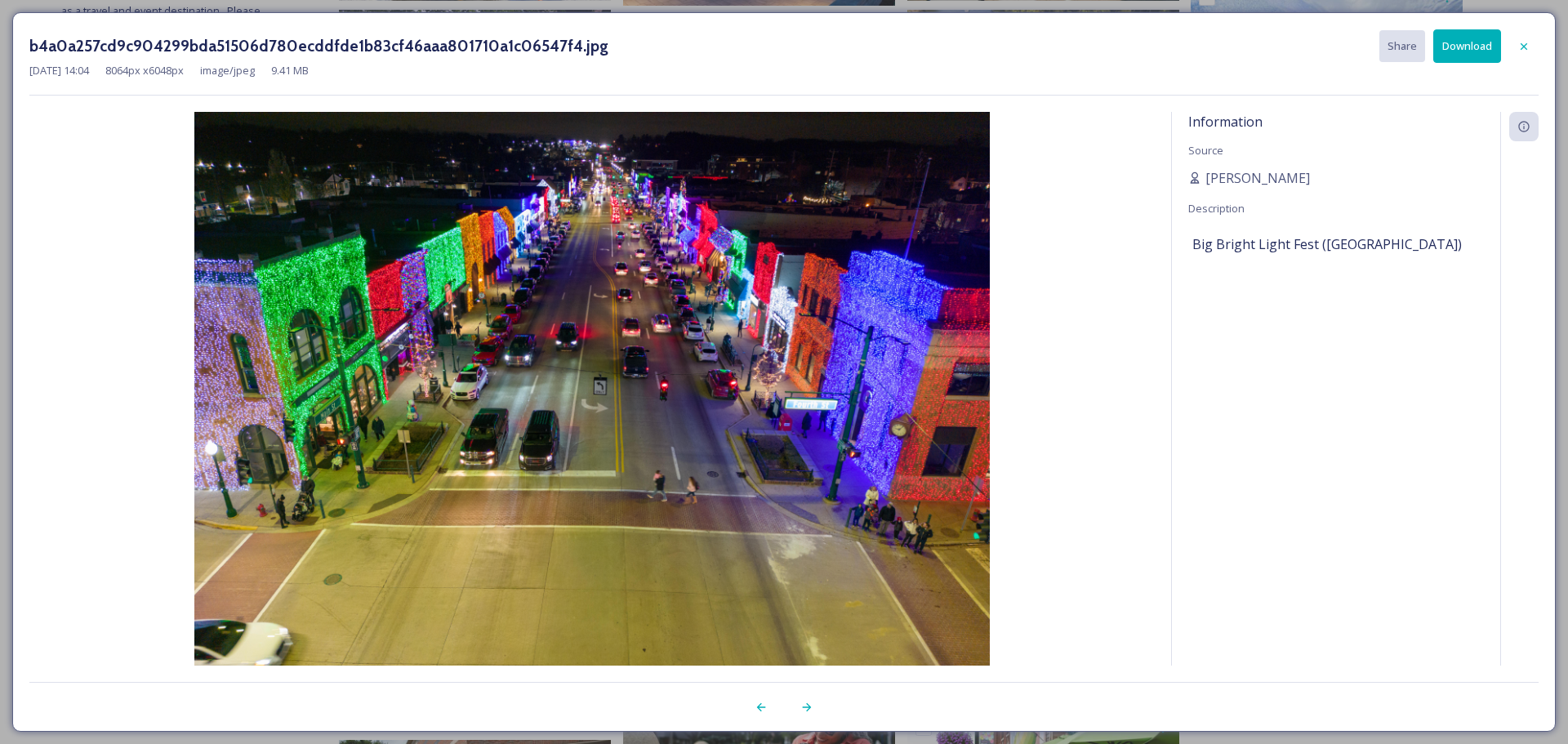
drag, startPoint x: 779, startPoint y: 416, endPoint x: 1455, endPoint y: 50, distance: 768.7
click at [1455, 50] on button "Download" at bounding box center [1467, 46] width 68 height 34
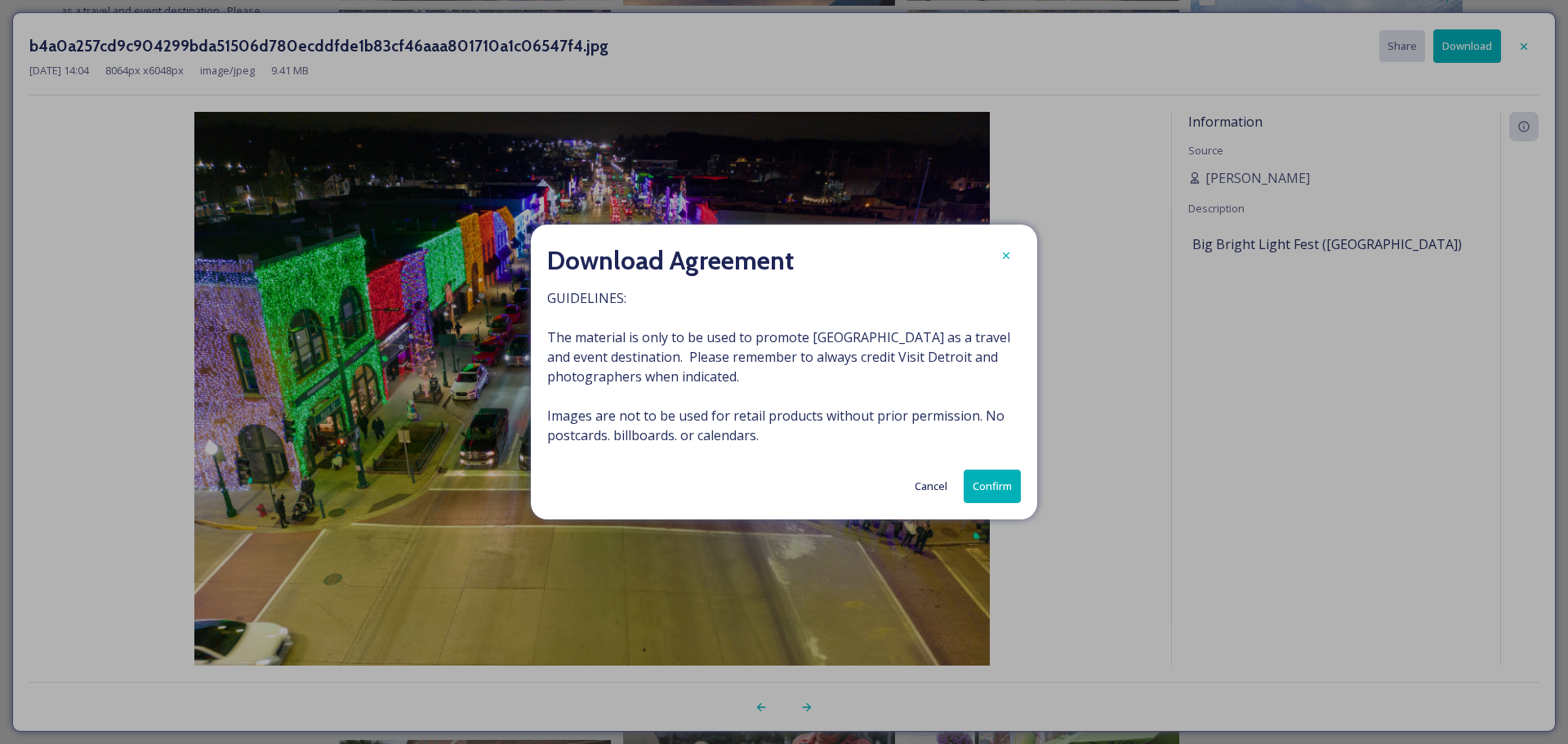
click at [998, 481] on button "Confirm" at bounding box center [992, 486] width 57 height 34
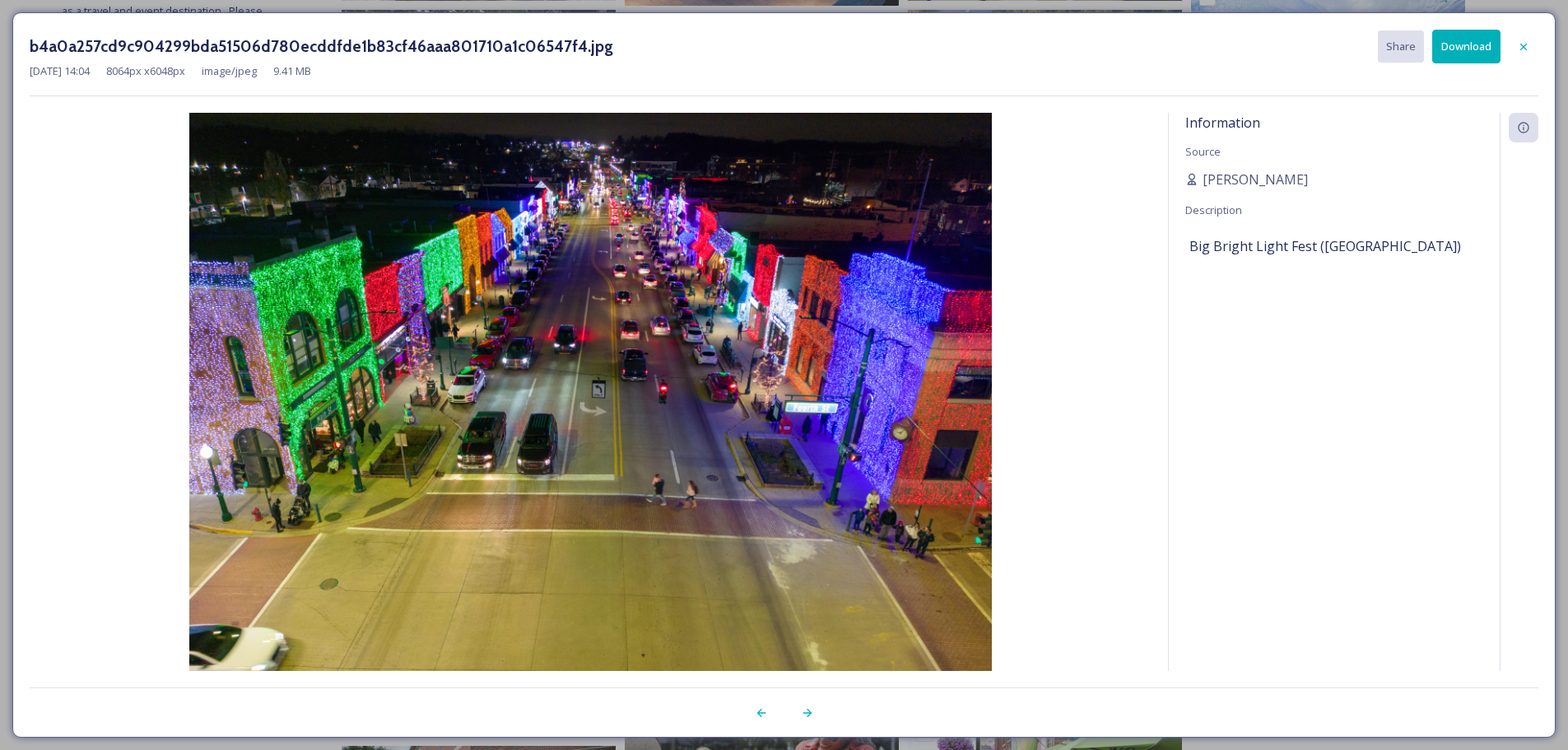
click at [1004, 2] on div "b4a0a257cd9c904299bda51506d780ecddfde1b83cf46aaa801710a1c06547f4.jpg Share Down…" at bounding box center [784, 375] width 1568 height 750
click at [1007, 3] on div "b4a0a257cd9c904299bda51506d780ecddfde1b83cf46aaa801710a1c06547f4.jpg Share Down…" at bounding box center [784, 375] width 1568 height 750
click at [1525, 43] on icon at bounding box center [1524, 47] width 13 height 13
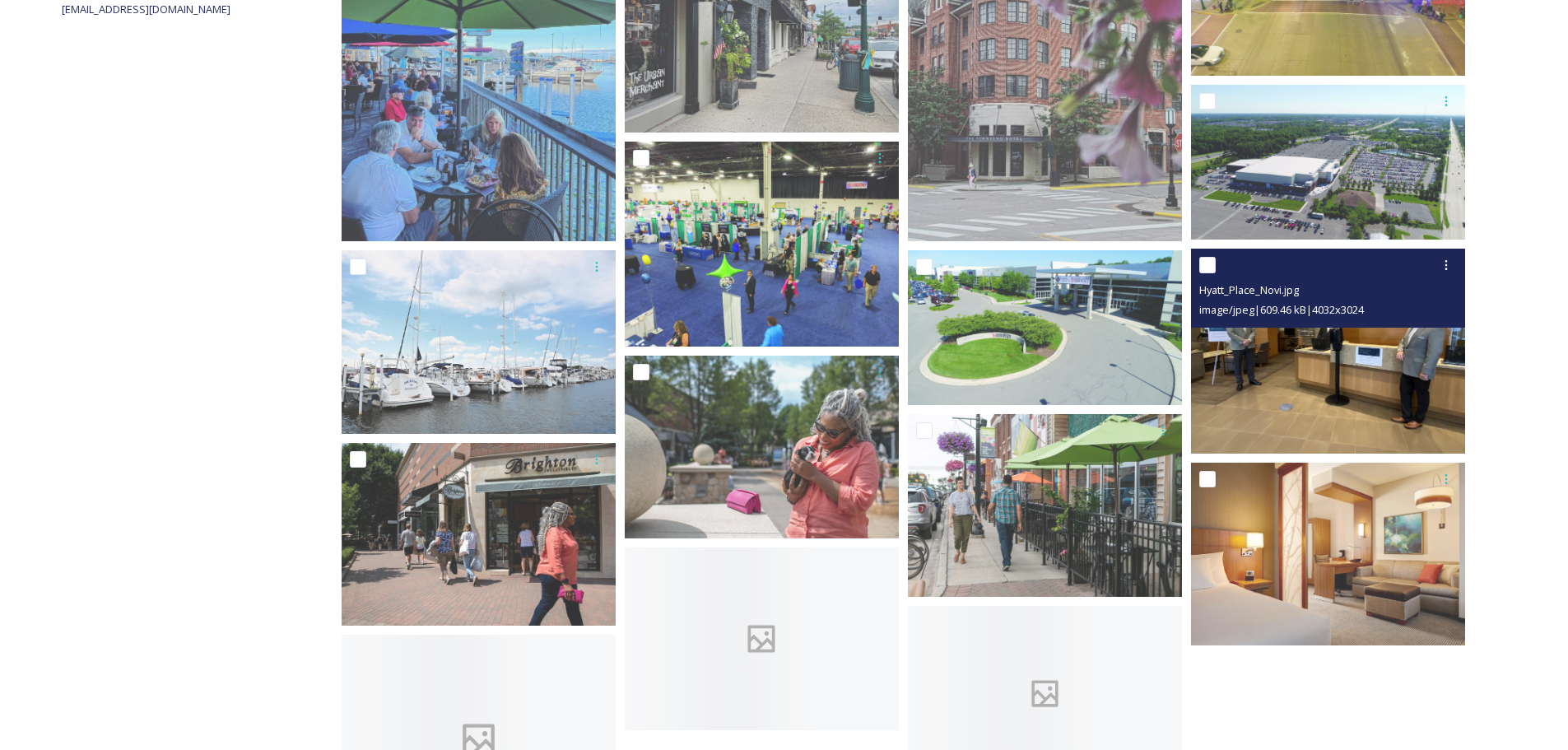
scroll to position [823, 0]
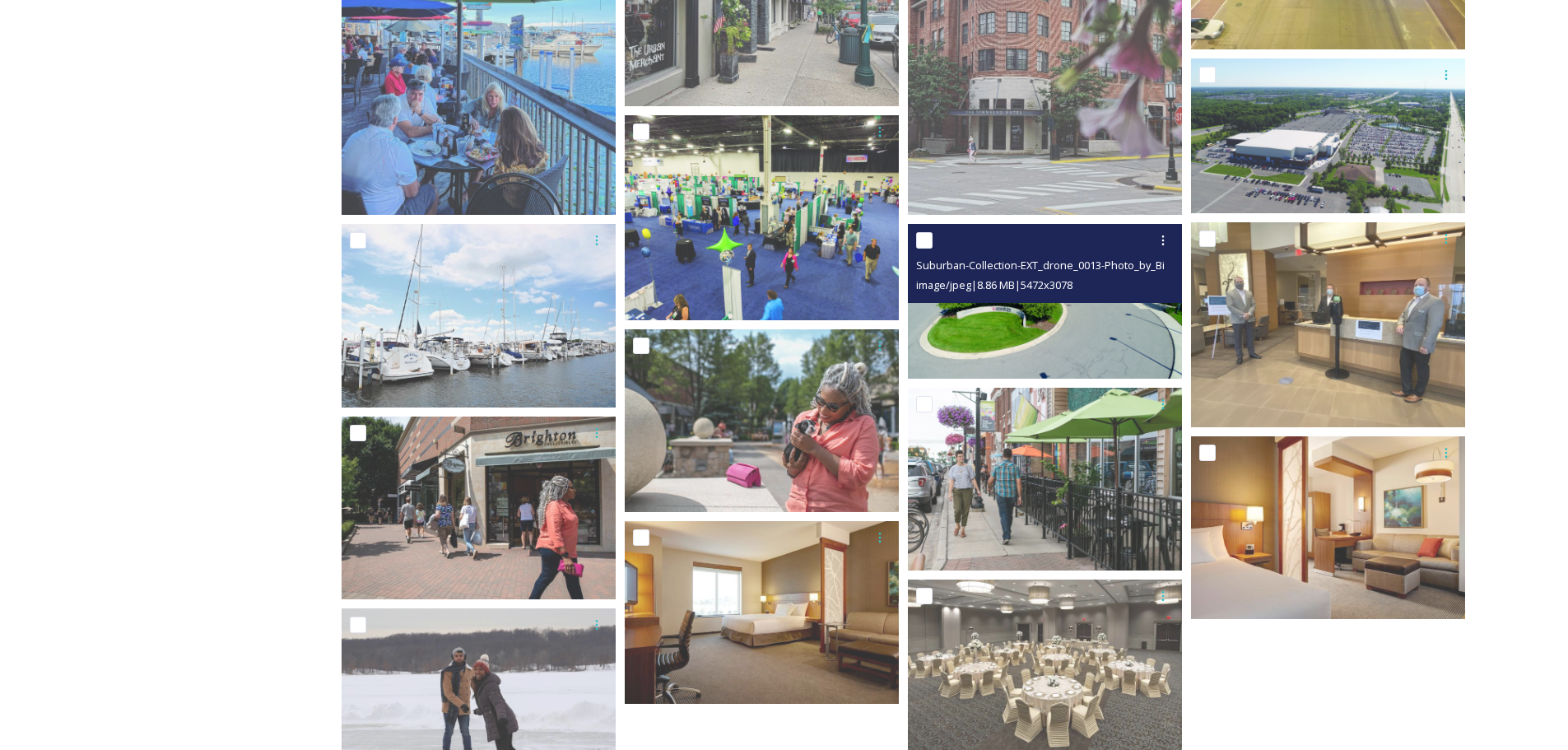
click at [1121, 302] on div "Suburban-Collection-EXT_drone_0013-Photo_by_Bill_Bowen.JPG image/jpeg | 8.86 MB…" at bounding box center [1045, 263] width 275 height 79
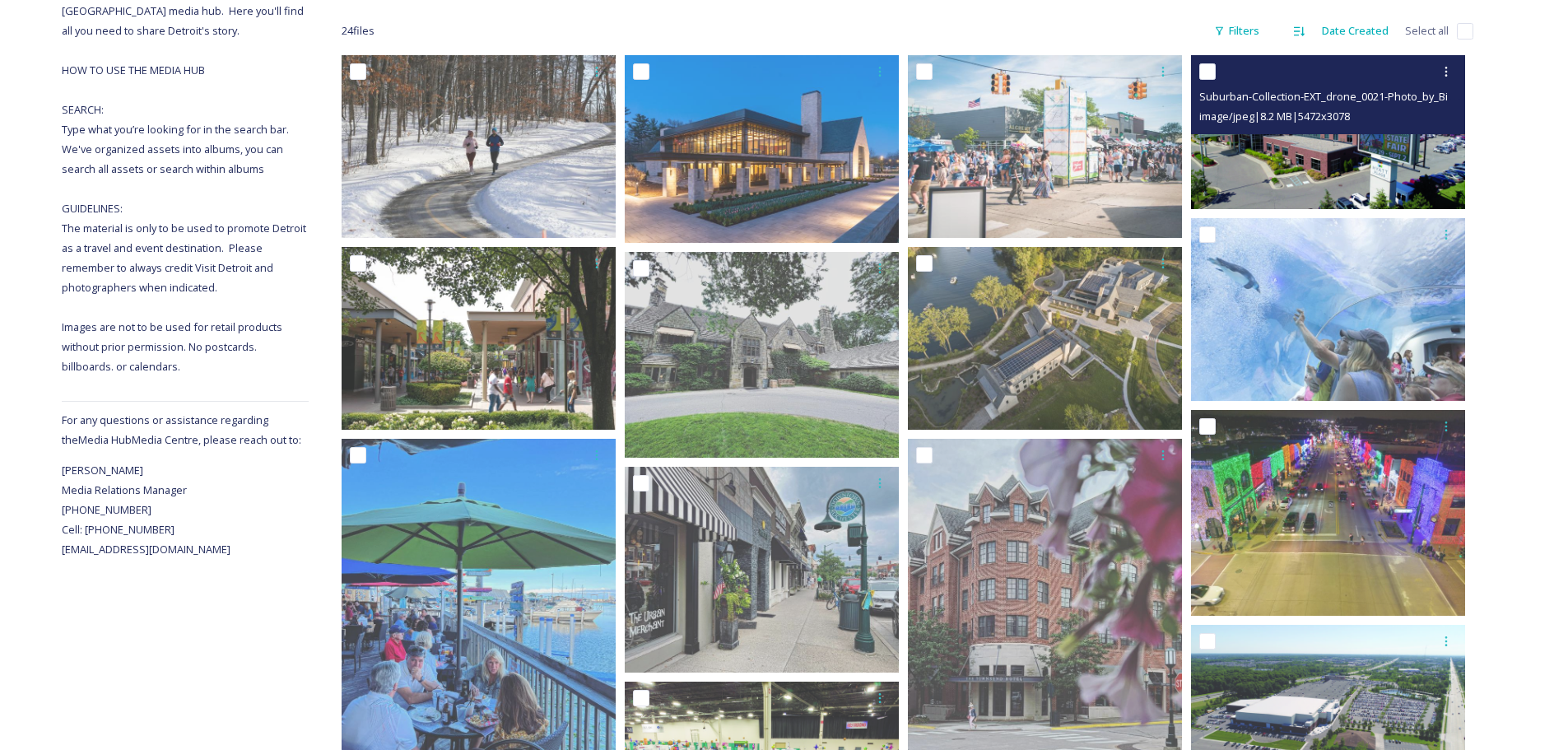
scroll to position [0, 0]
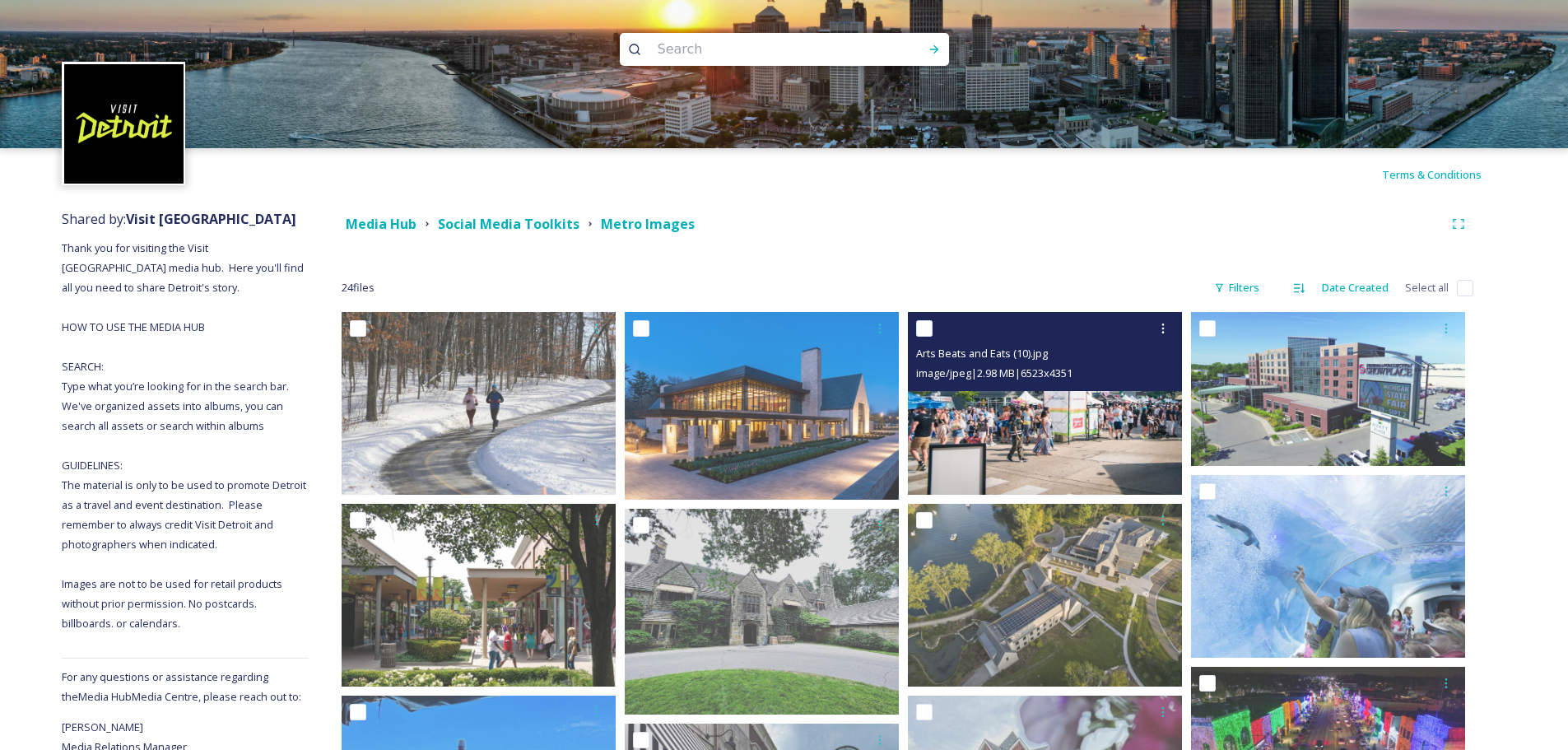
click at [1067, 412] on img at bounding box center [1045, 403] width 275 height 183
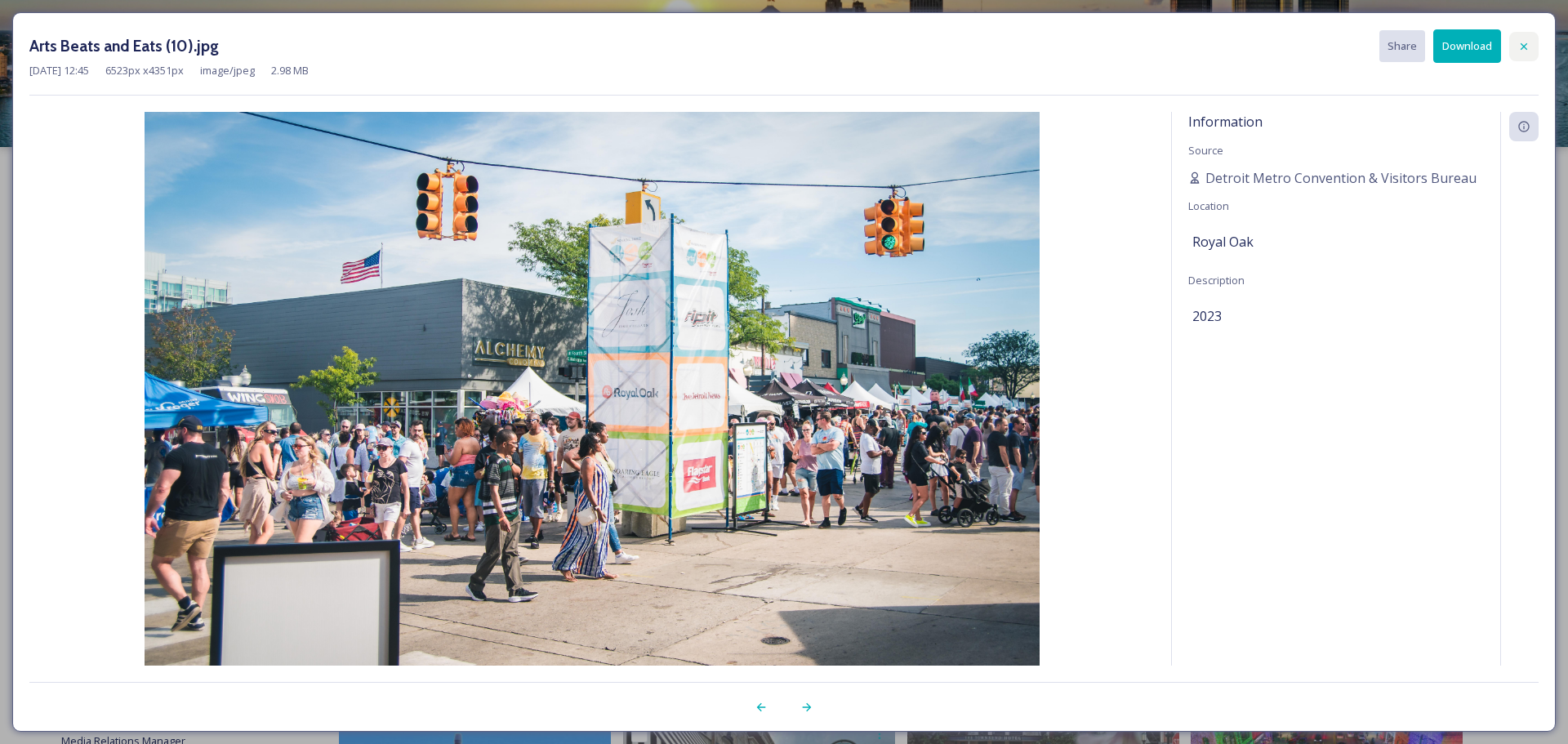
click at [1529, 49] on icon at bounding box center [1523, 47] width 13 height 13
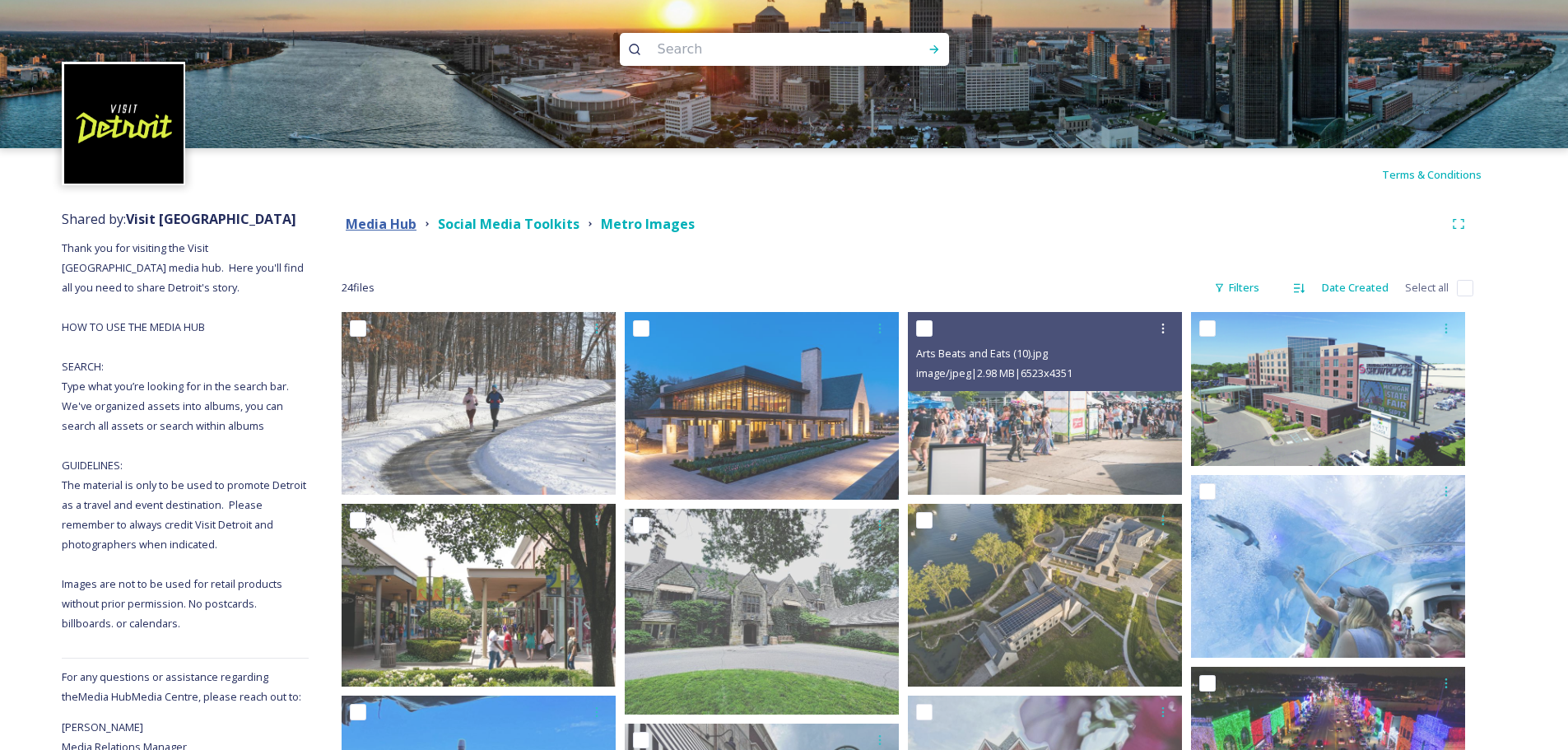
click at [393, 220] on strong "Media Hub" at bounding box center [381, 224] width 71 height 18
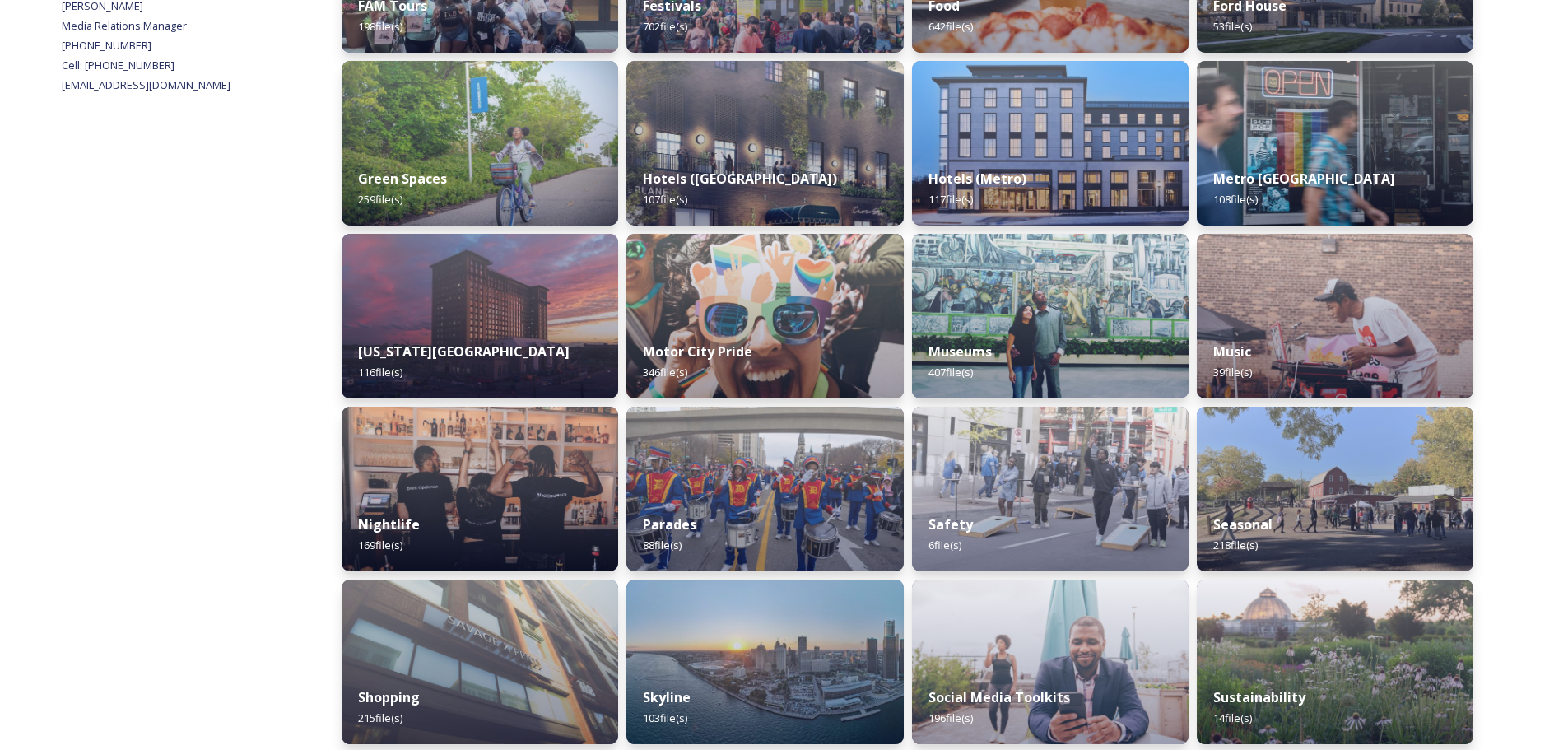
scroll to position [880, 0]
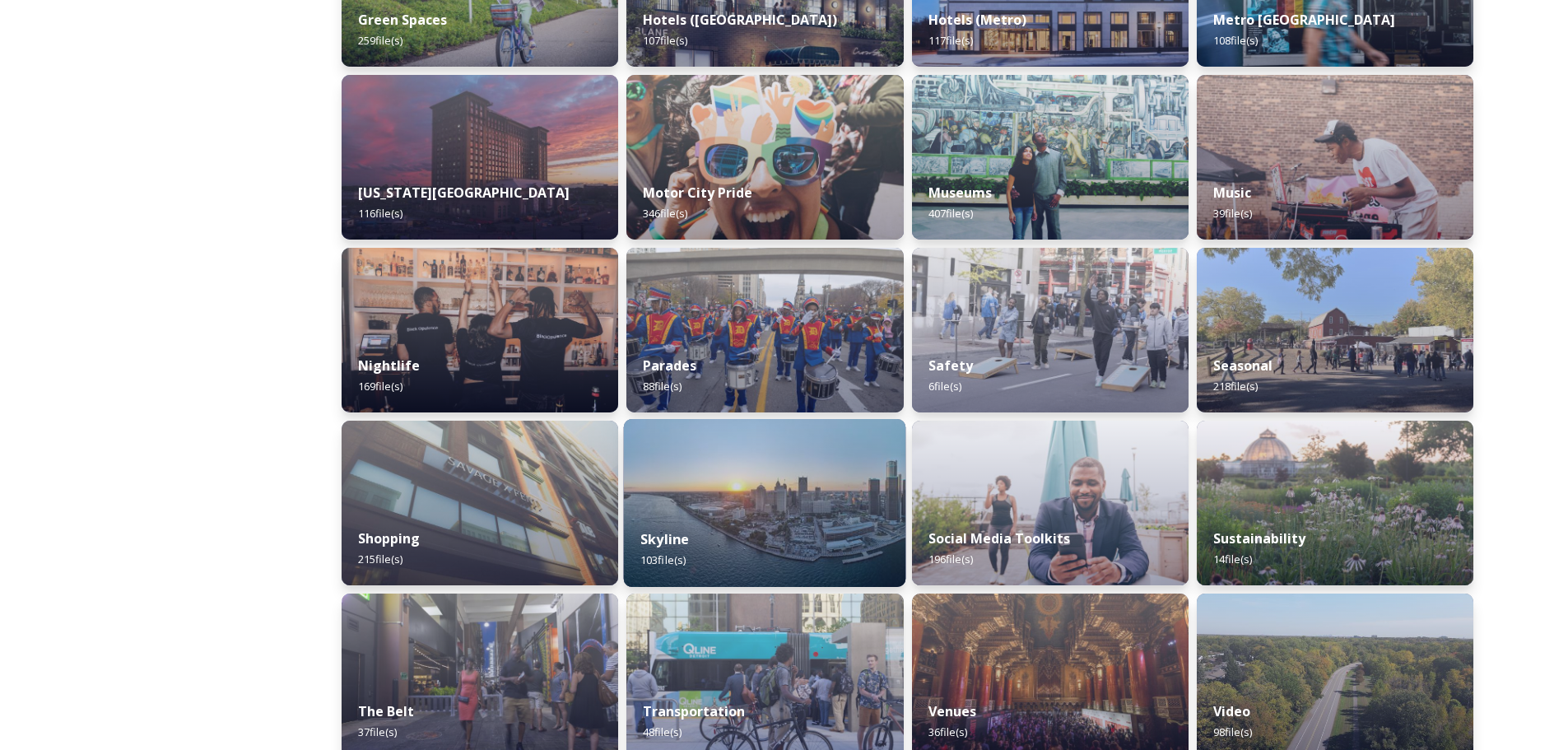
click at [687, 472] on img at bounding box center [765, 503] width 282 height 168
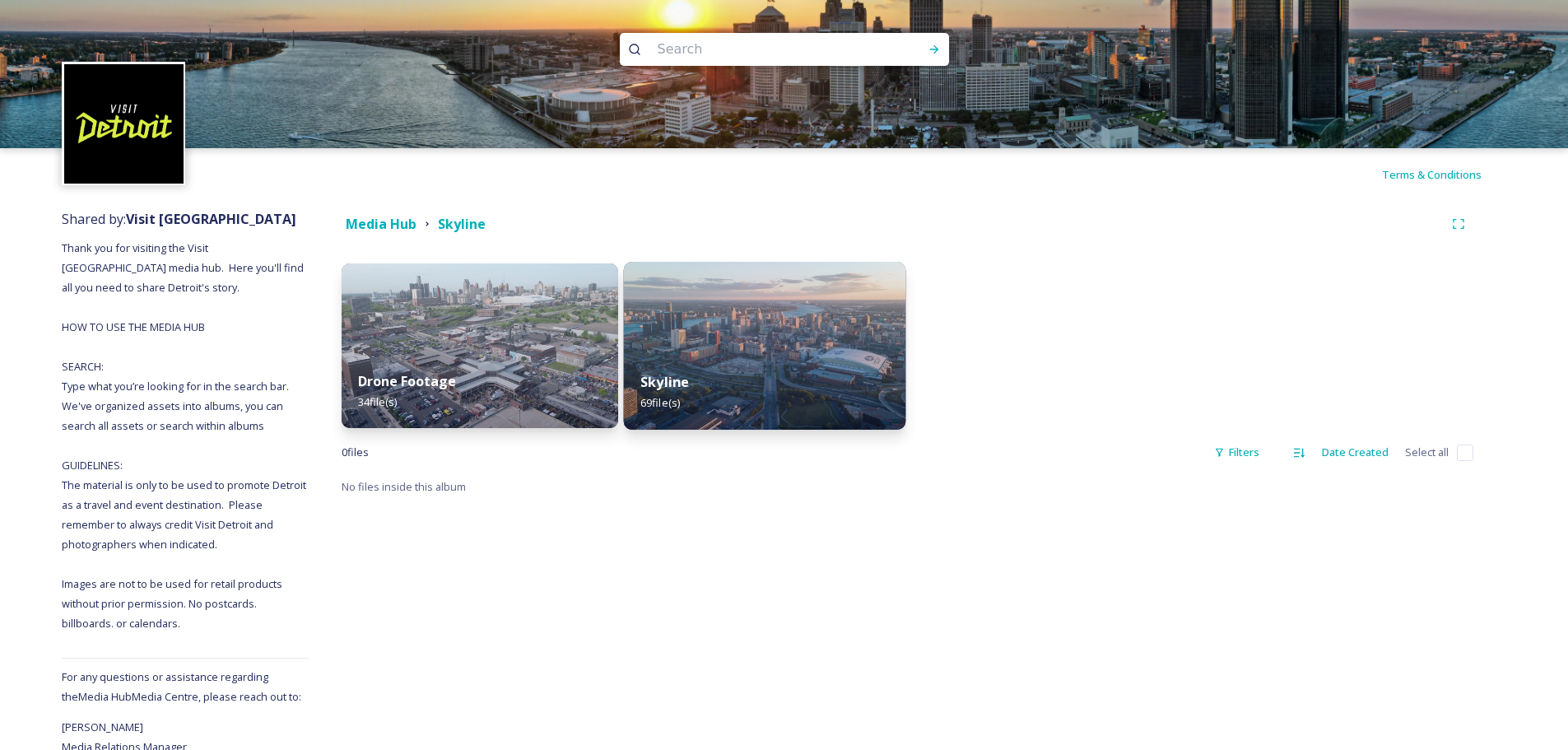
click at [760, 304] on img at bounding box center [765, 346] width 282 height 168
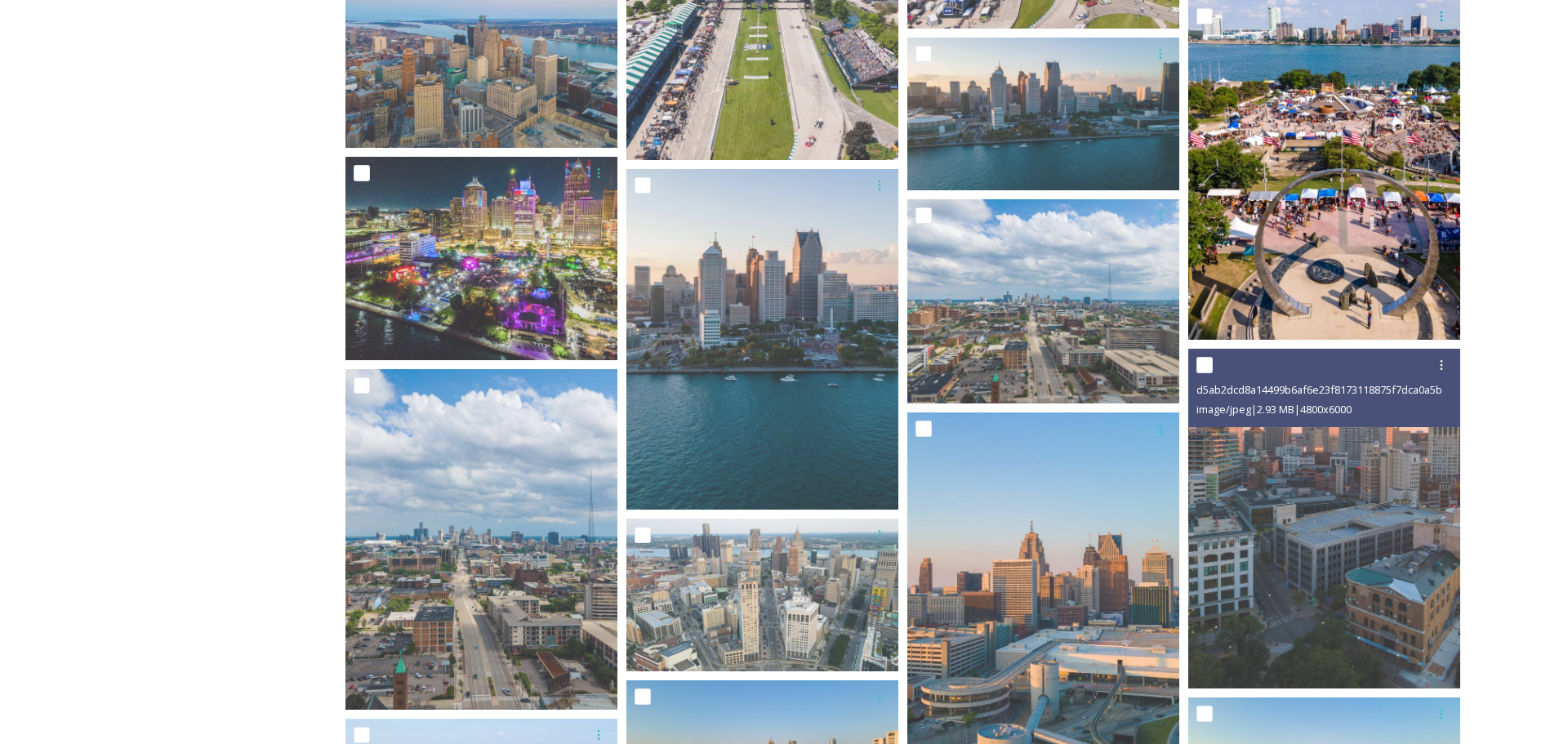
scroll to position [2205, 0]
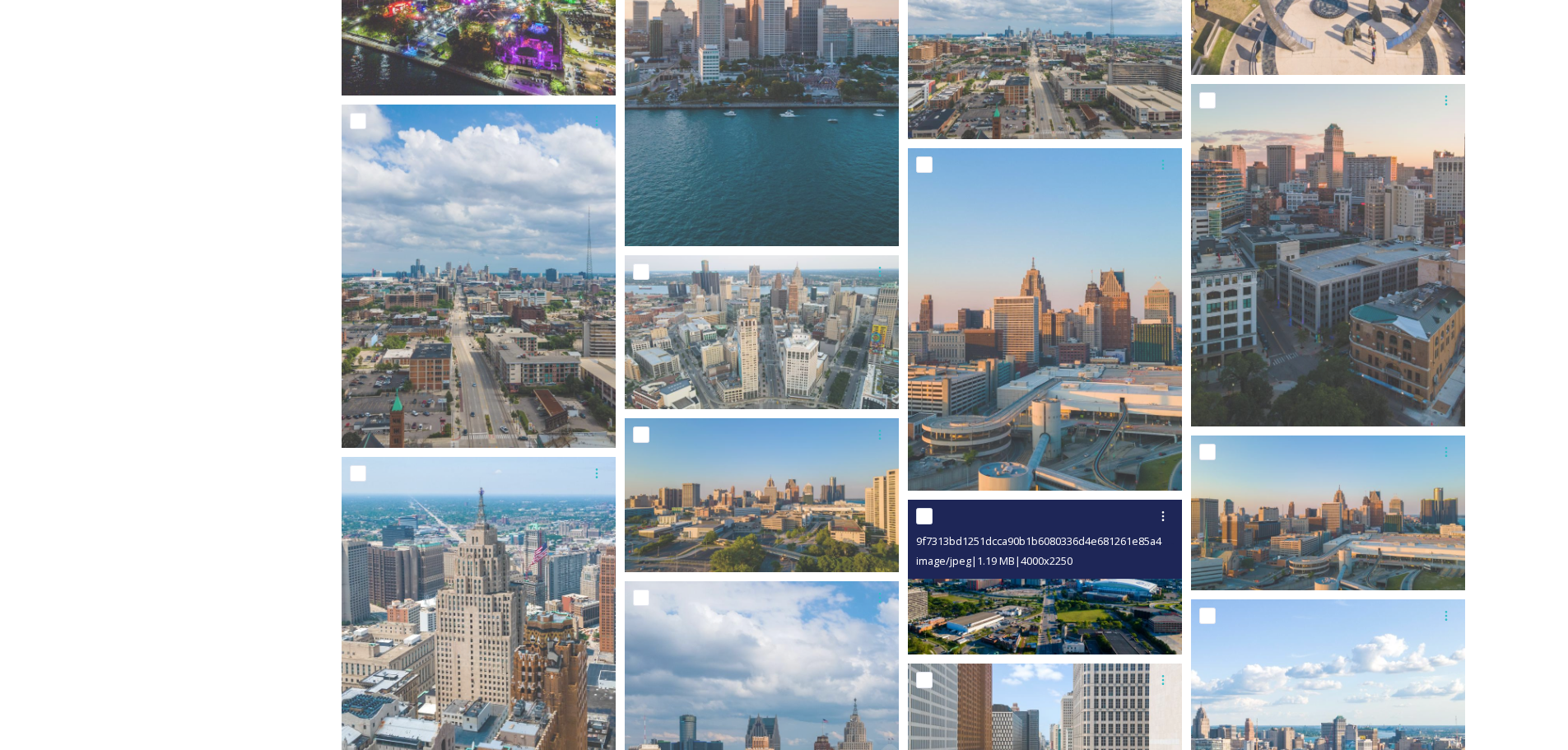
click at [1094, 596] on img at bounding box center [1045, 576] width 275 height 154
